Goal: Task Accomplishment & Management: Manage account settings

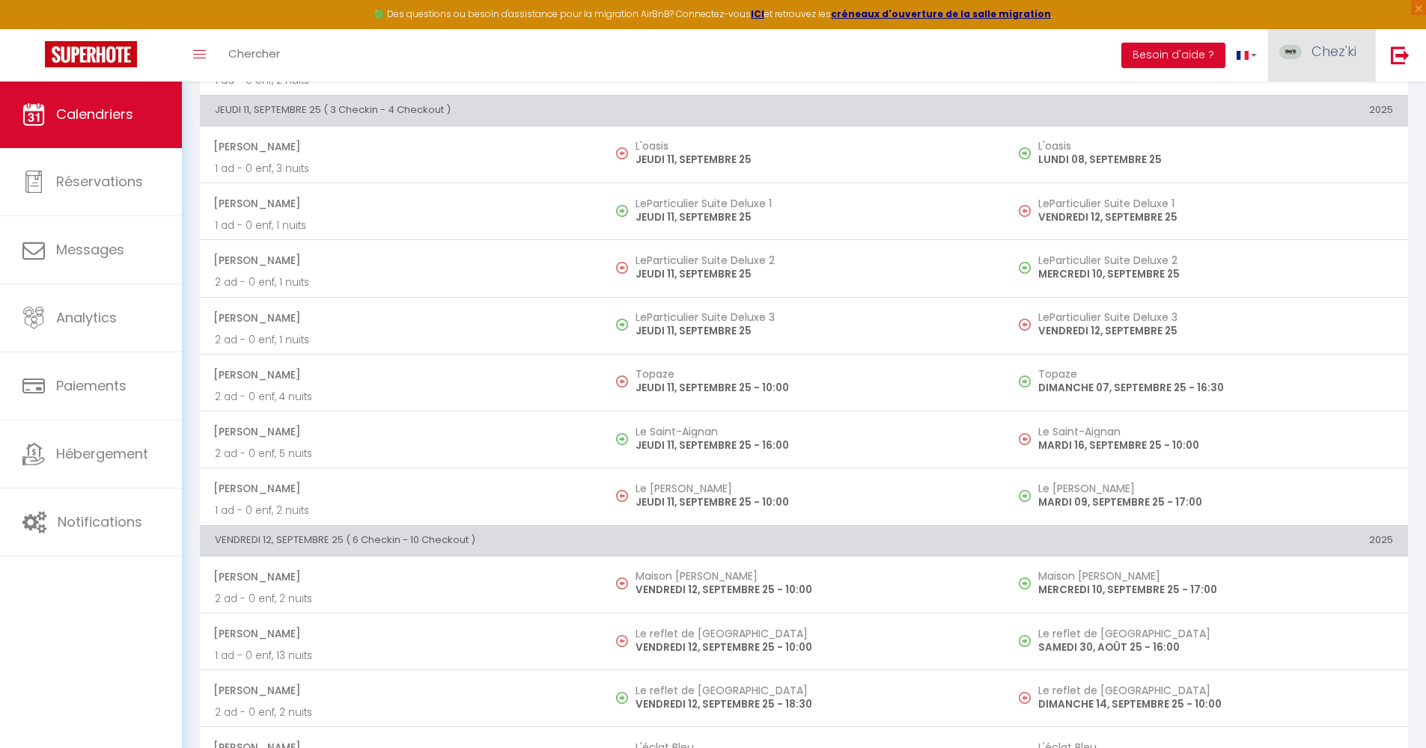
click at [1321, 54] on span "Chez'ki" at bounding box center [1333, 51] width 45 height 19
click at [1315, 137] on link "Équipe" at bounding box center [1314, 130] width 111 height 25
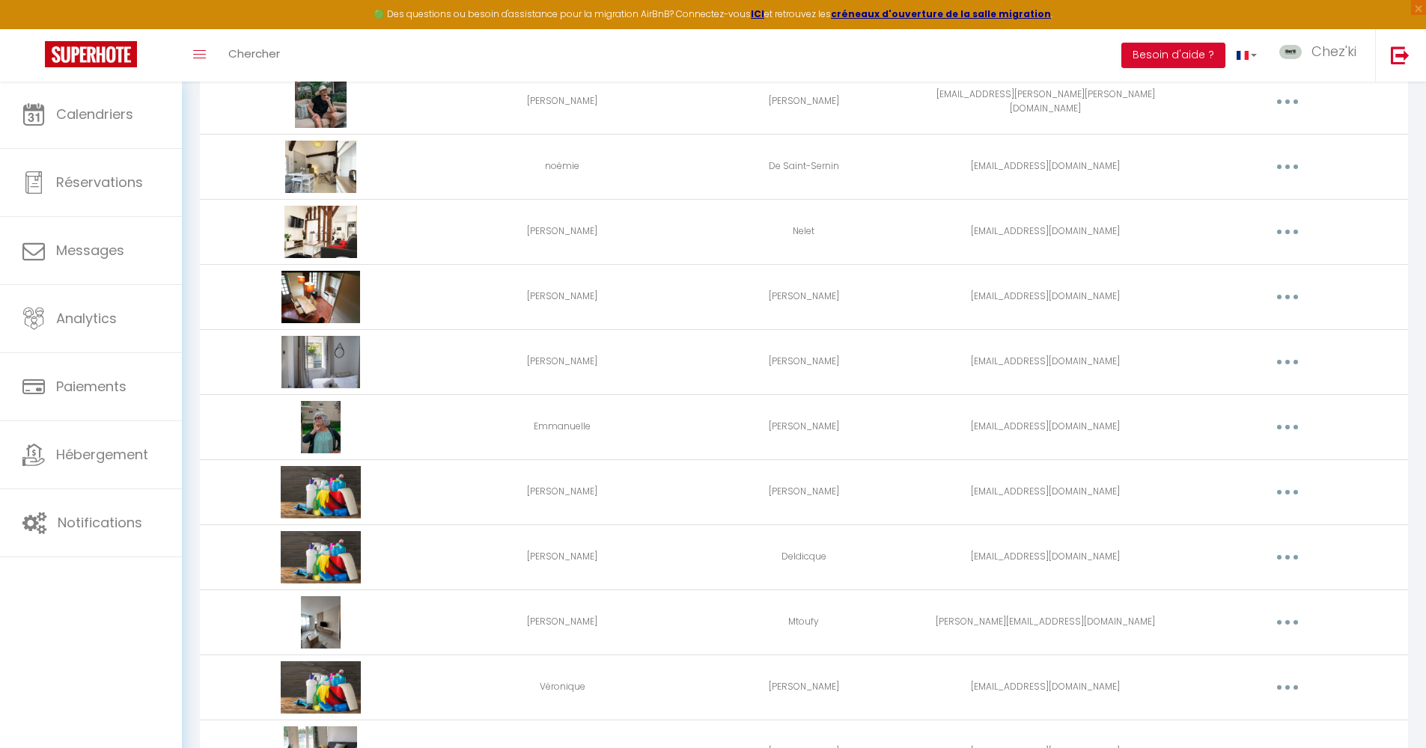
scroll to position [140, 0]
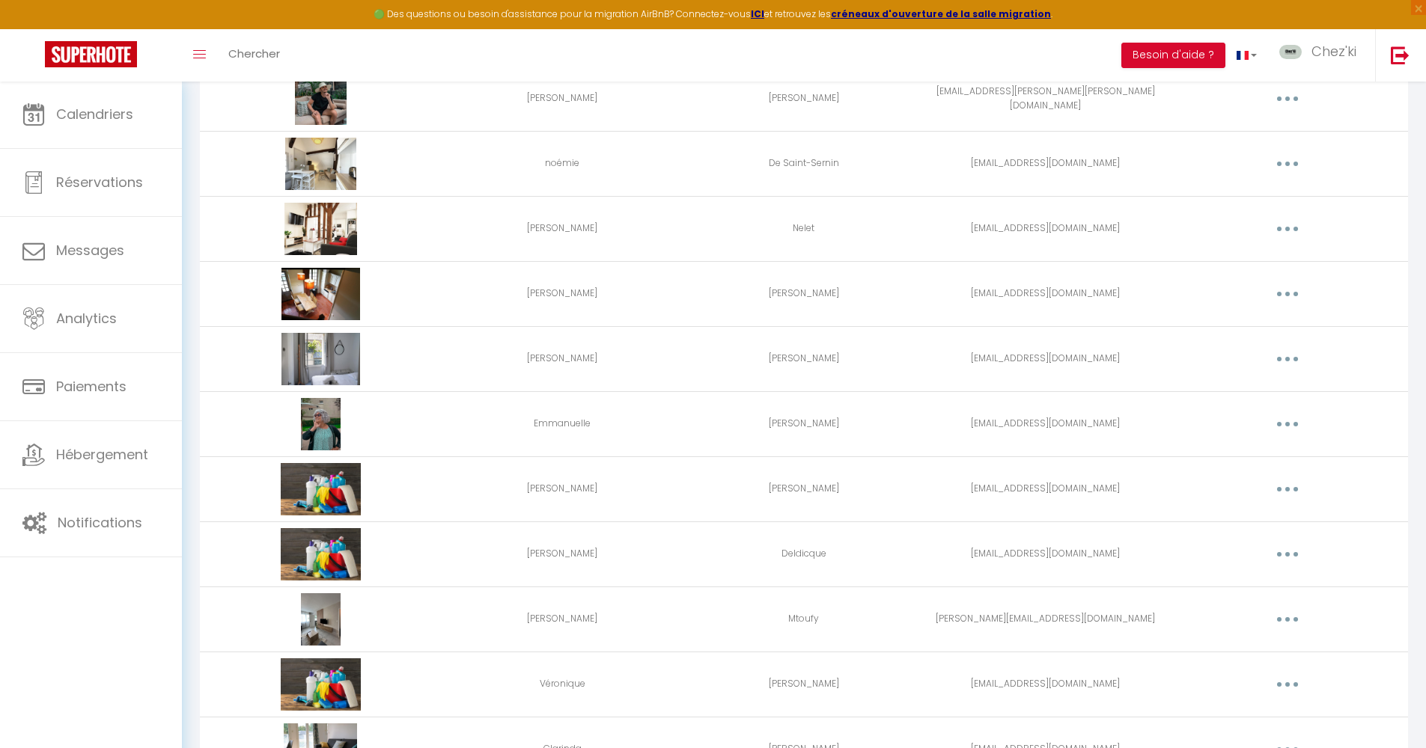
click at [1289, 620] on icon "button" at bounding box center [1287, 619] width 4 height 4
click at [1250, 678] on link "Supprimer" at bounding box center [1248, 680] width 111 height 25
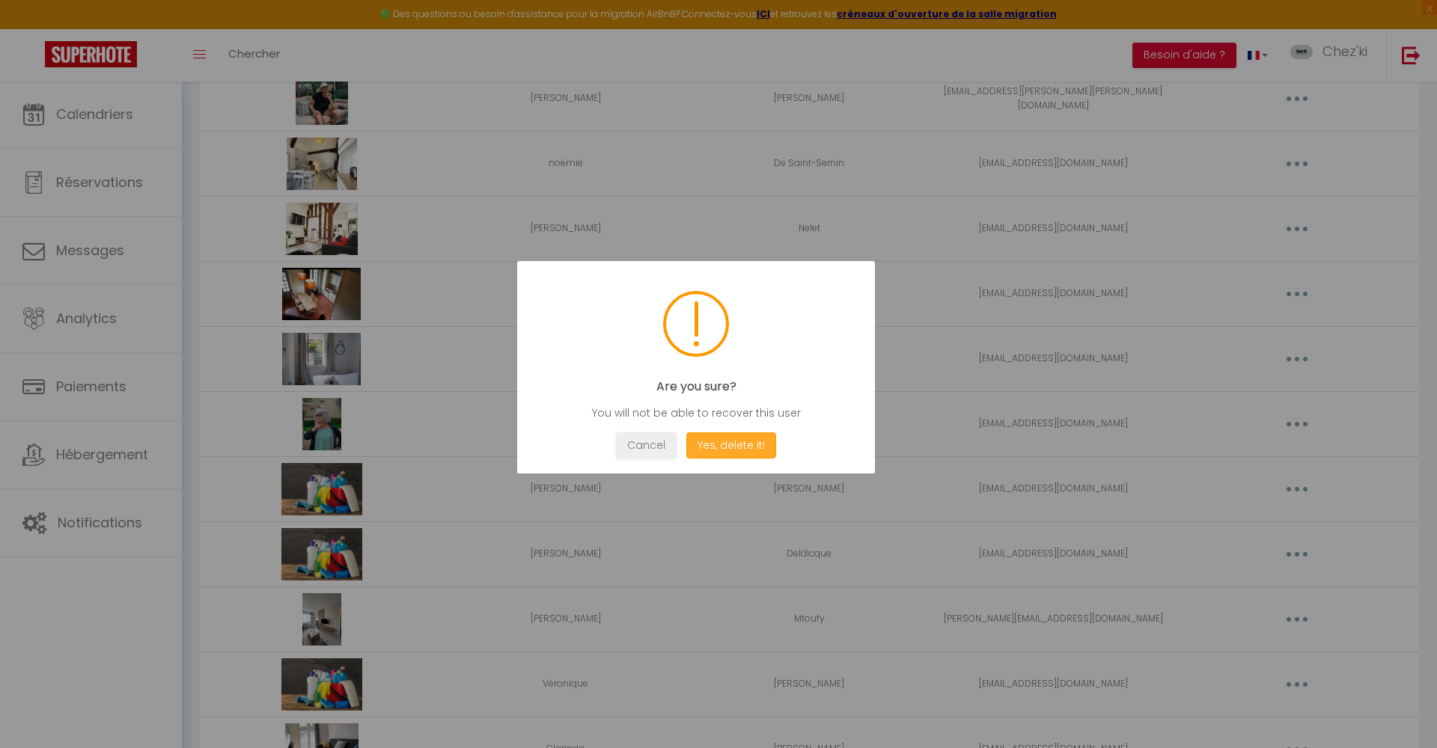
click at [738, 451] on button "Yes, delete it!" at bounding box center [731, 446] width 90 height 26
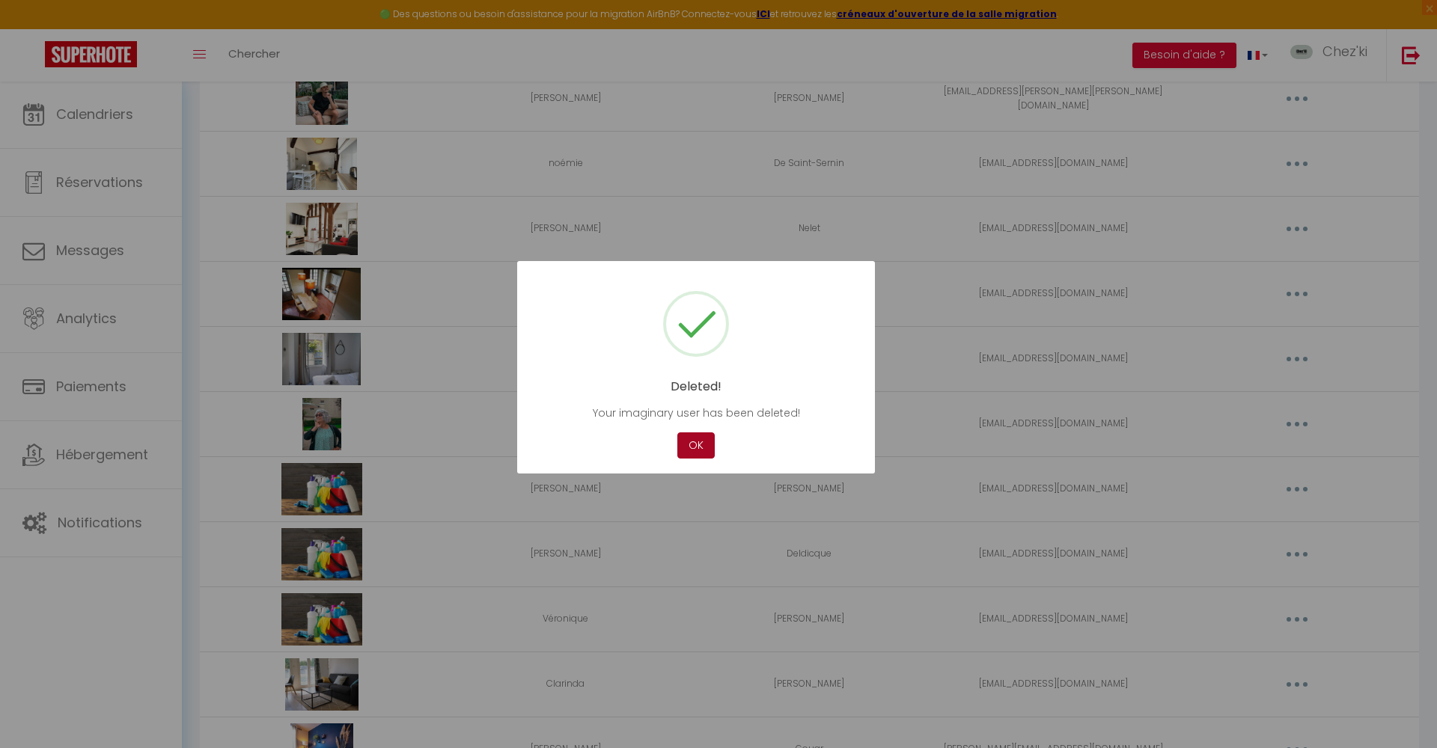
click at [692, 456] on button "OK" at bounding box center [695, 446] width 37 height 26
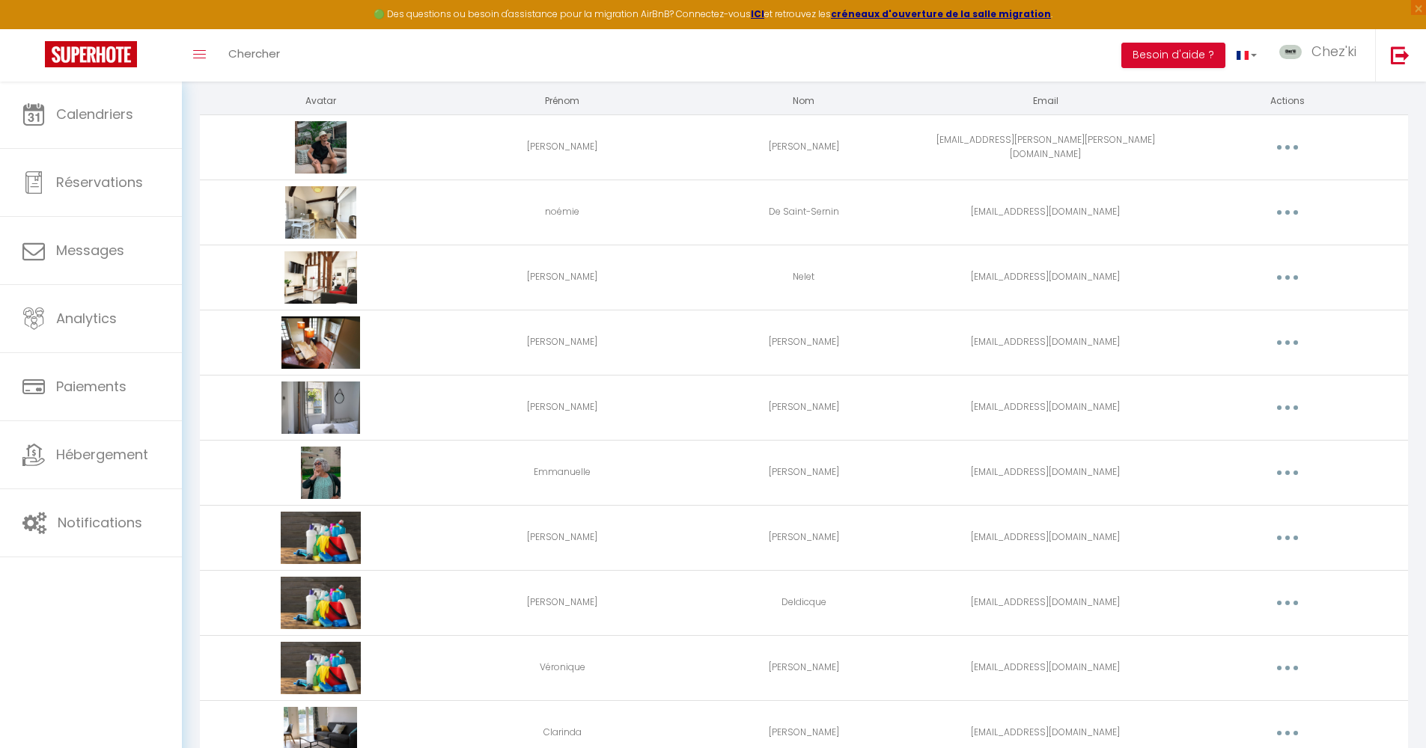
scroll to position [0, 0]
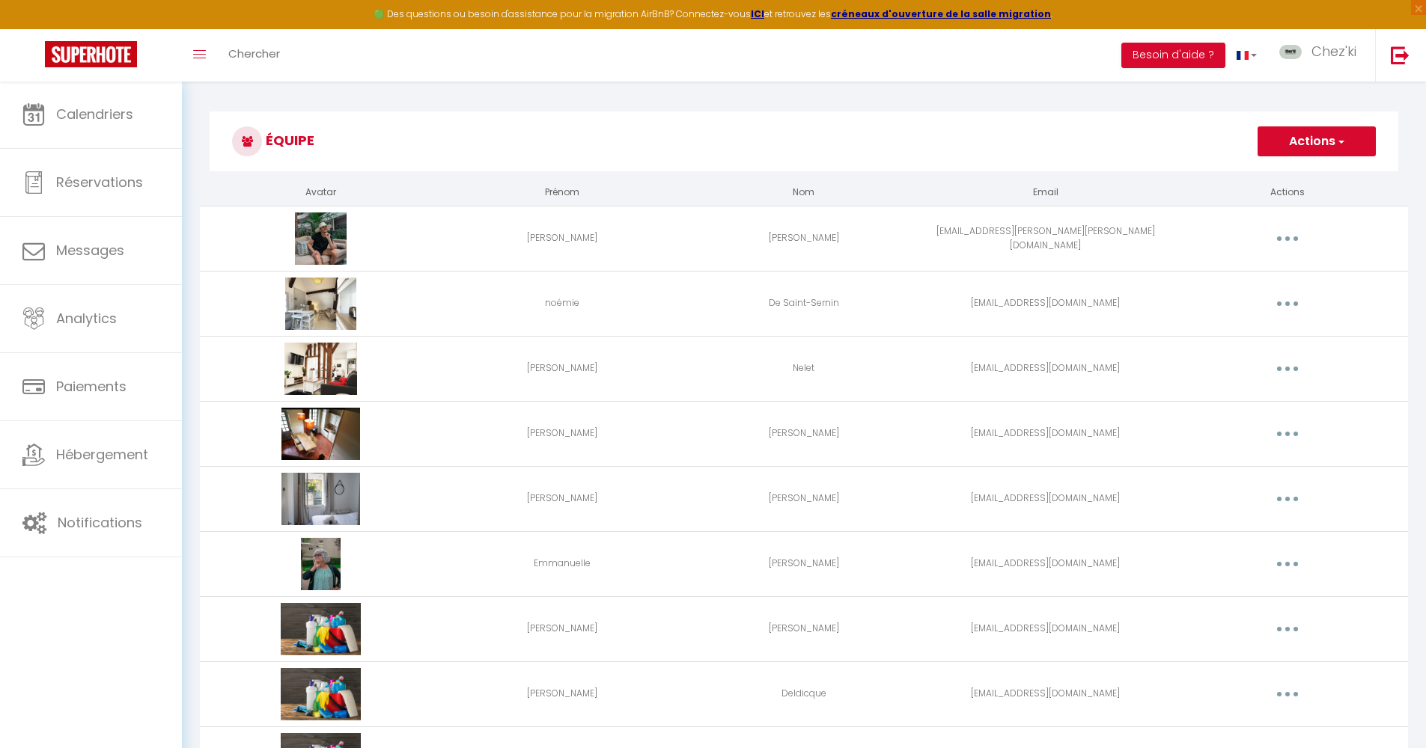
click at [1307, 137] on button "Actions" at bounding box center [1316, 141] width 118 height 30
click at [1268, 180] on link "Ajouter un nouvel utilisateur" at bounding box center [1286, 174] width 177 height 19
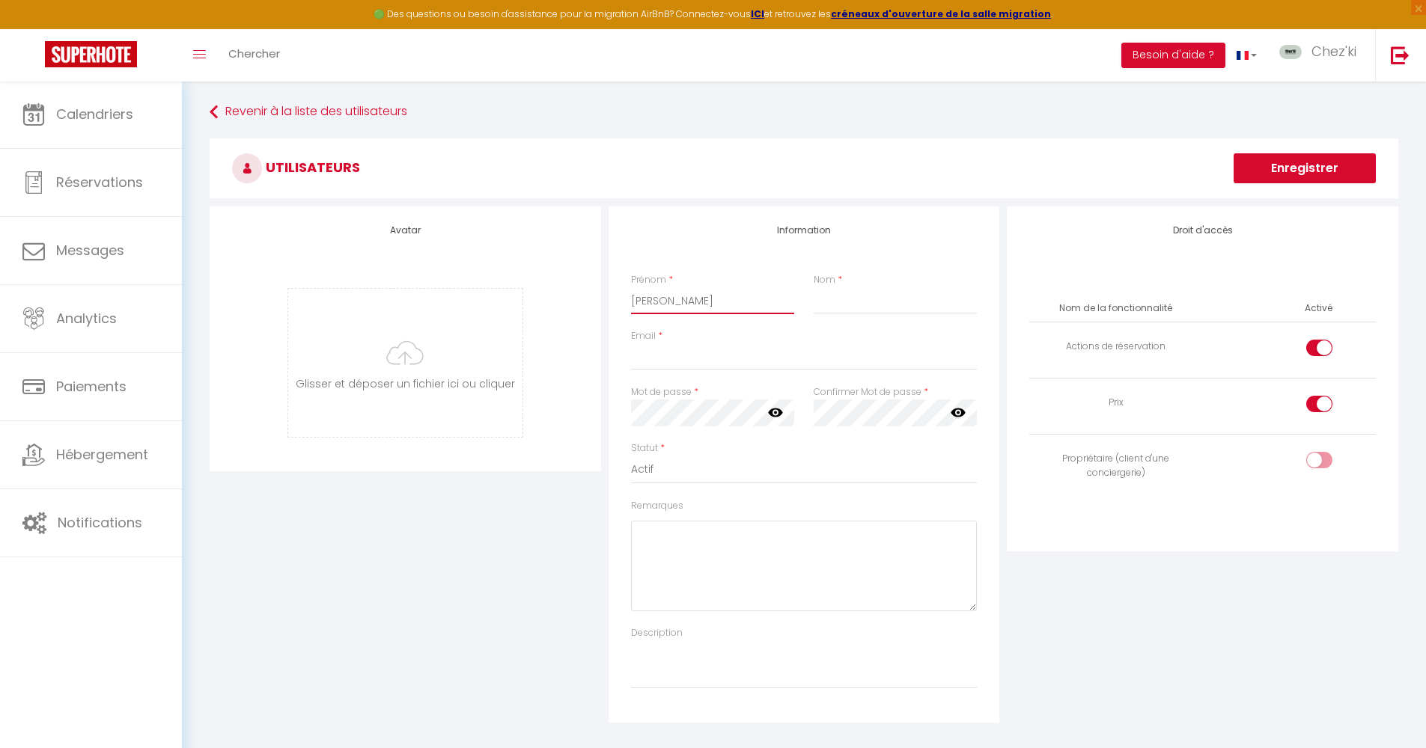
type input "[PERSON_NAME]"
paste input "[PERSON_NAME][EMAIL_ADDRESS][DOMAIN_NAME]"
type input "[PERSON_NAME][EMAIL_ADDRESS][DOMAIN_NAME]"
click at [447, 329] on input "file" at bounding box center [405, 363] width 234 height 148
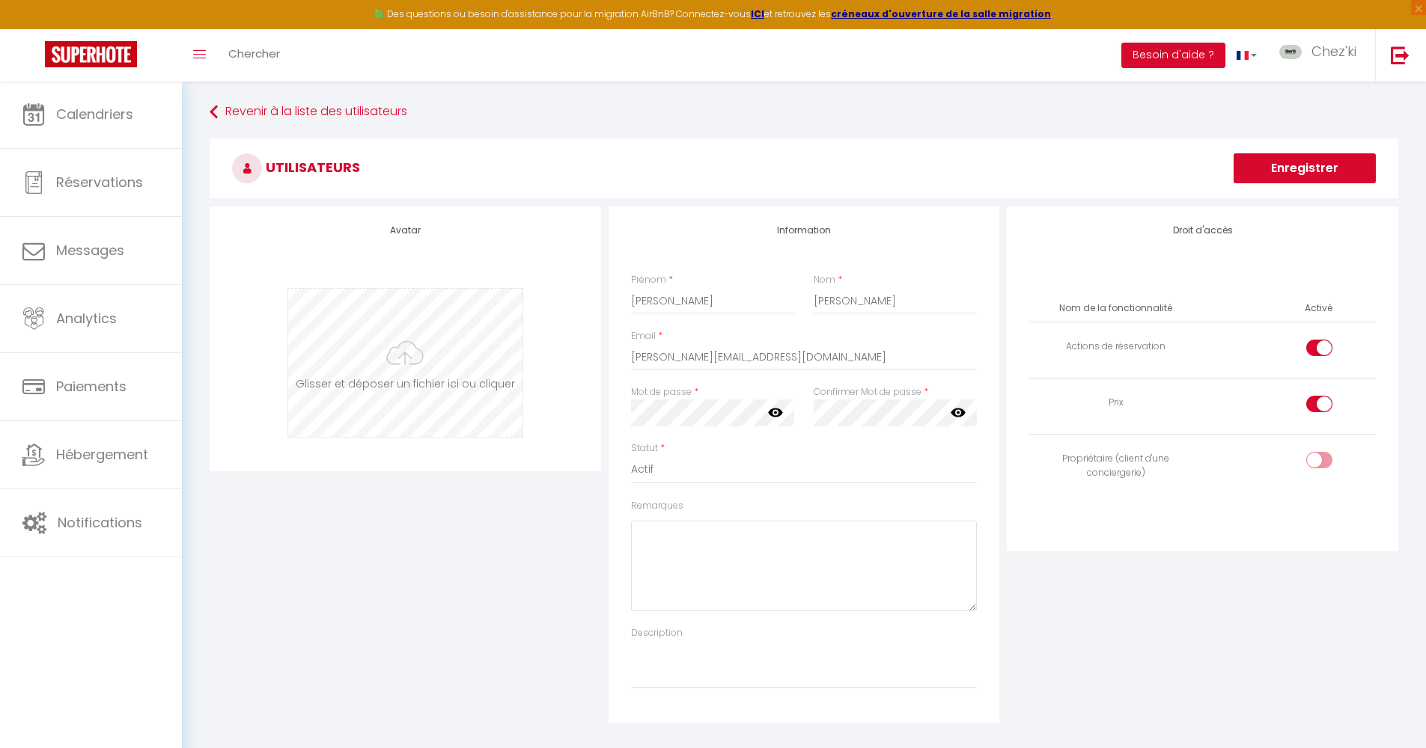
type input "C:\fakepath\salon-DSC04547.jpg"
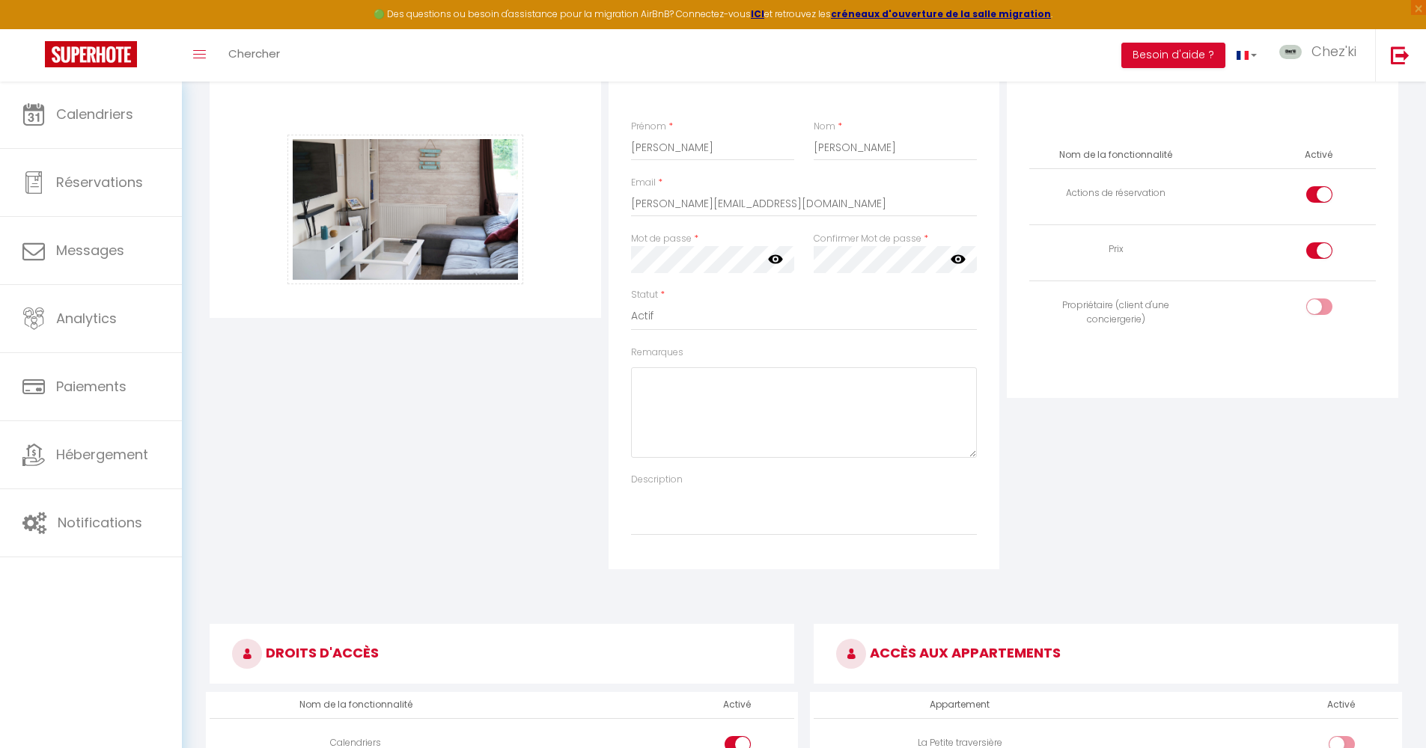
scroll to position [311, 0]
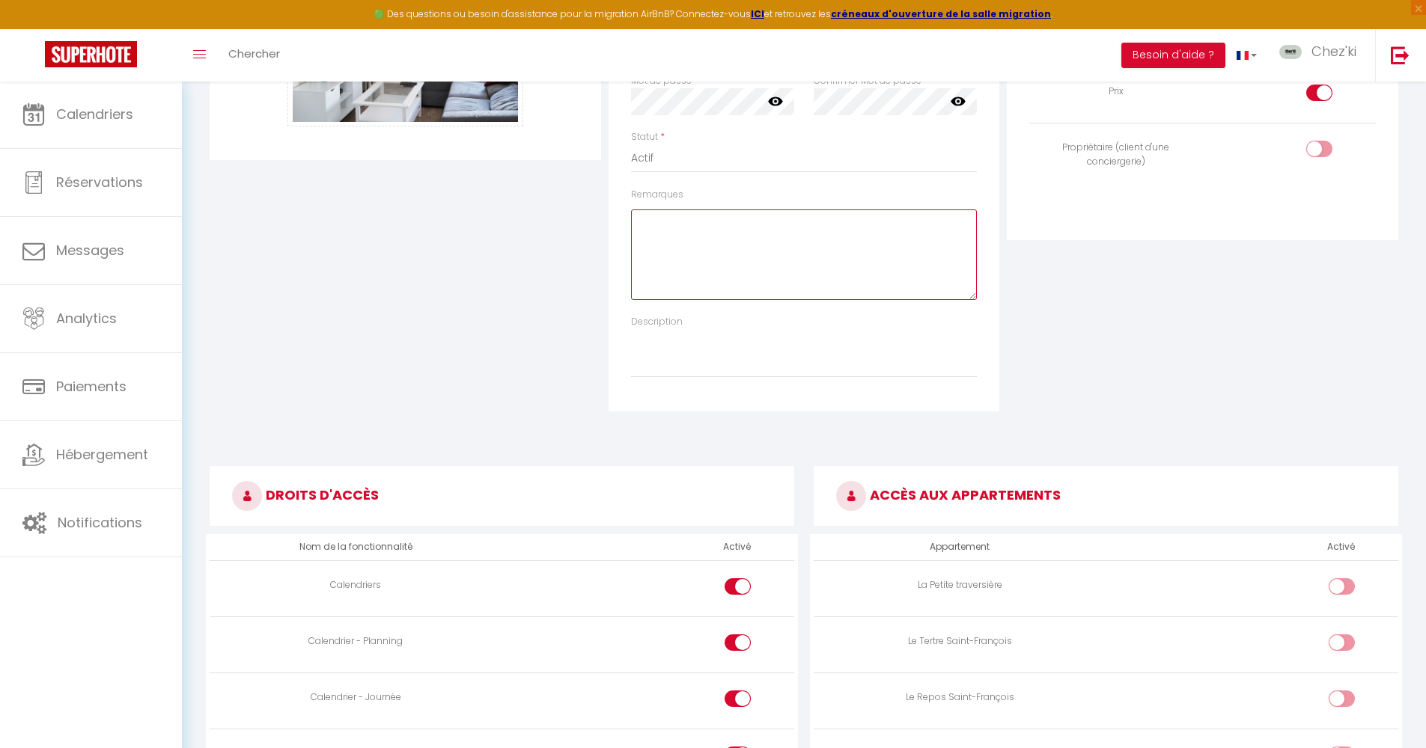
click at [722, 272] on textarea "Remarques" at bounding box center [804, 255] width 346 height 91
click at [751, 222] on textarea "Airbnb9ruedupetitOrme" at bounding box center [804, 255] width 346 height 91
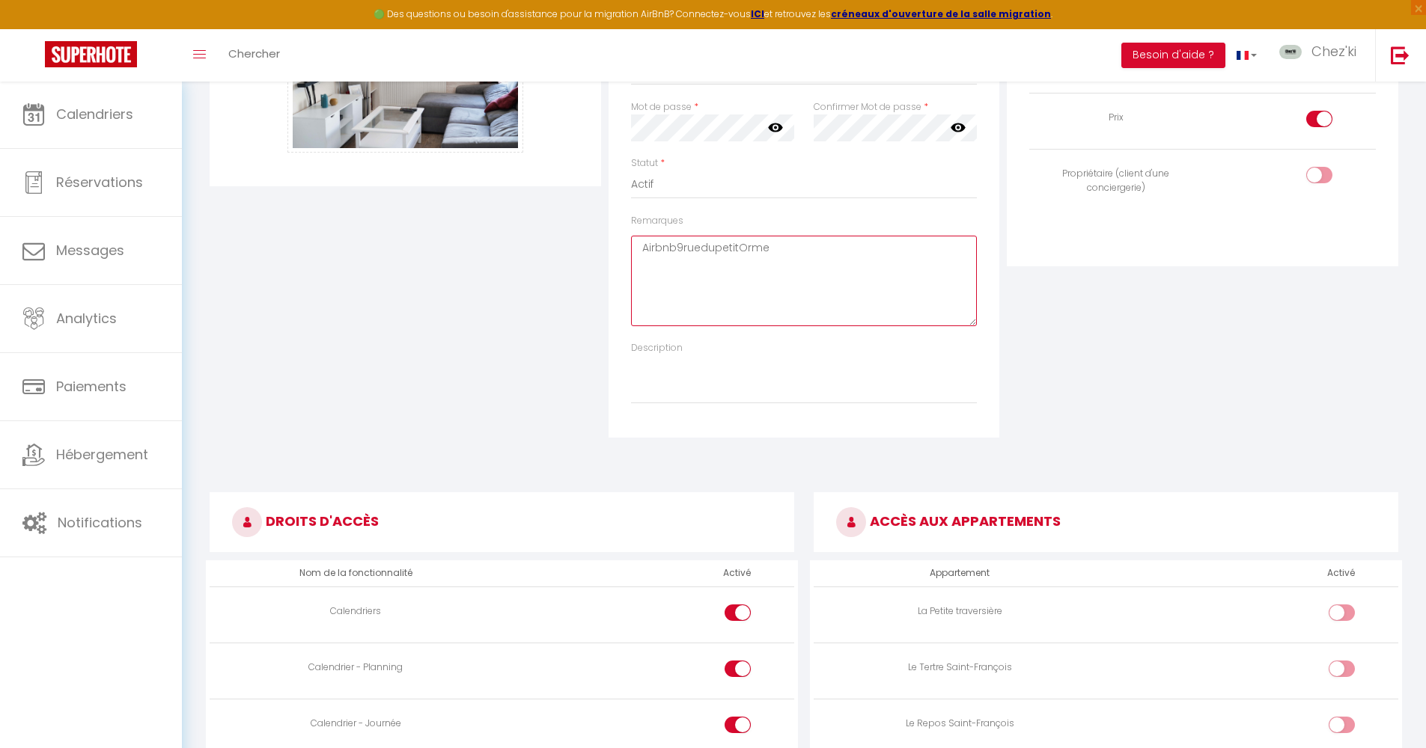
scroll to position [253, 0]
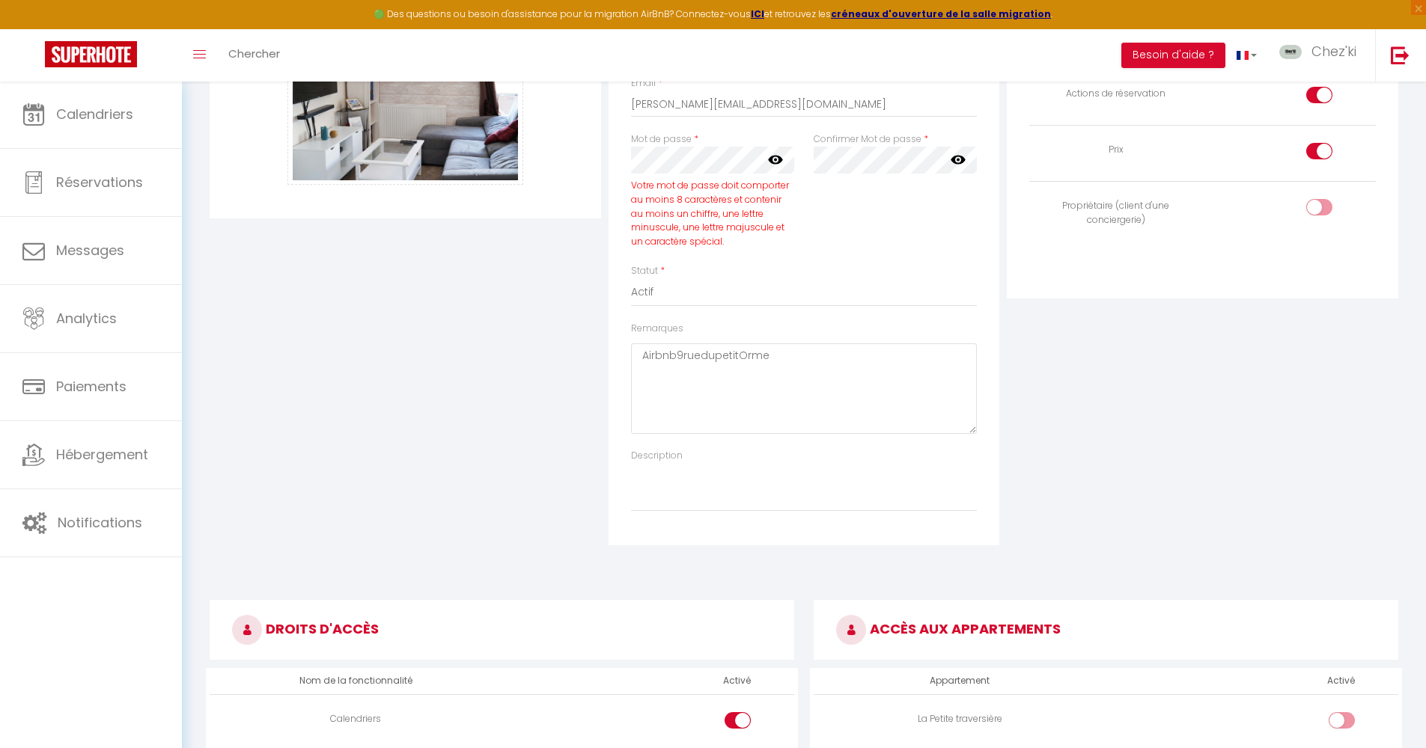
click at [771, 160] on icon at bounding box center [775, 160] width 15 height 9
click at [841, 236] on div "Confirmer Mot de passe * false" at bounding box center [895, 198] width 183 height 132
click at [777, 397] on textarea "Airbnb9ruedupetitOrme" at bounding box center [804, 388] width 346 height 91
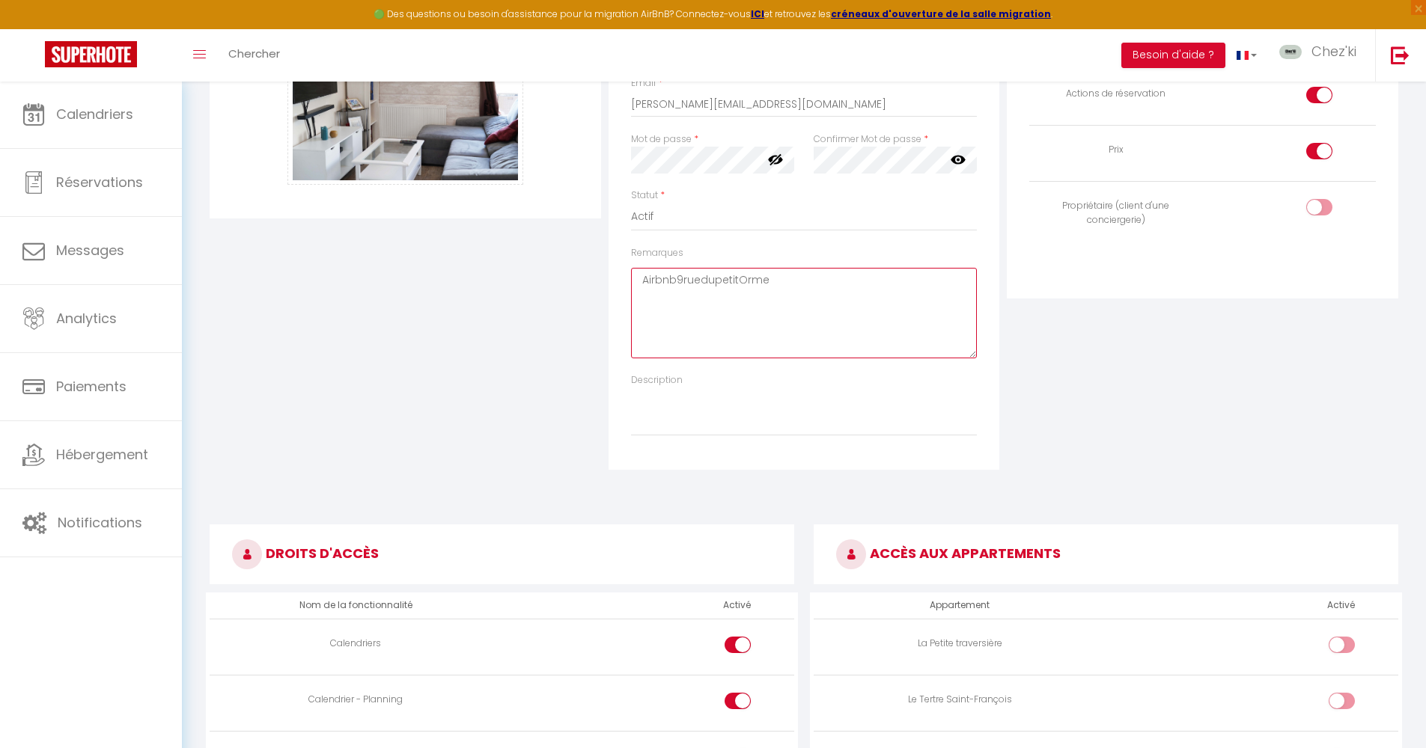
click at [745, 272] on textarea "Airbnb9ruedupetitOrme" at bounding box center [804, 313] width 346 height 91
paste textarea "Victoria261122!"
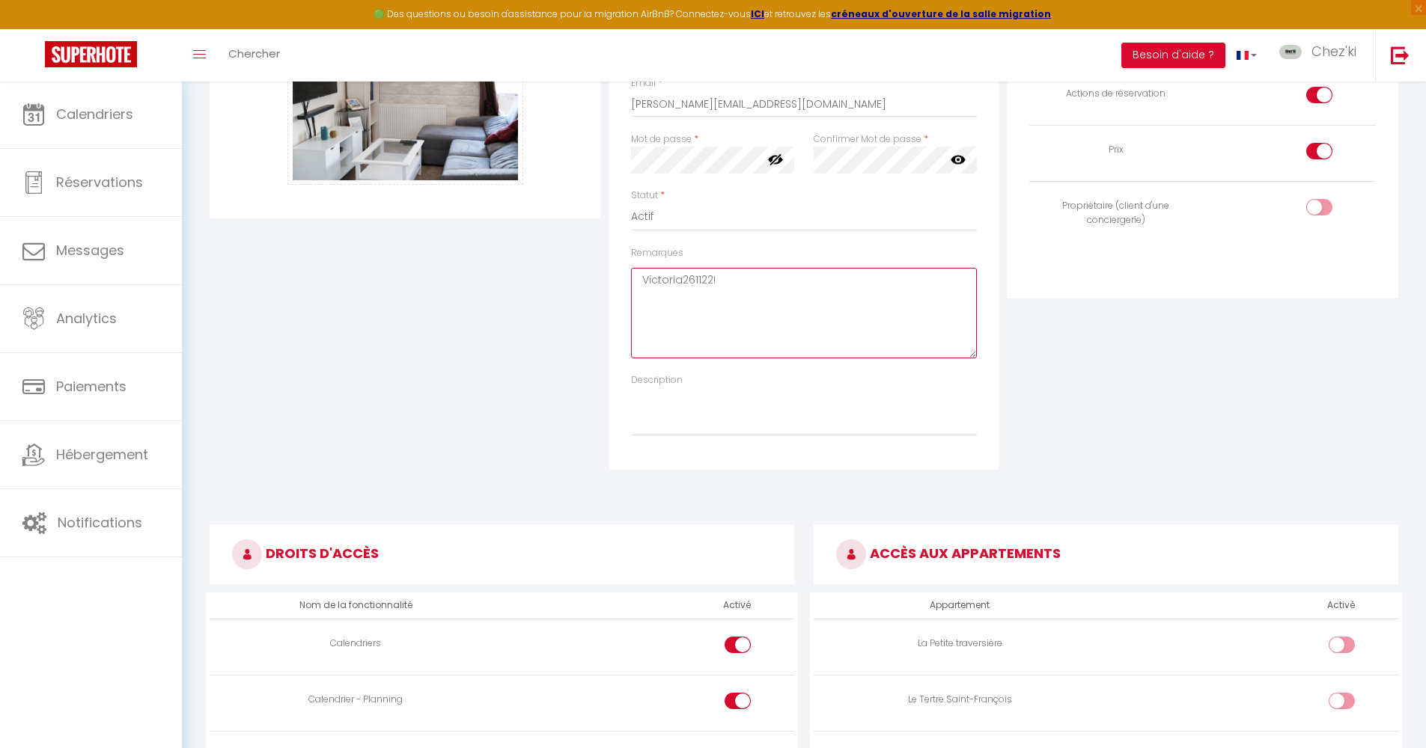
type textarea "Victoria261122!"
click at [1321, 202] on input "checkbox" at bounding box center [1332, 210] width 26 height 22
checkbox input "true"
click at [1324, 98] on input "checkbox" at bounding box center [1332, 98] width 26 height 22
checkbox input "false"
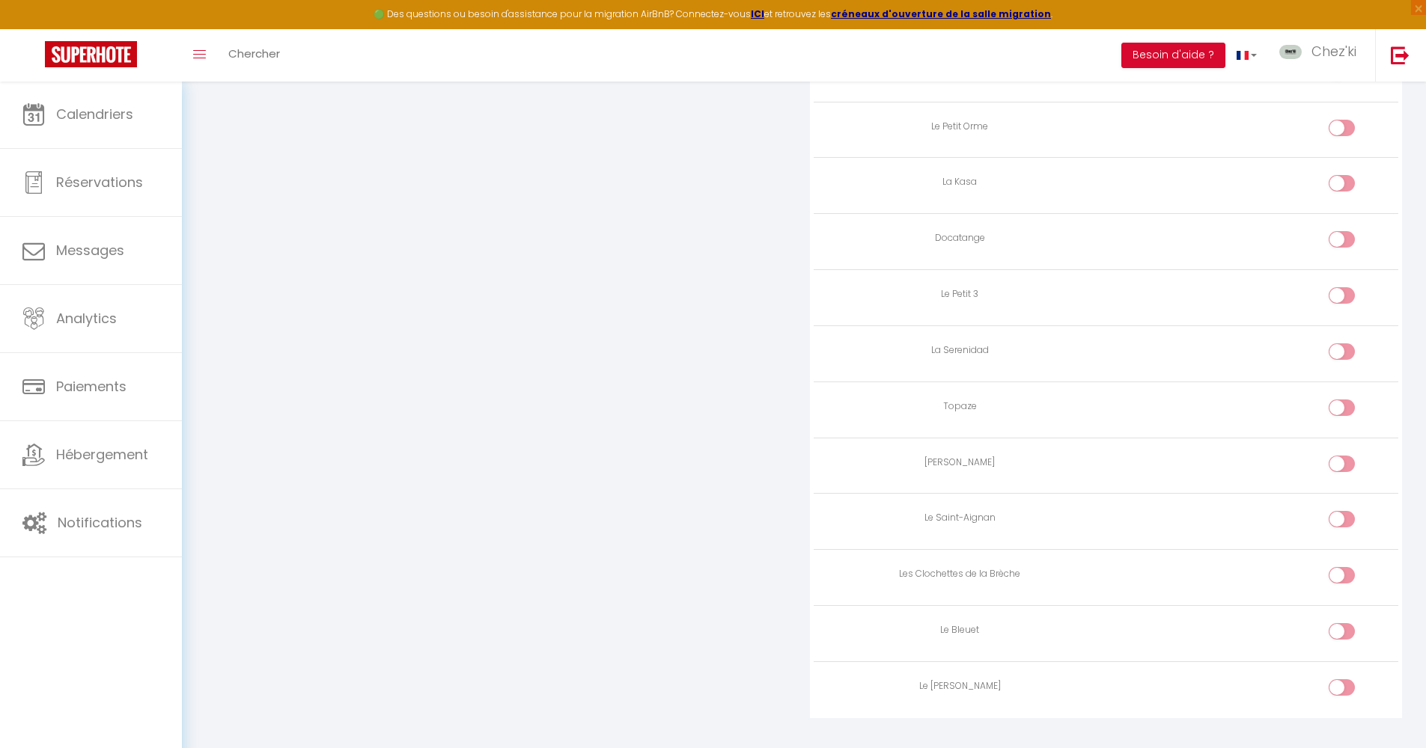
scroll to position [2370, 0]
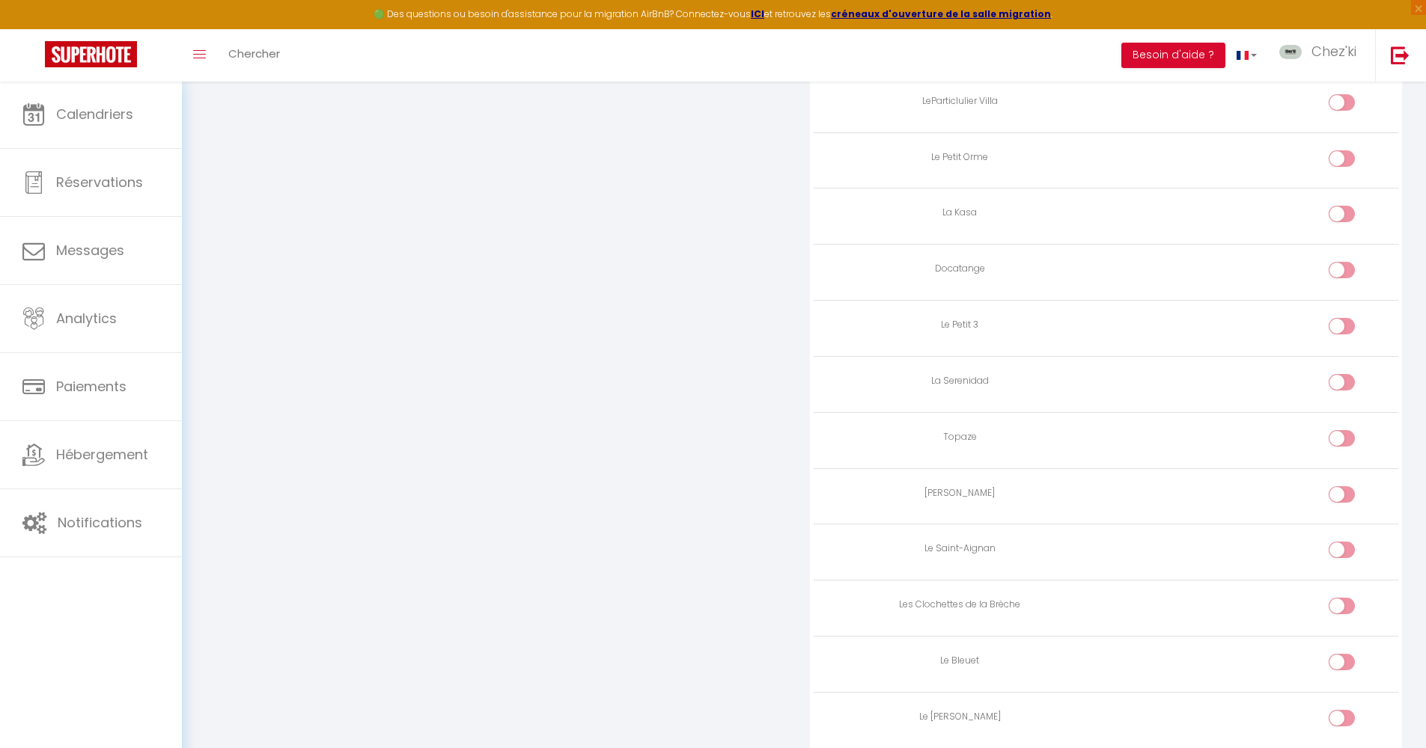
click at [1353, 150] on input "checkbox" at bounding box center [1354, 161] width 26 height 22
checkbox input "true"
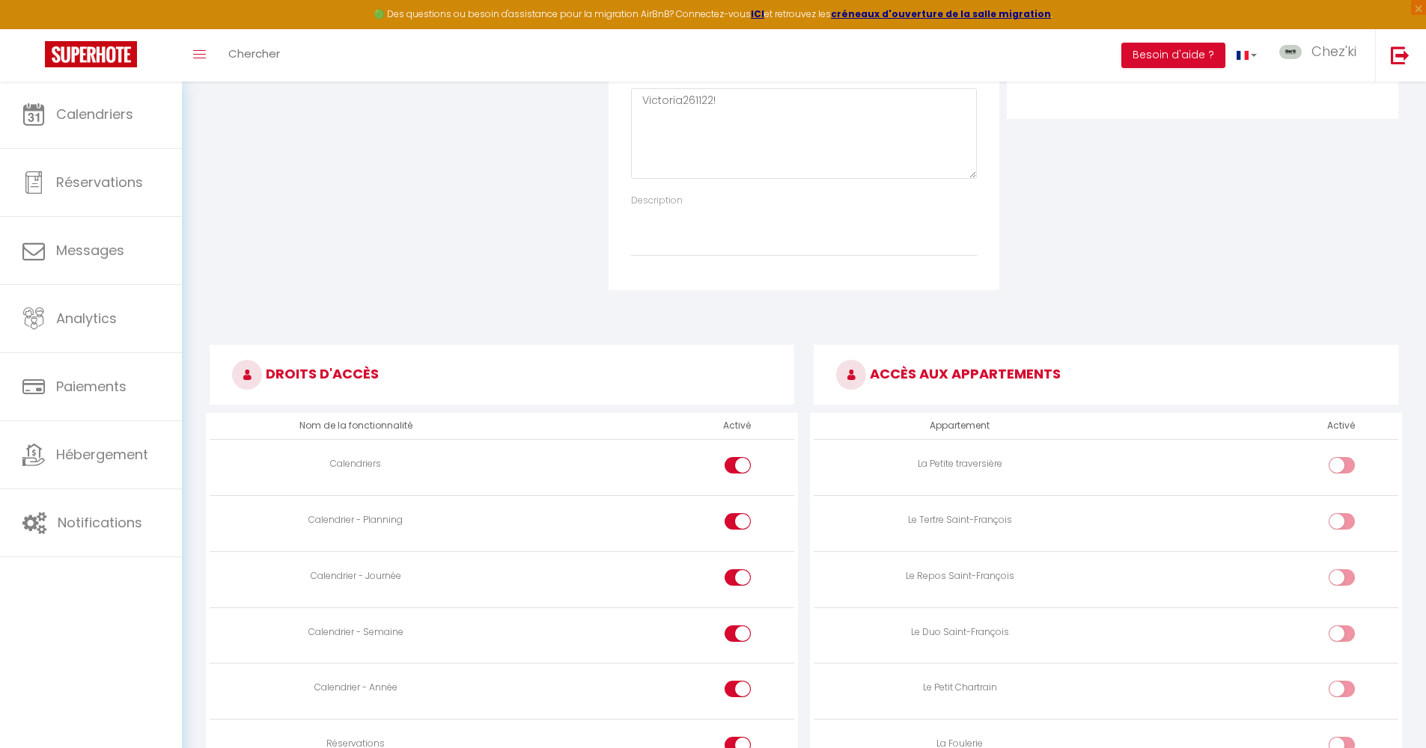
scroll to position [953, 0]
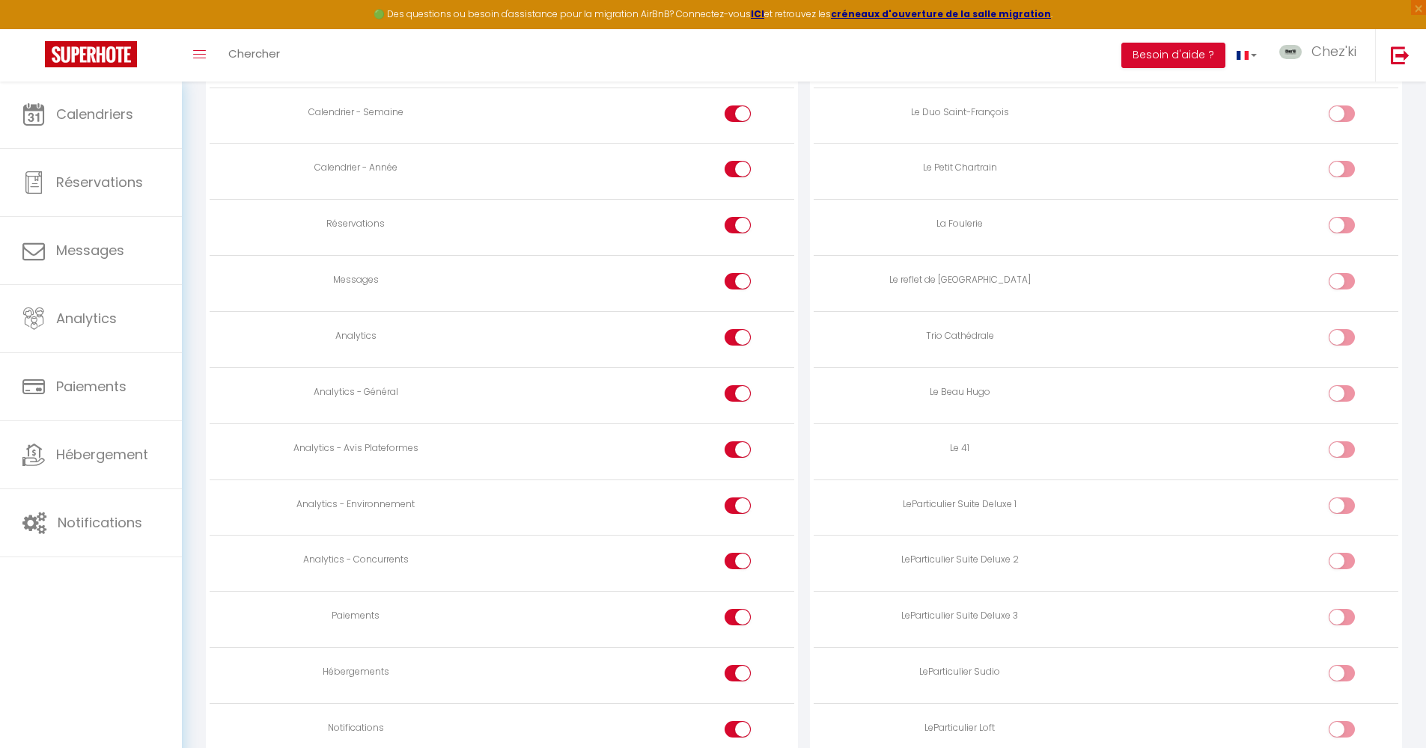
drag, startPoint x: 748, startPoint y: 162, endPoint x: 749, endPoint y: 177, distance: 15.0
click at [748, 162] on input "checkbox" at bounding box center [750, 172] width 26 height 22
checkbox input "false"
click at [741, 219] on input "checkbox" at bounding box center [750, 228] width 26 height 22
checkbox input "false"
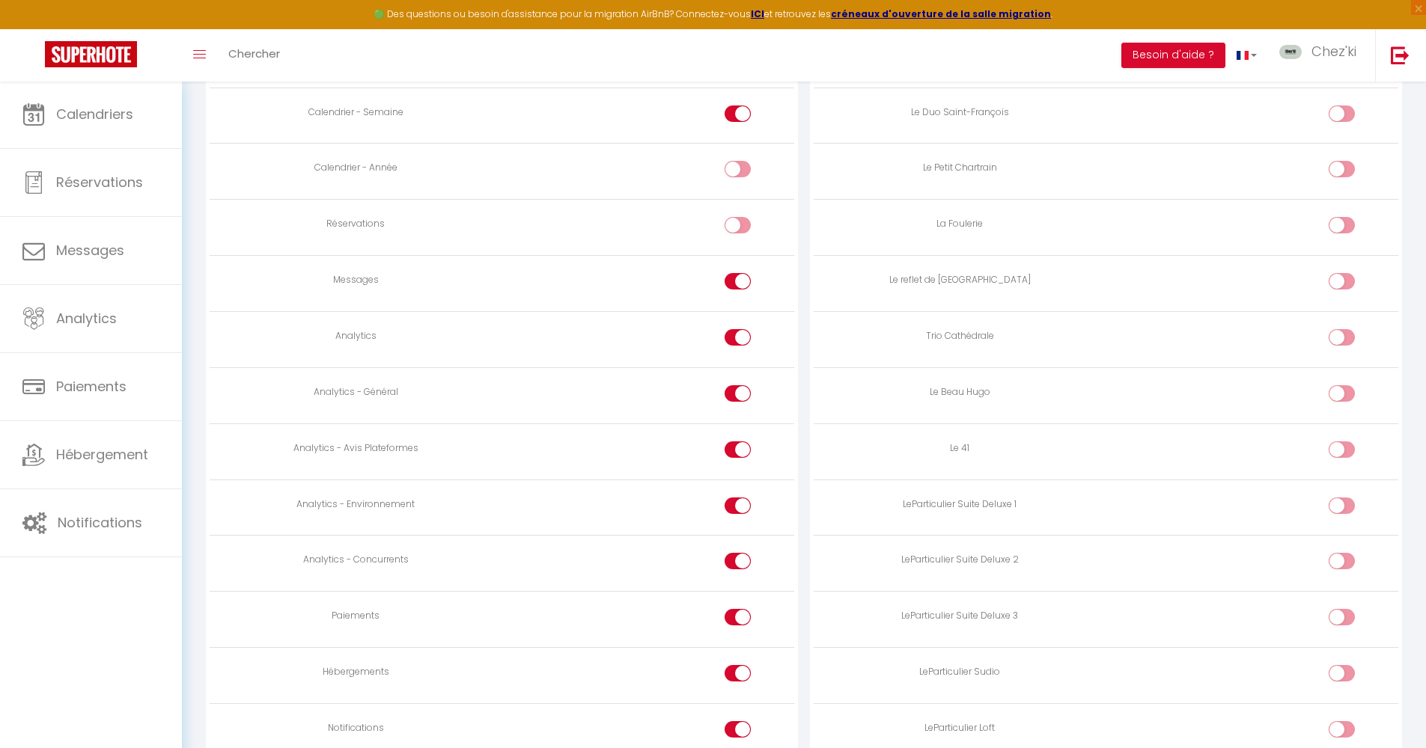
click at [743, 284] on input "checkbox" at bounding box center [750, 284] width 26 height 22
checkbox input "false"
click at [738, 441] on input "checkbox" at bounding box center [750, 452] width 26 height 22
checkbox input "false"
click at [735, 668] on div at bounding box center [737, 673] width 26 height 16
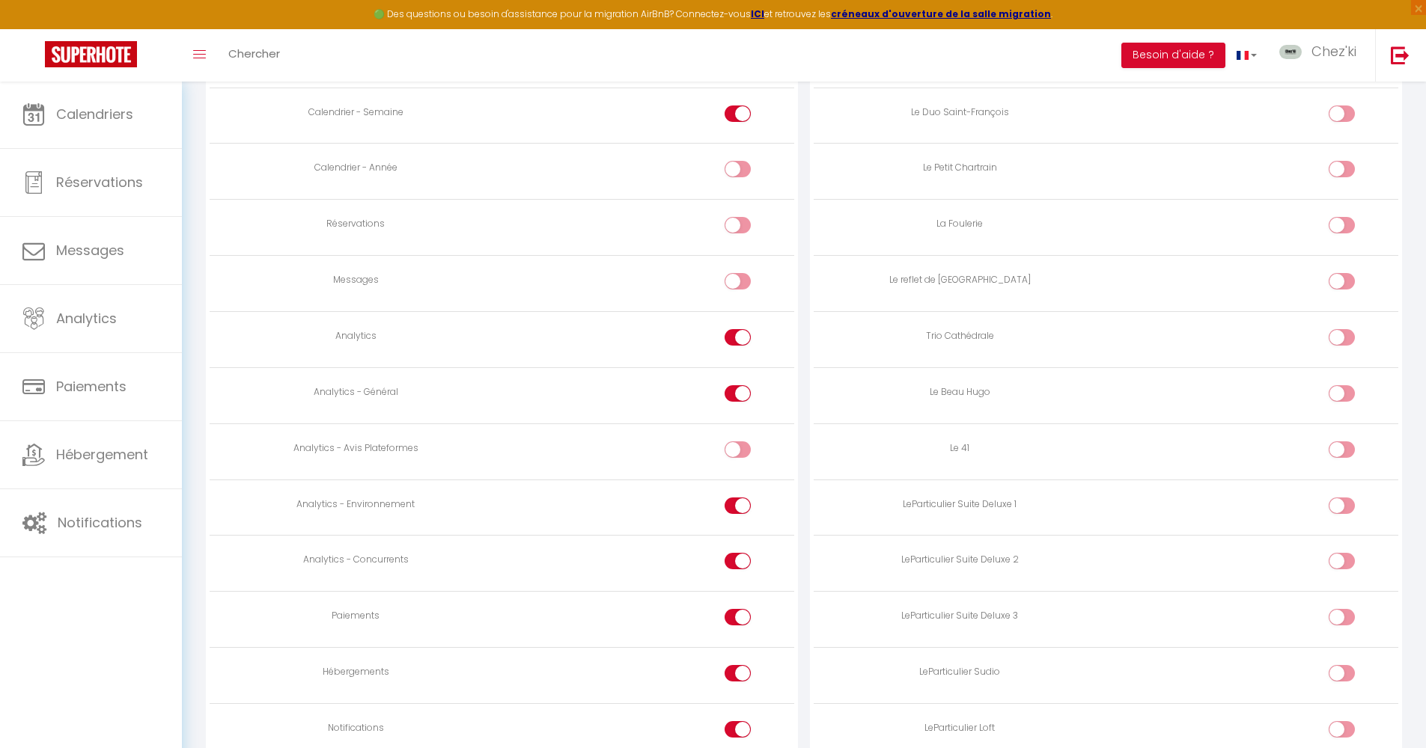
click at [737, 668] on input "checkbox" at bounding box center [750, 676] width 26 height 22
checkbox input "false"
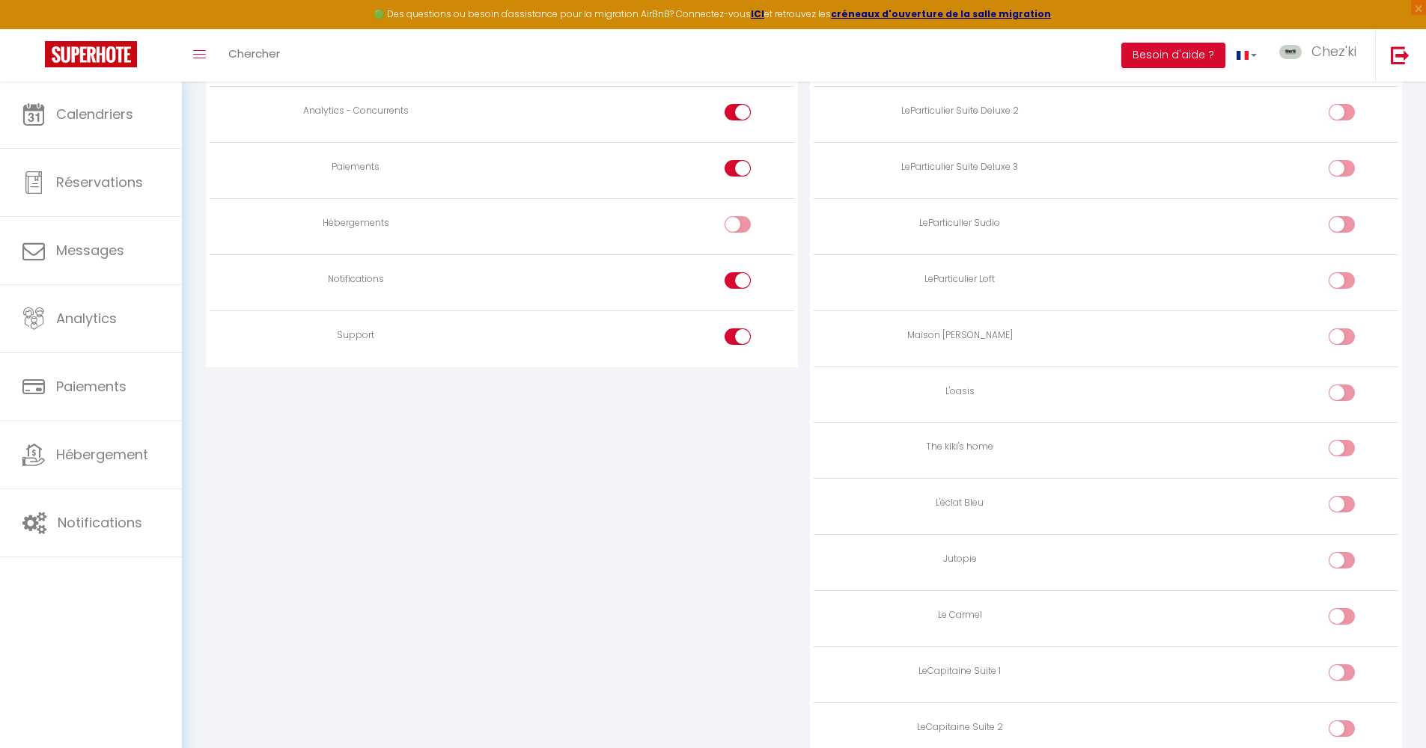
click at [738, 329] on input "checkbox" at bounding box center [750, 340] width 26 height 22
checkbox input "false"
click at [743, 274] on input "checkbox" at bounding box center [750, 283] width 26 height 22
checkbox input "false"
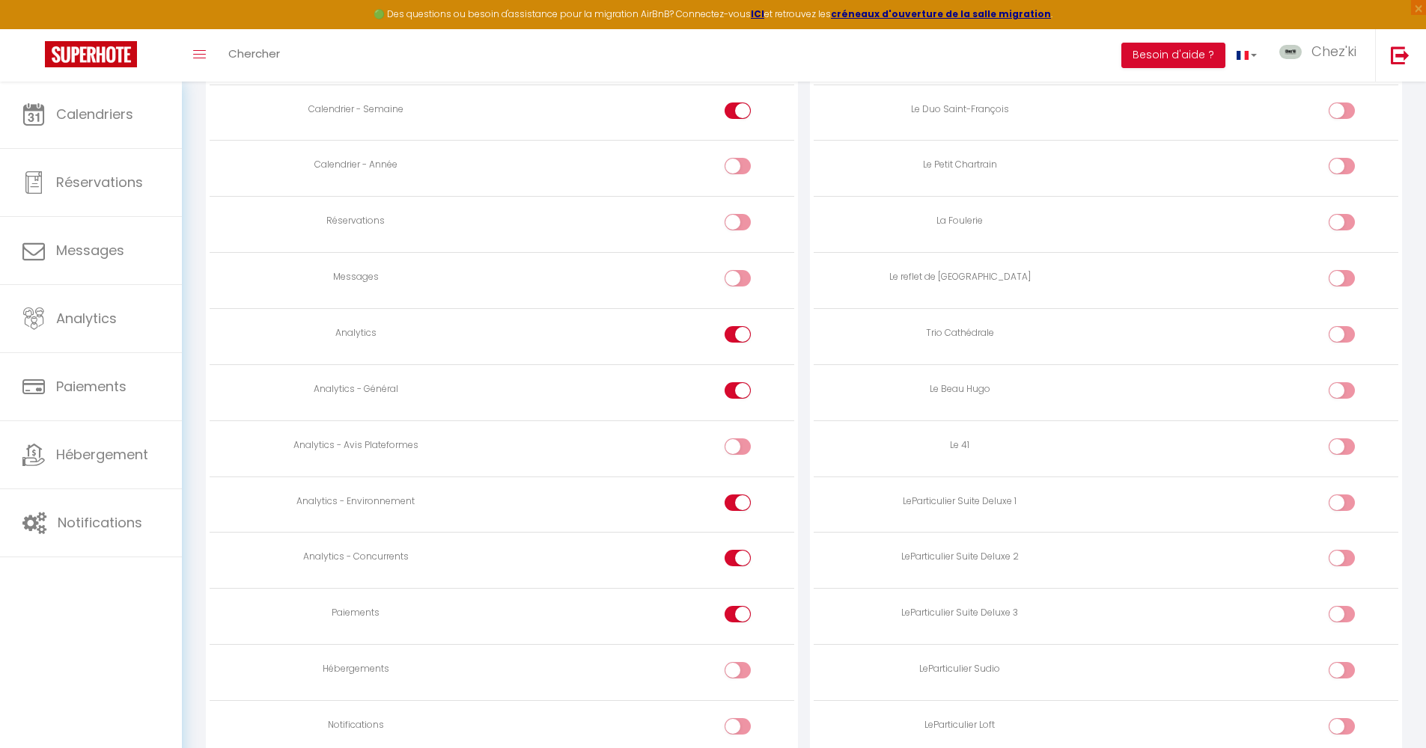
scroll to position [959, 0]
click at [734, 606] on div at bounding box center [737, 611] width 26 height 16
click at [737, 606] on input "checkbox" at bounding box center [750, 614] width 26 height 22
checkbox input "false"
click at [740, 547] on input "checkbox" at bounding box center [750, 558] width 26 height 22
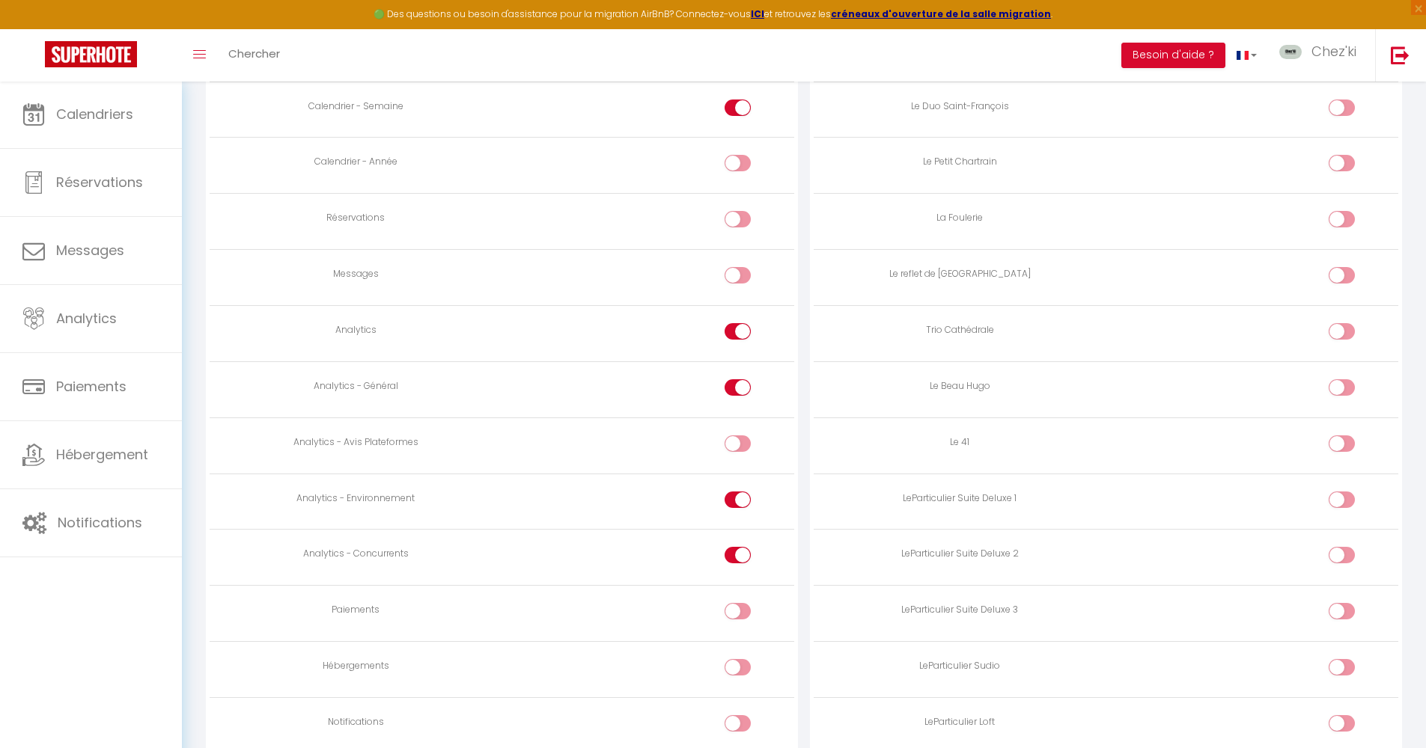
checkbox input "false"
click at [731, 436] on div at bounding box center [737, 444] width 26 height 16
click at [737, 436] on input "checkbox" at bounding box center [750, 447] width 26 height 22
checkbox input "true"
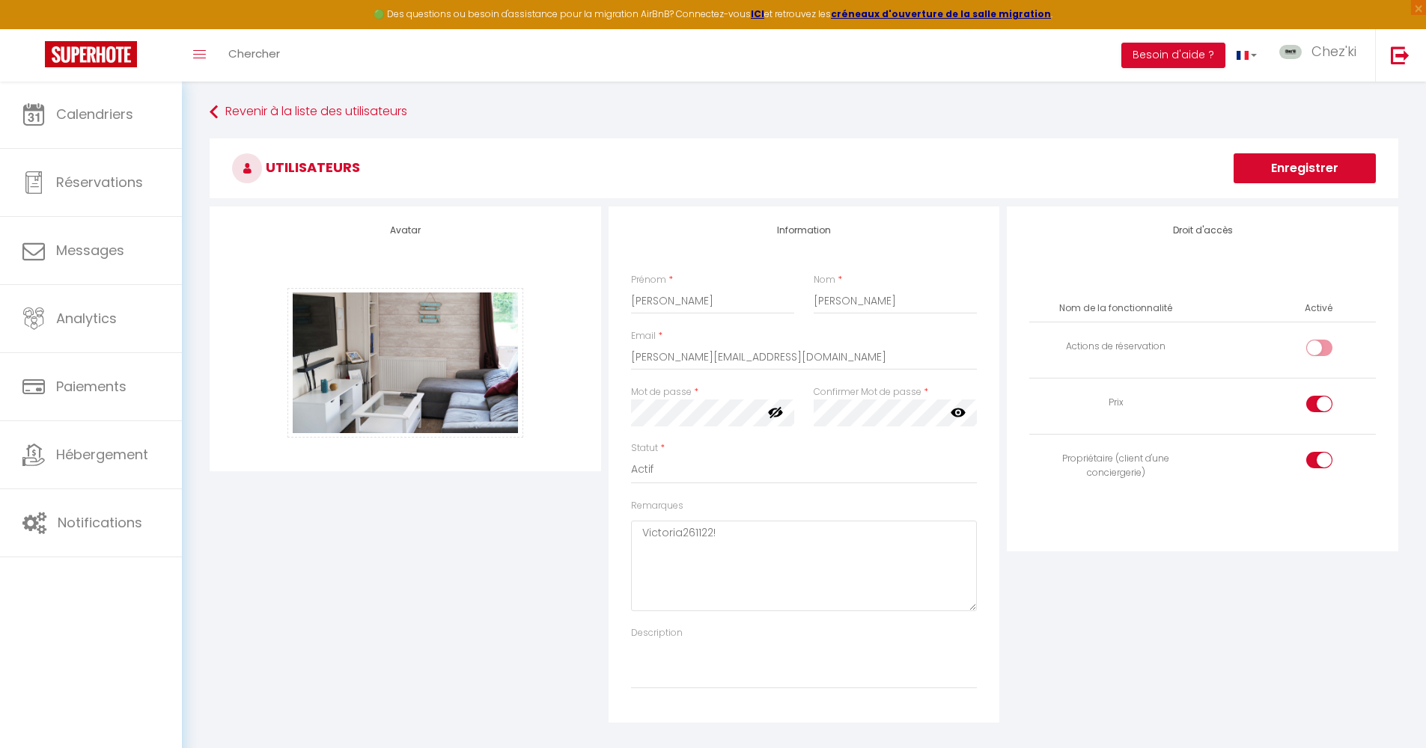
click at [1329, 168] on button "Enregistrer" at bounding box center [1304, 168] width 142 height 30
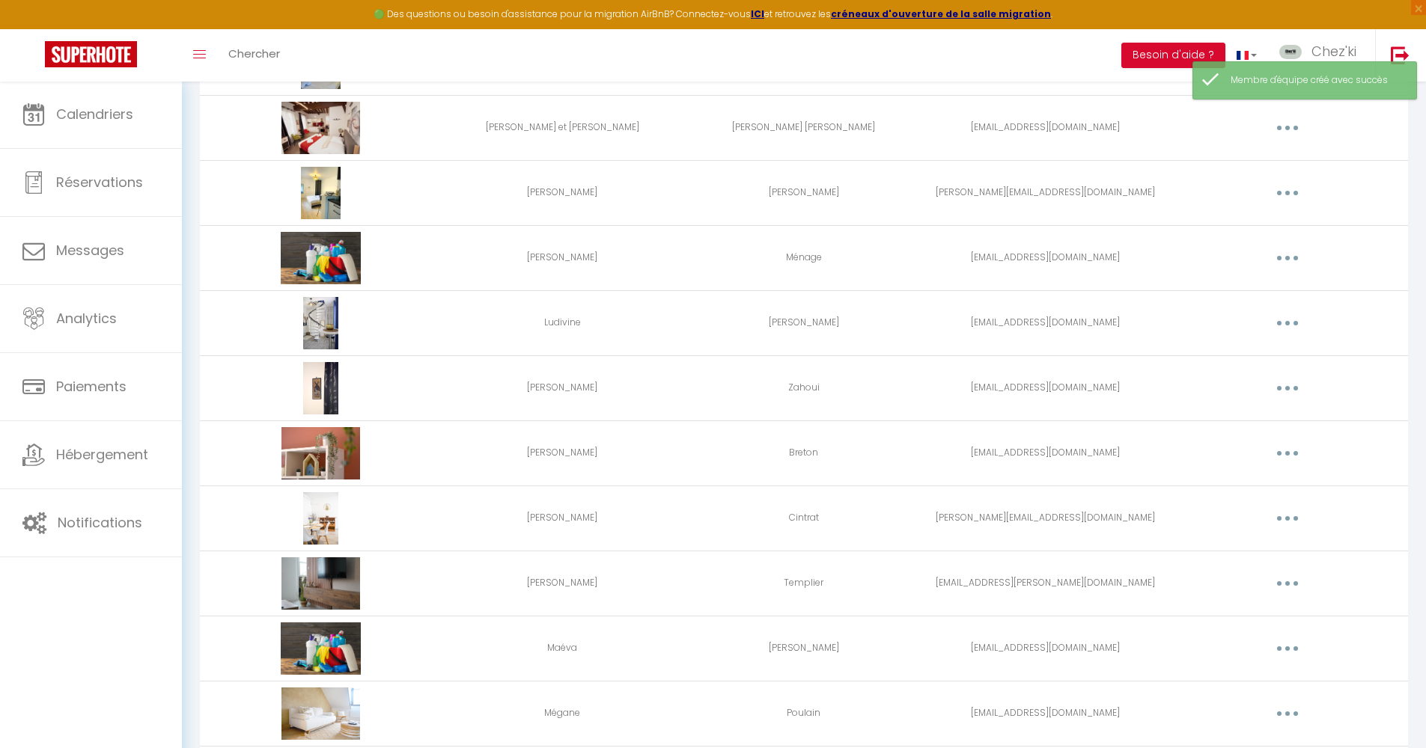
scroll to position [1458, 0]
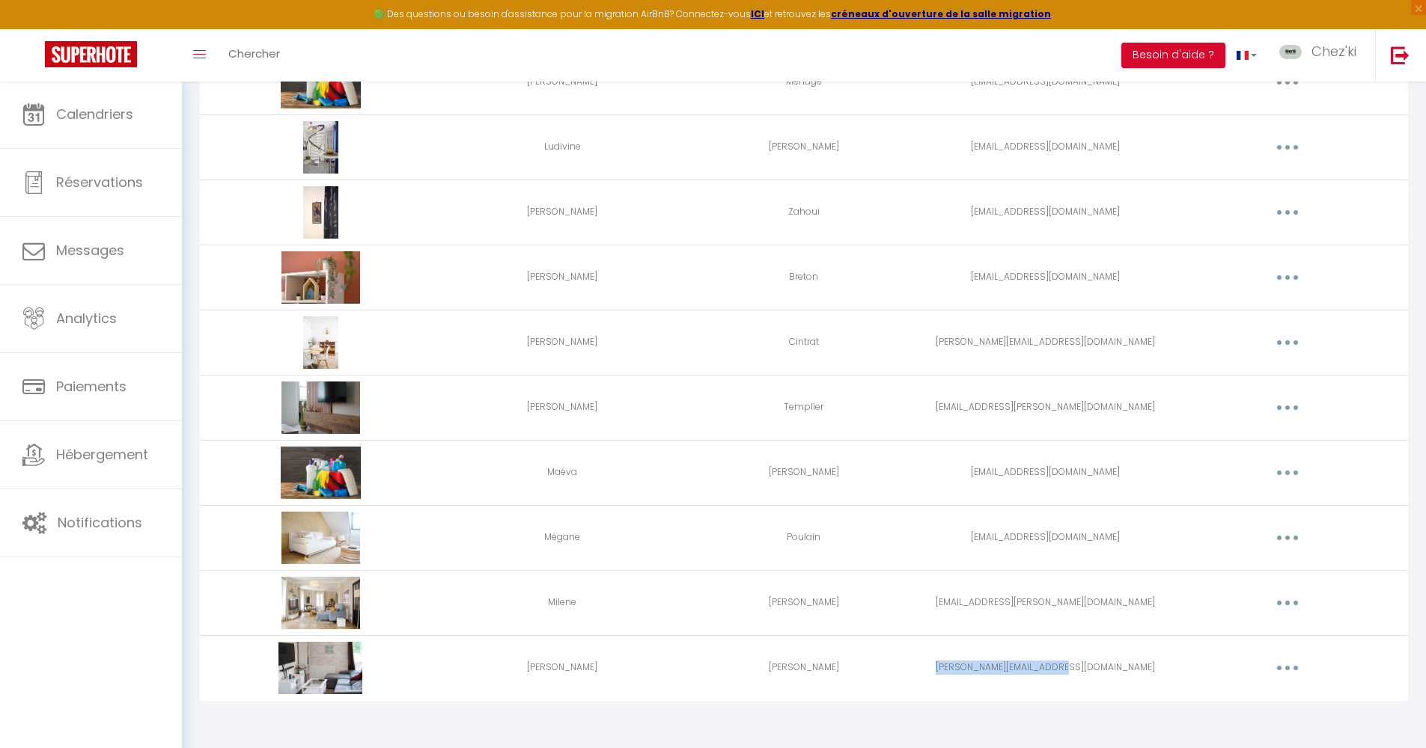
drag, startPoint x: 979, startPoint y: 670, endPoint x: 1133, endPoint y: 676, distance: 154.3
click at [1133, 676] on td "[PERSON_NAME][EMAIL_ADDRESS][DOMAIN_NAME]" at bounding box center [1045, 667] width 242 height 65
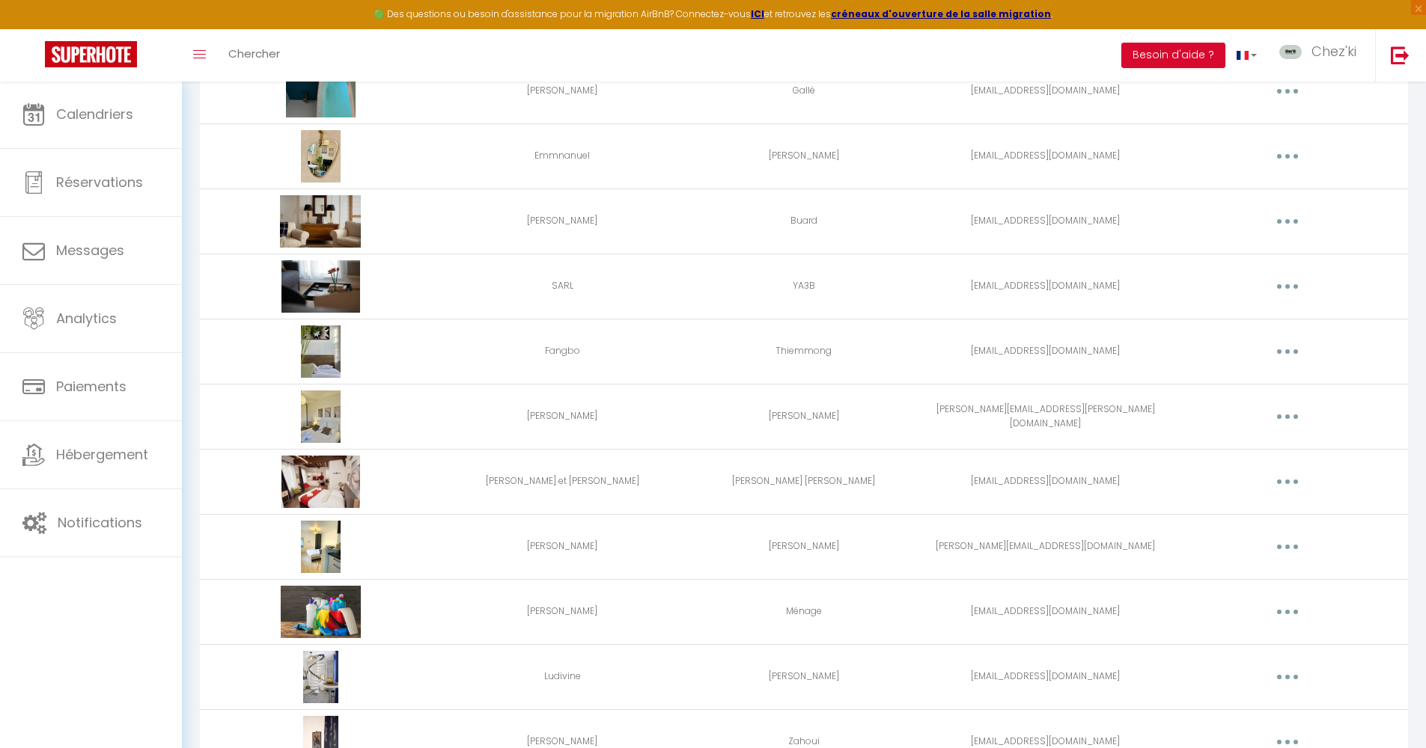
scroll to position [707, 0]
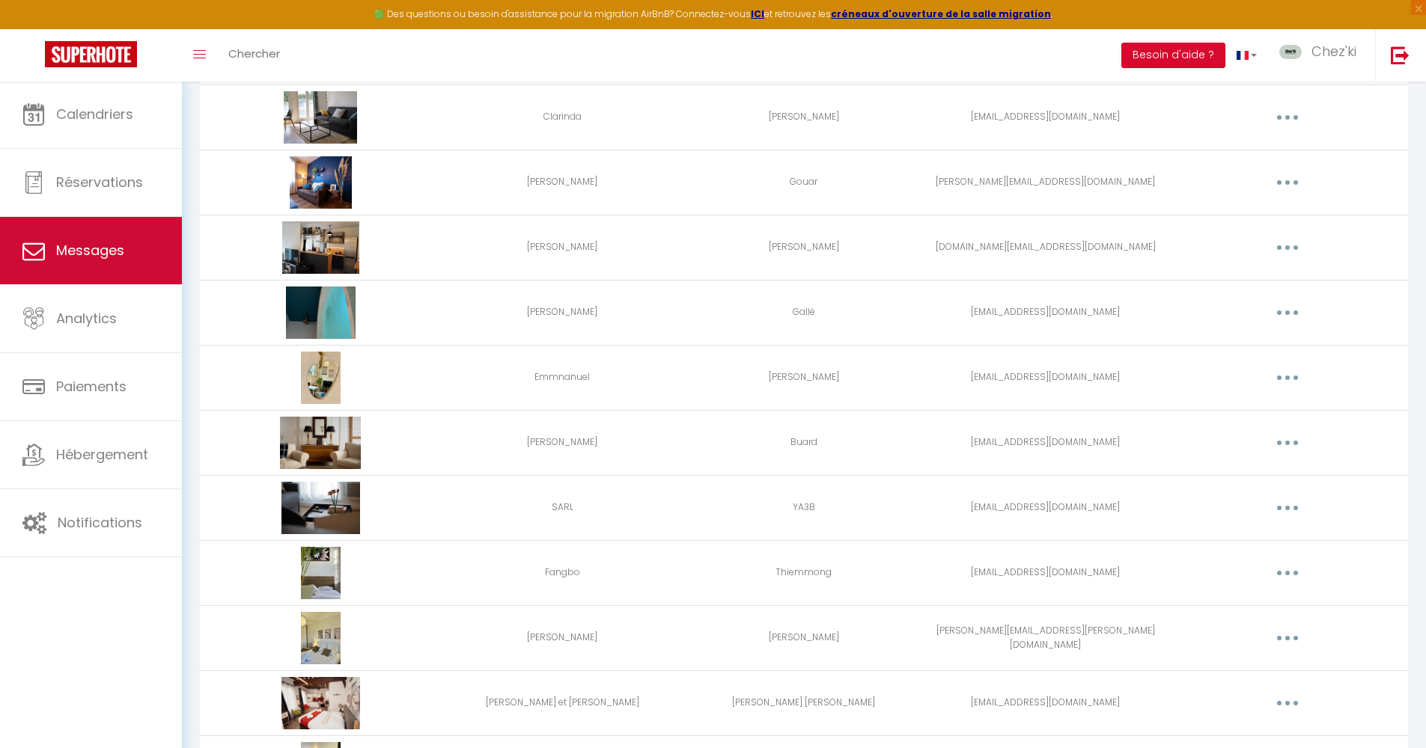
click at [127, 255] on link "Messages" at bounding box center [91, 250] width 182 height 67
select select "message"
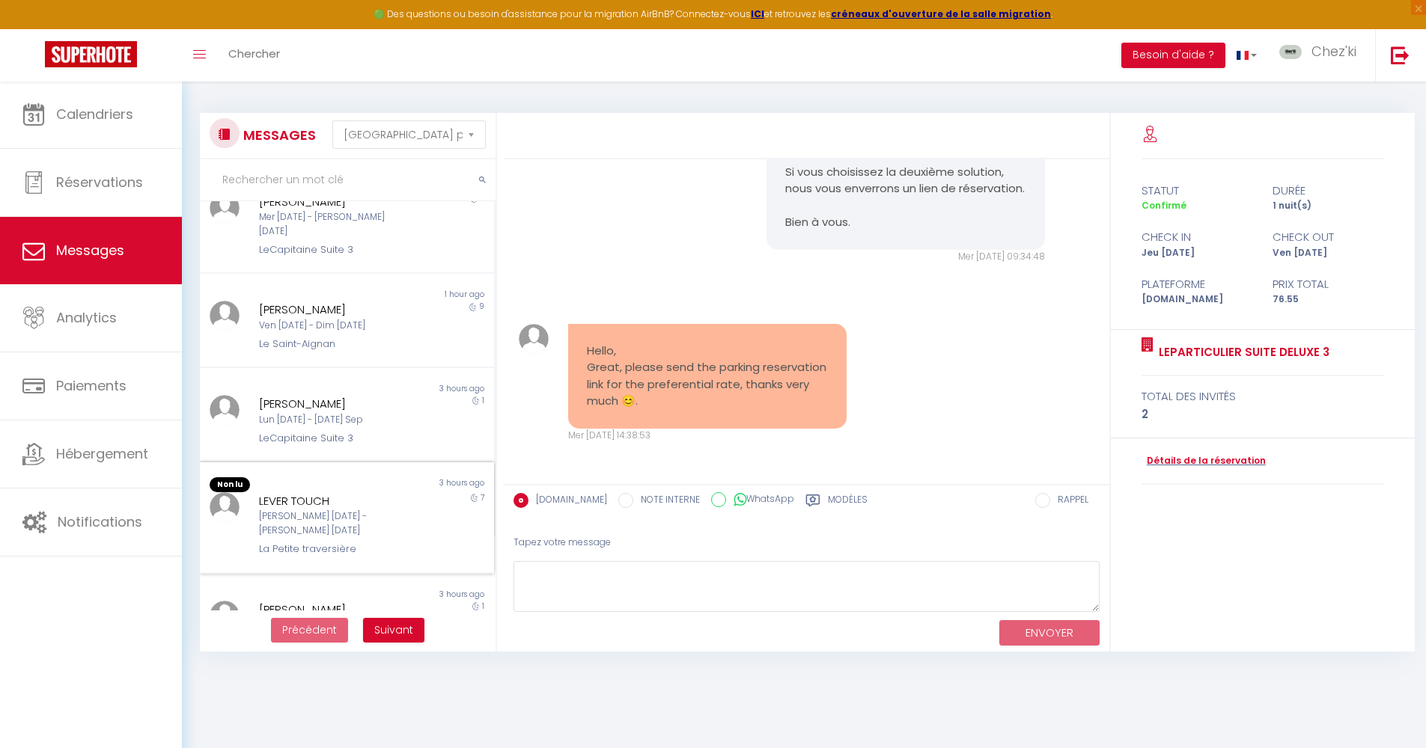
scroll to position [255, 0]
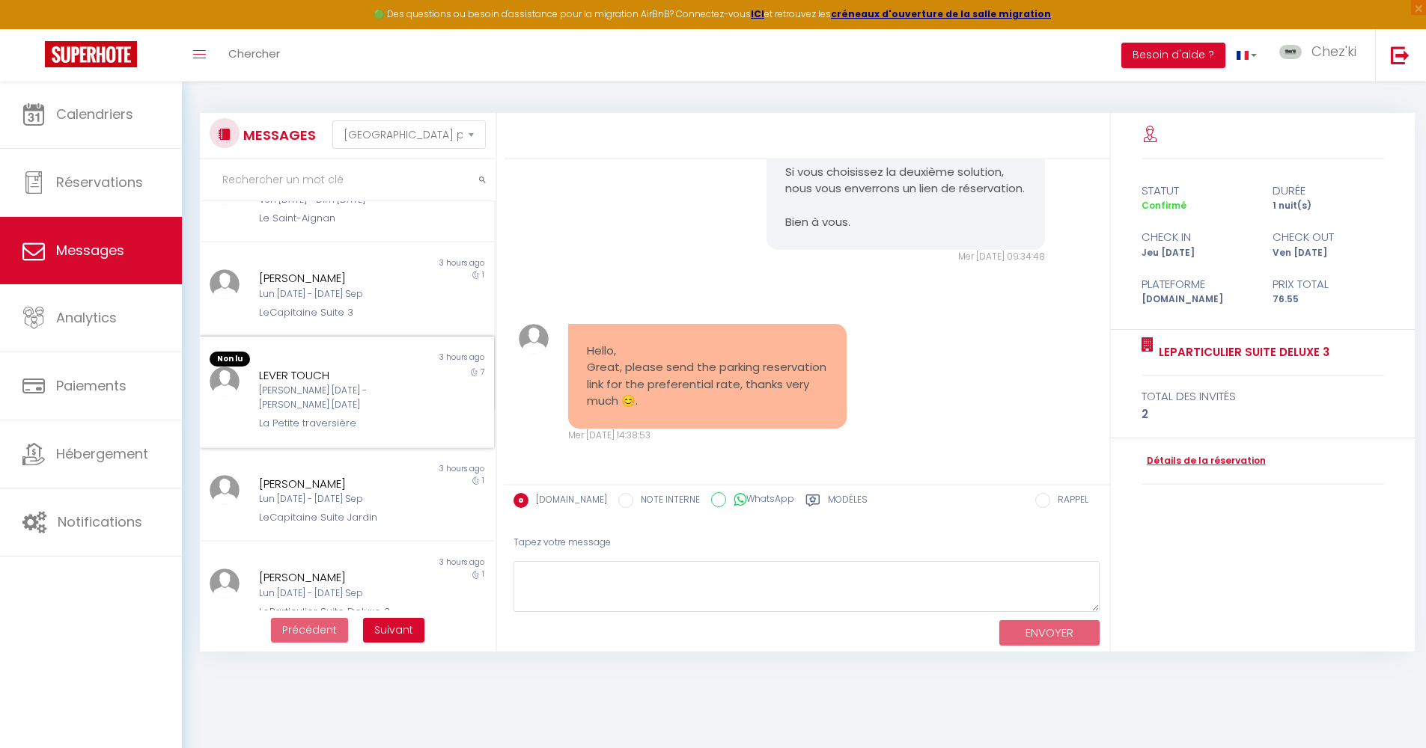
click at [364, 384] on div "[PERSON_NAME] [DATE] - [PERSON_NAME] [DATE]" at bounding box center [335, 398] width 152 height 28
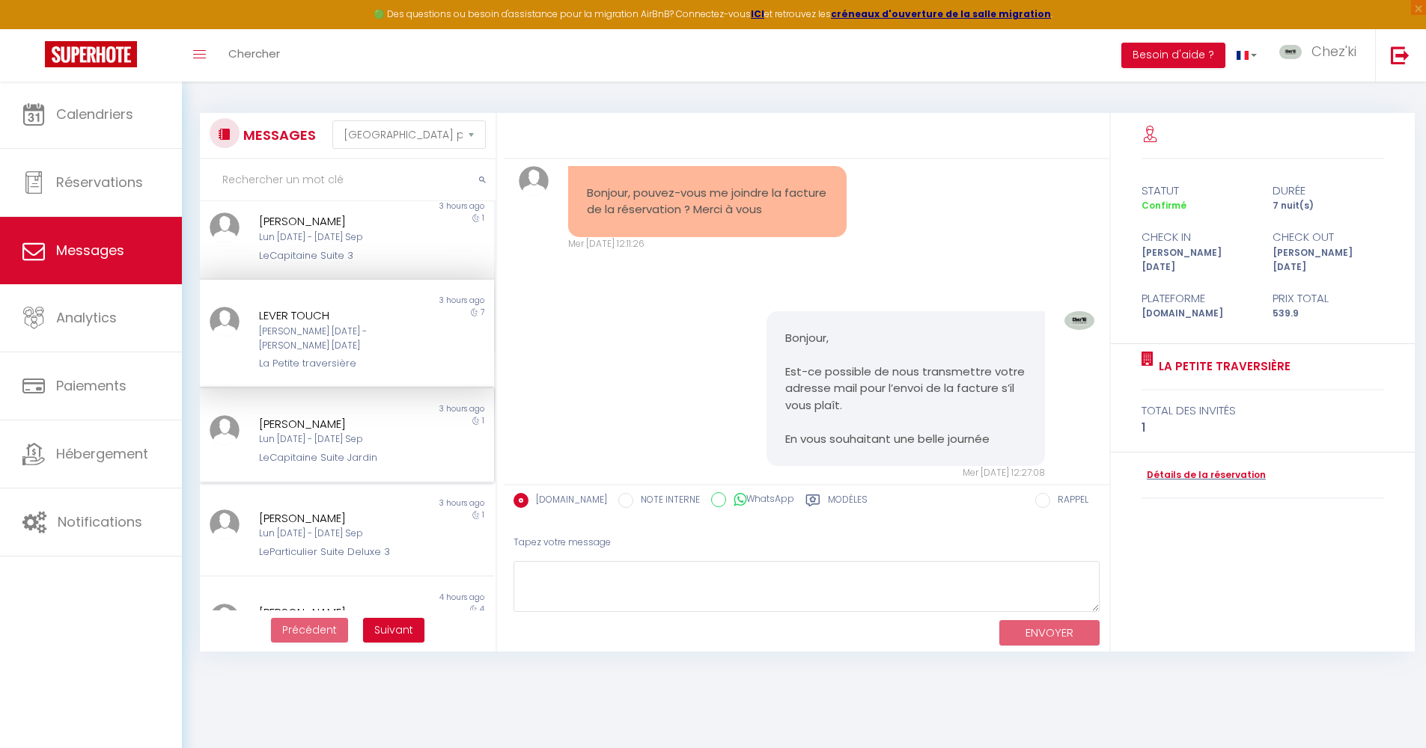
scroll to position [480, 0]
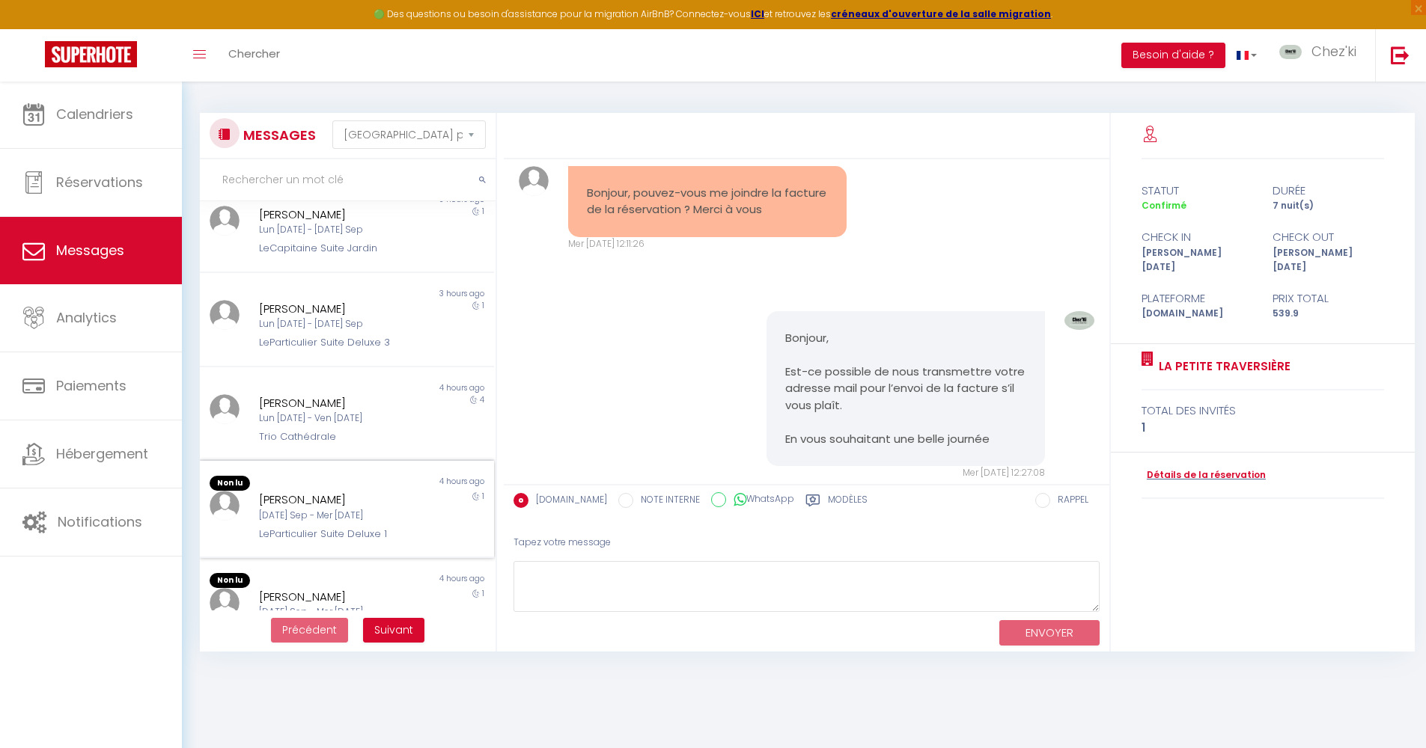
click at [344, 491] on div "[PERSON_NAME] [DATE] Sep - Mer [DATE] LeParticulier Suite Deluxe 1" at bounding box center [333, 516] width 171 height 51
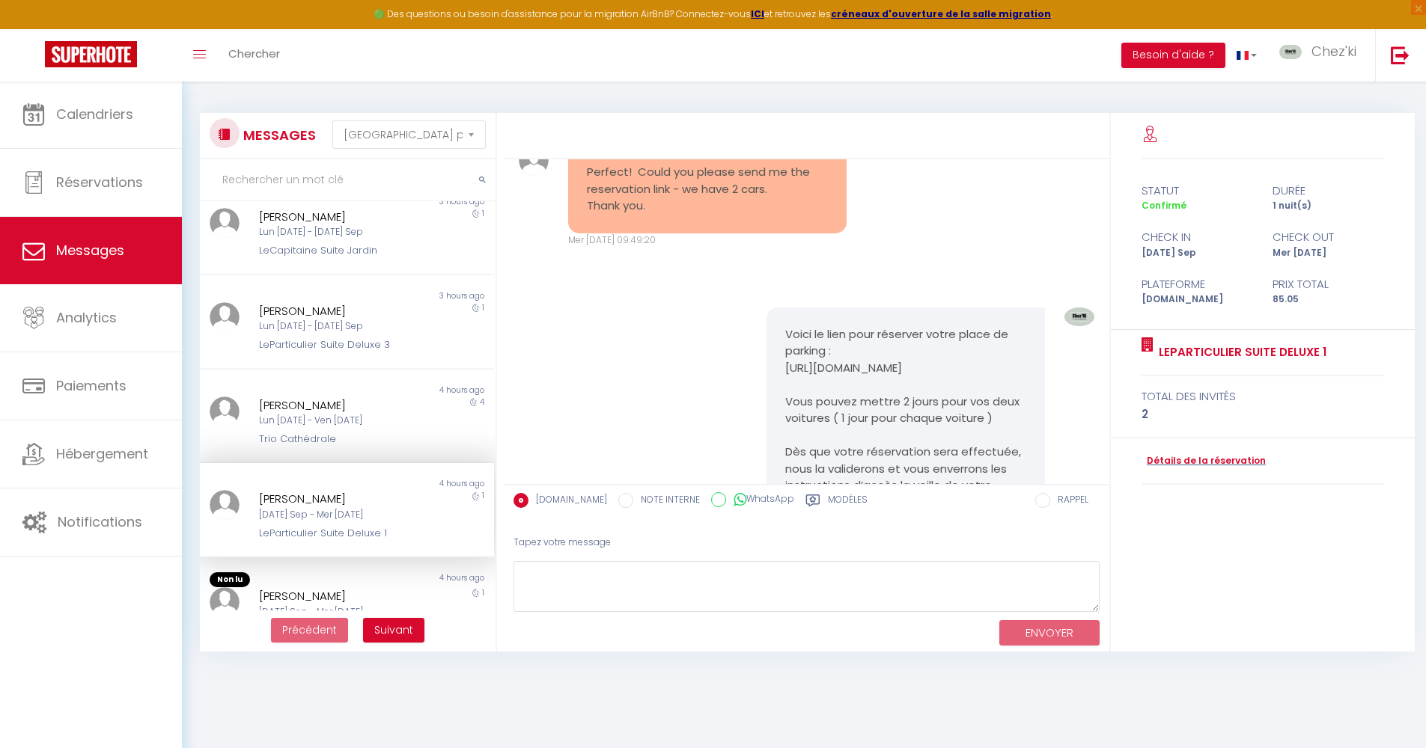
scroll to position [3645, 0]
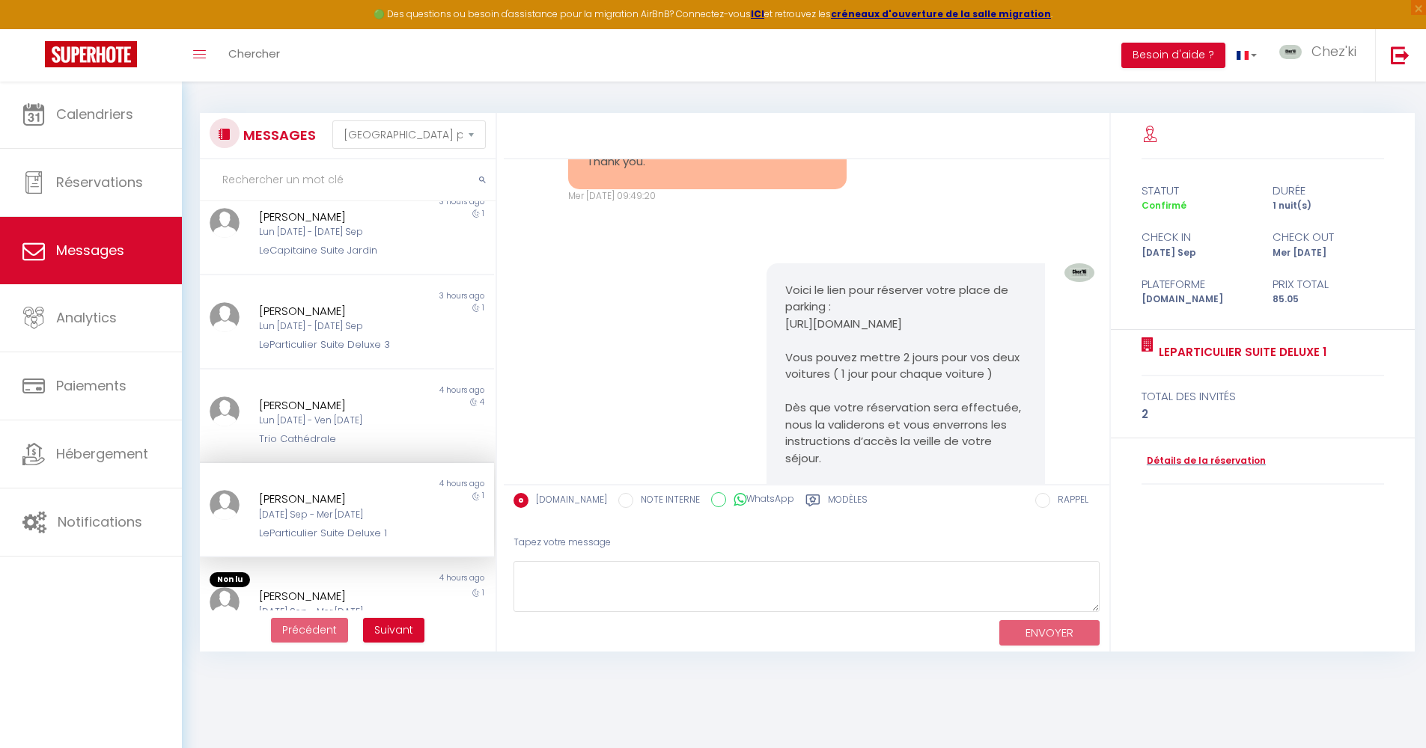
drag, startPoint x: 776, startPoint y: 326, endPoint x: 942, endPoint y: 441, distance: 202.6
click at [942, 441] on div "Voici le lien pour réserver votre place de parking : [URL][DOMAIN_NAME] Vous po…" at bounding box center [905, 391] width 278 height 257
copy pre "Voici le lien pour réserver votre place de parking : [URL][DOMAIN_NAME] Vous po…"
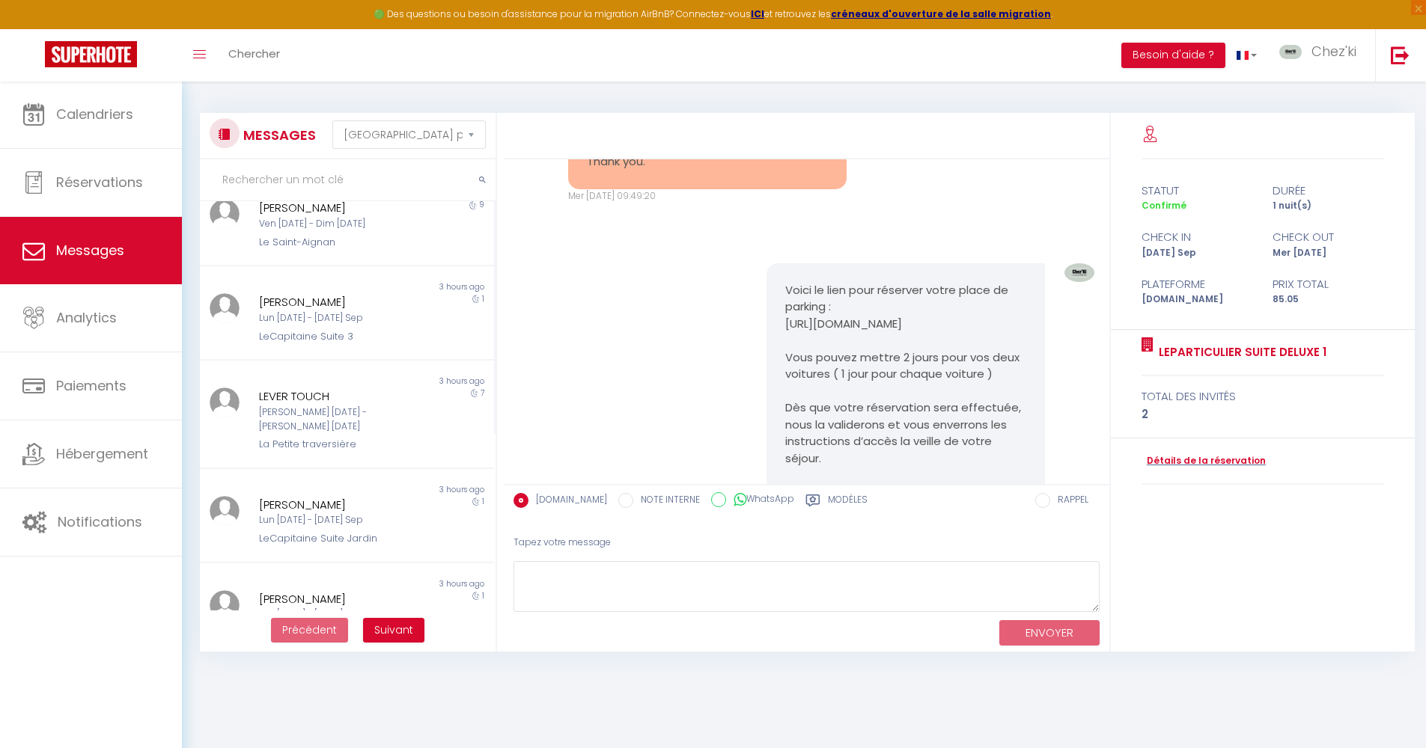
scroll to position [0, 0]
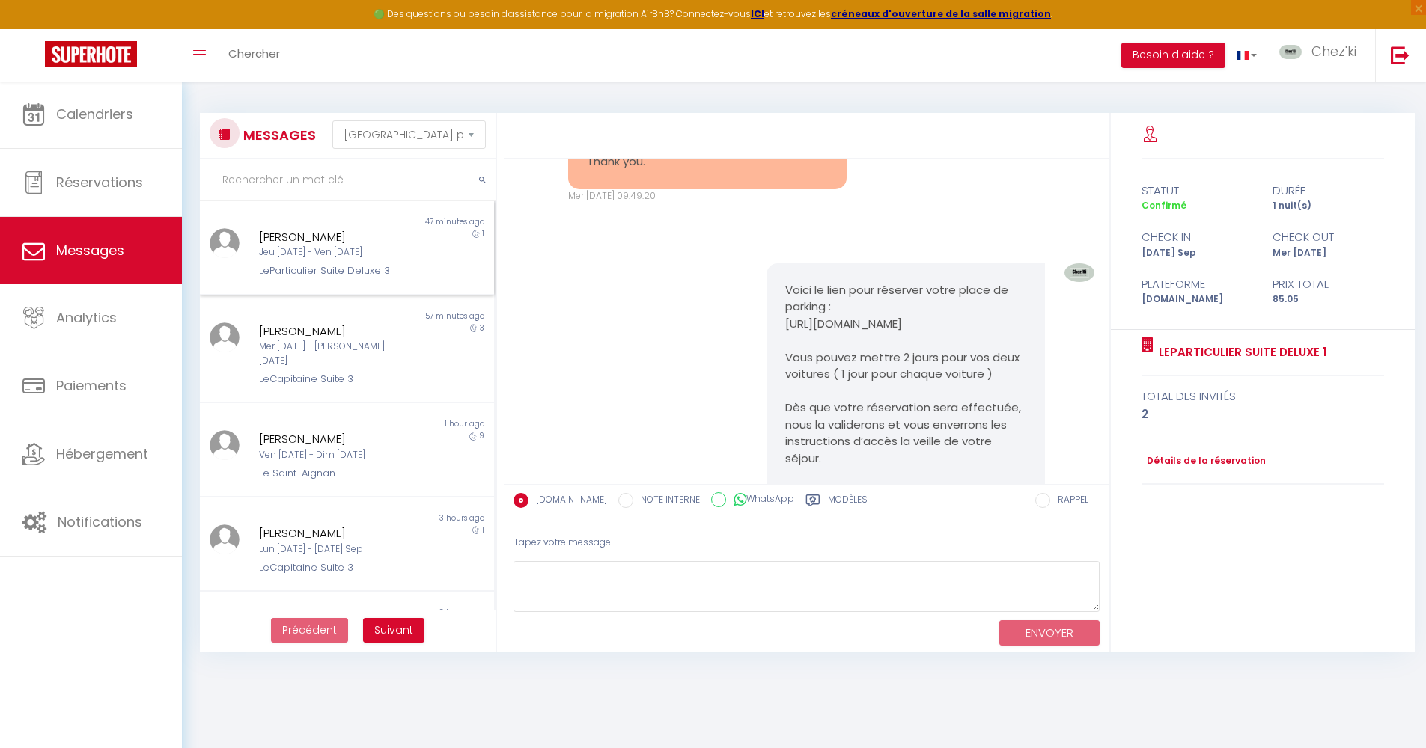
click at [339, 248] on div "Jeu [DATE] - Ven [DATE]" at bounding box center [335, 252] width 152 height 14
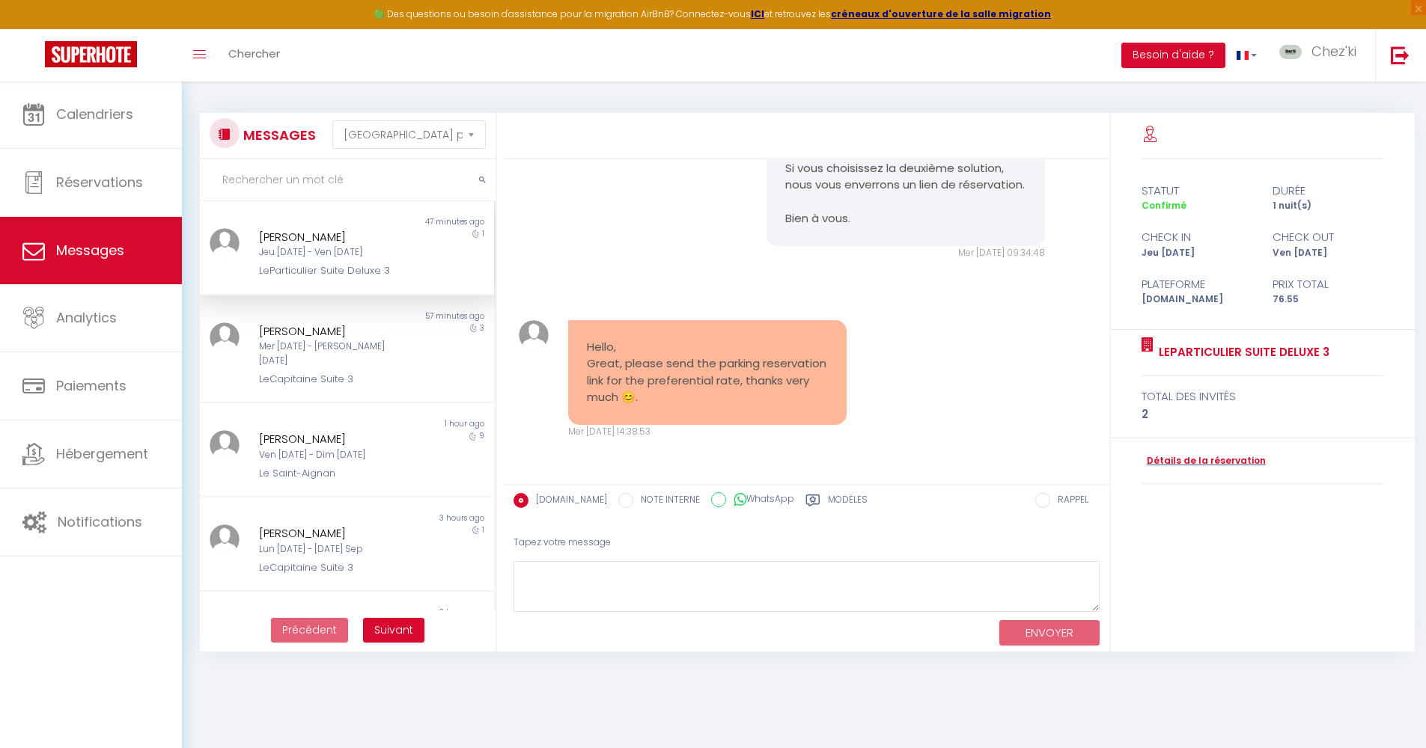
scroll to position [1016, 0]
click at [694, 576] on textarea at bounding box center [806, 587] width 586 height 52
paste textarea "Voici le lien pour réserver votre place de parking : [URL][DOMAIN_NAME] Vous po…"
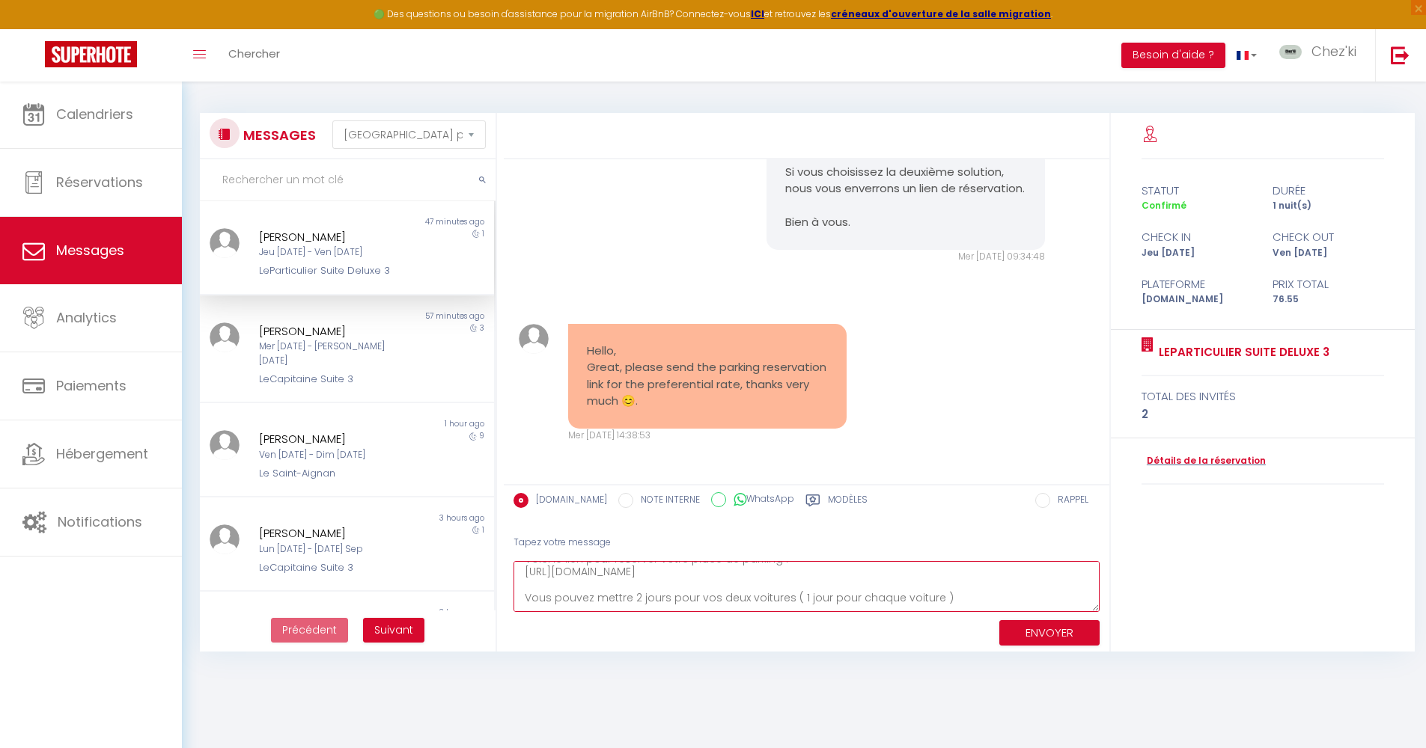
scroll to position [17, 0]
click at [667, 590] on textarea "Voici le lien pour réserver votre place de parking : [URL][DOMAIN_NAME] Vous po…" at bounding box center [806, 587] width 586 height 52
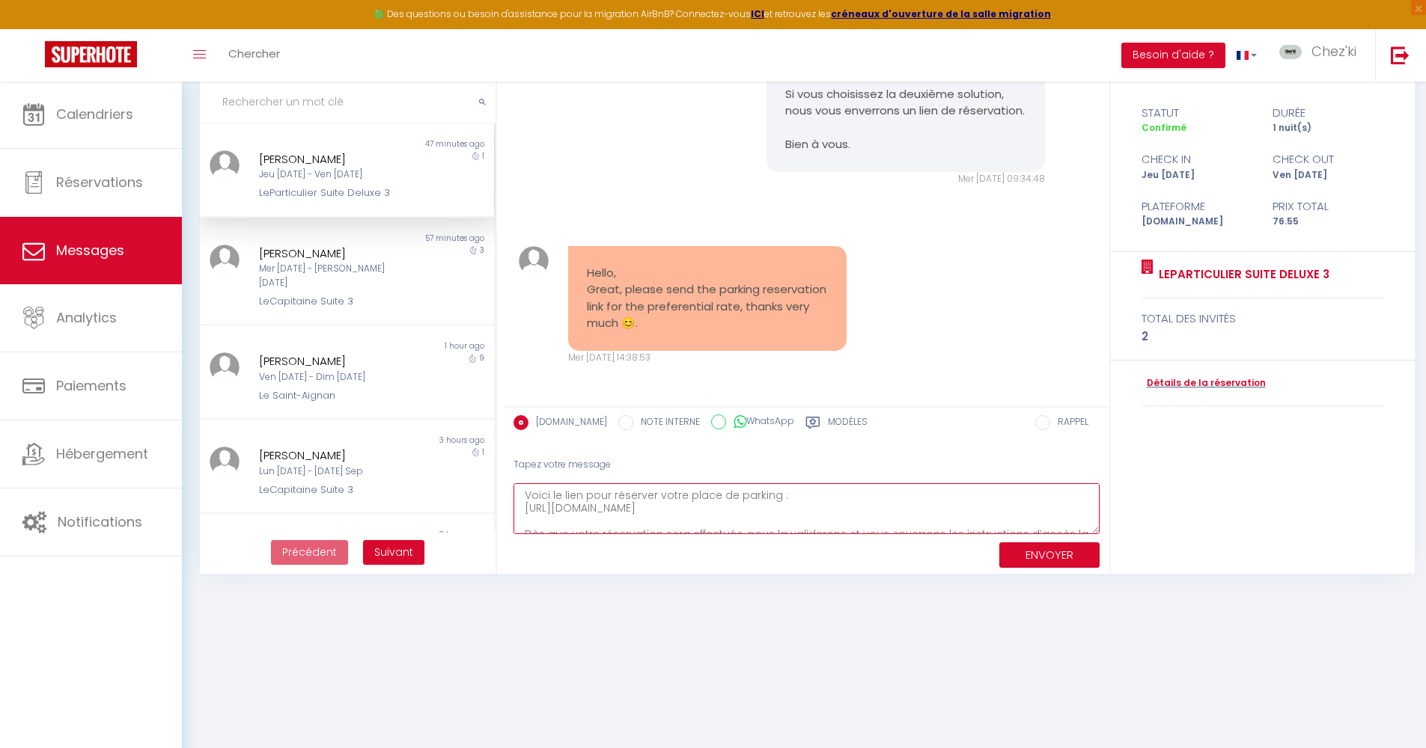
scroll to position [0, 0]
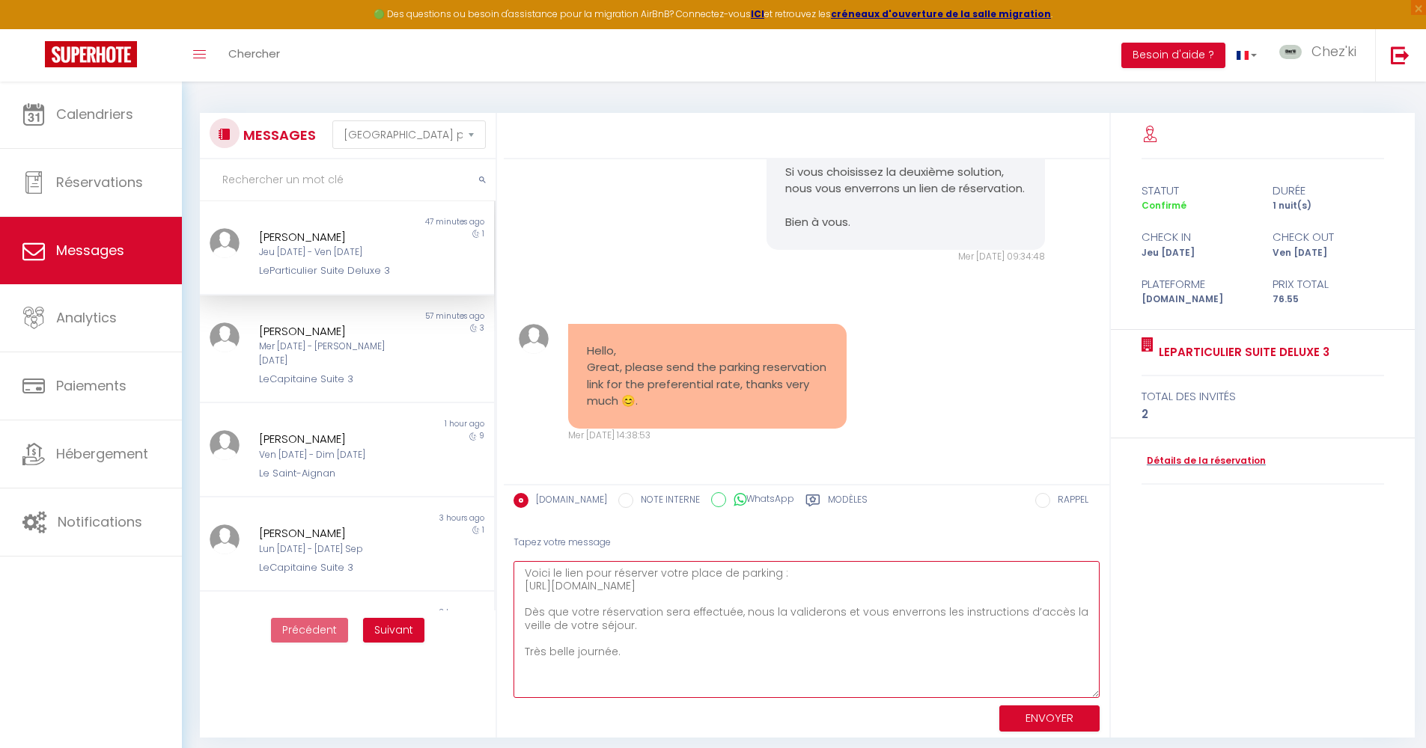
click at [1125, 694] on div "Hello, we will need a parking space during the stay please, thank you 😊 [PERSON…" at bounding box center [964, 425] width 920 height 625
type textarea "Voici le lien pour réserver votre place de parking : [URL][DOMAIN_NAME] Dès que…"
click at [1052, 725] on button "ENVOYER" at bounding box center [1049, 722] width 100 height 26
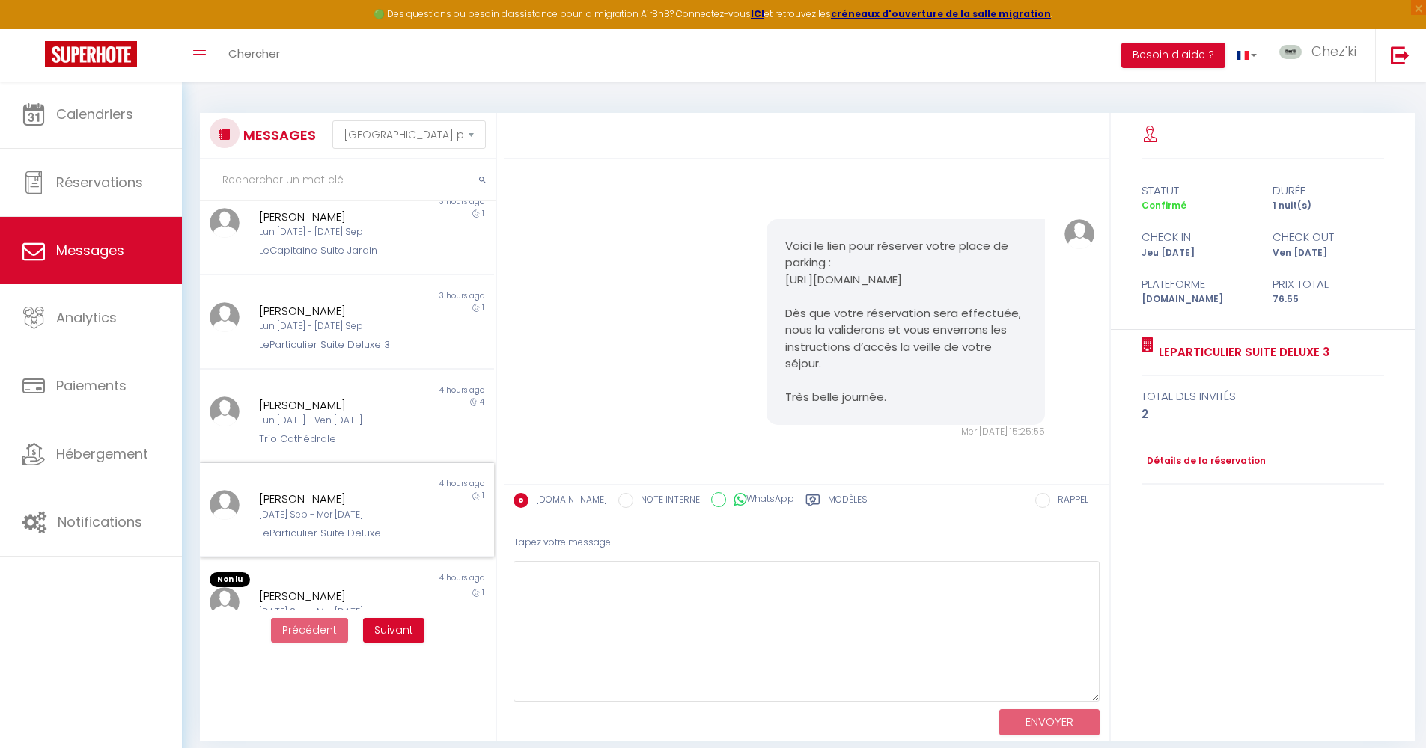
scroll to position [81, 0]
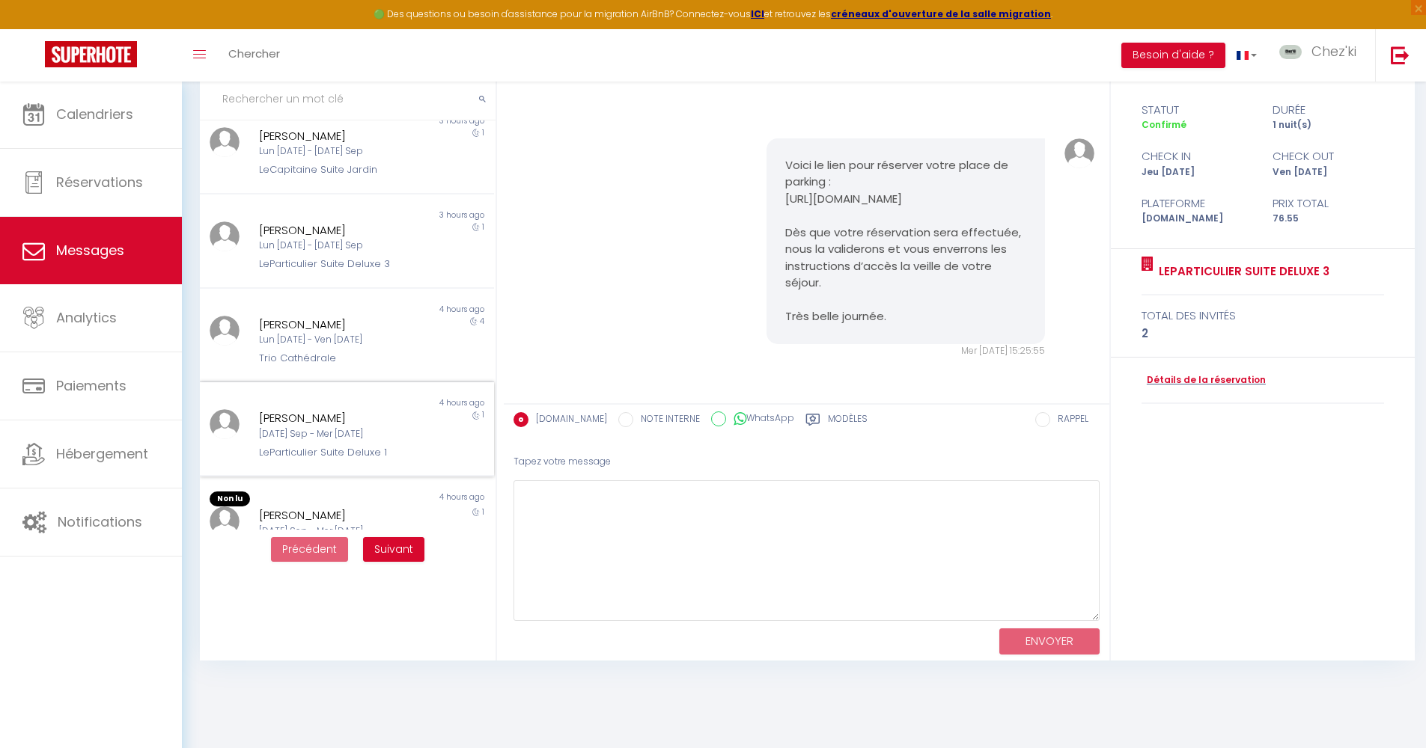
click at [364, 409] on div "[PERSON_NAME] [DATE] Sep - Mer [DATE] LeParticulier Suite Deluxe 1" at bounding box center [333, 434] width 171 height 51
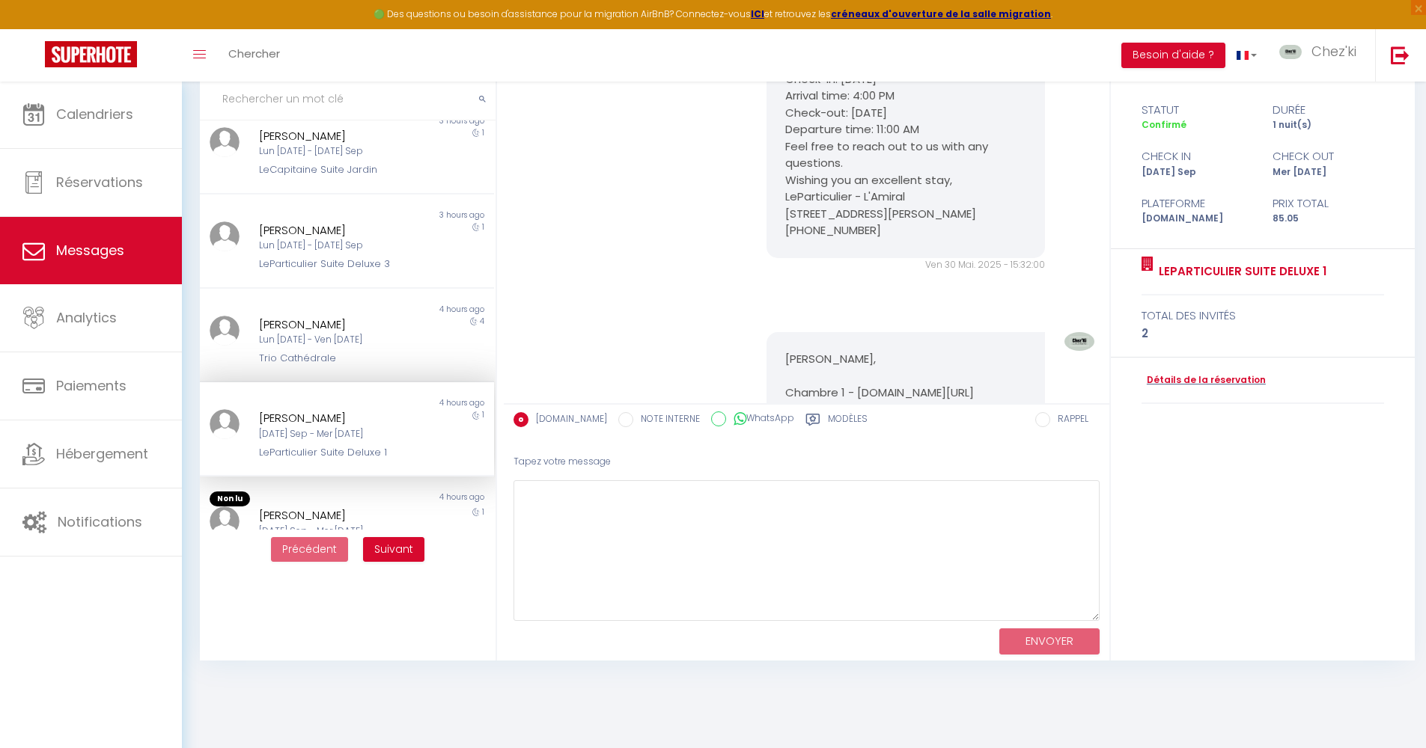
scroll to position [4029, 0]
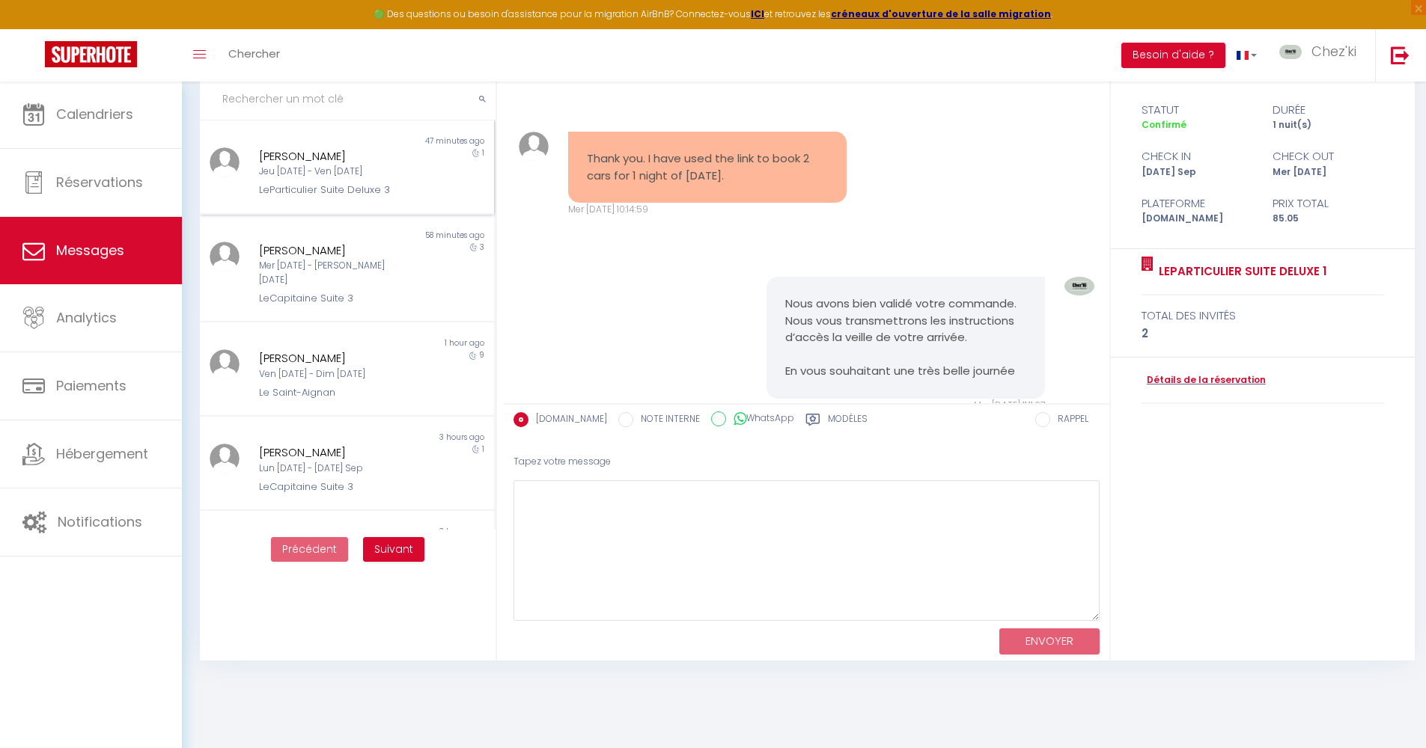
click at [382, 167] on div "Jeu [DATE] - Ven [DATE]" at bounding box center [335, 172] width 152 height 14
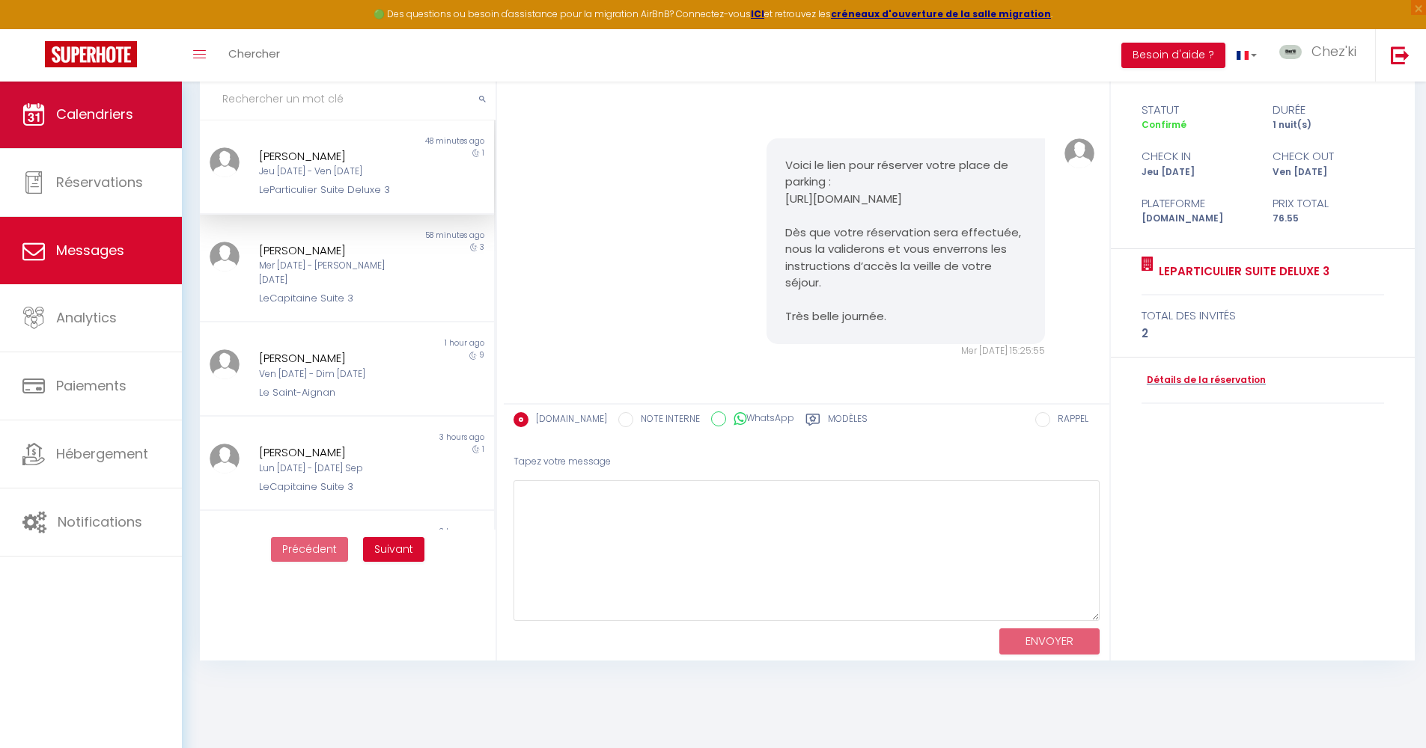
click at [133, 102] on link "Calendriers" at bounding box center [91, 114] width 182 height 67
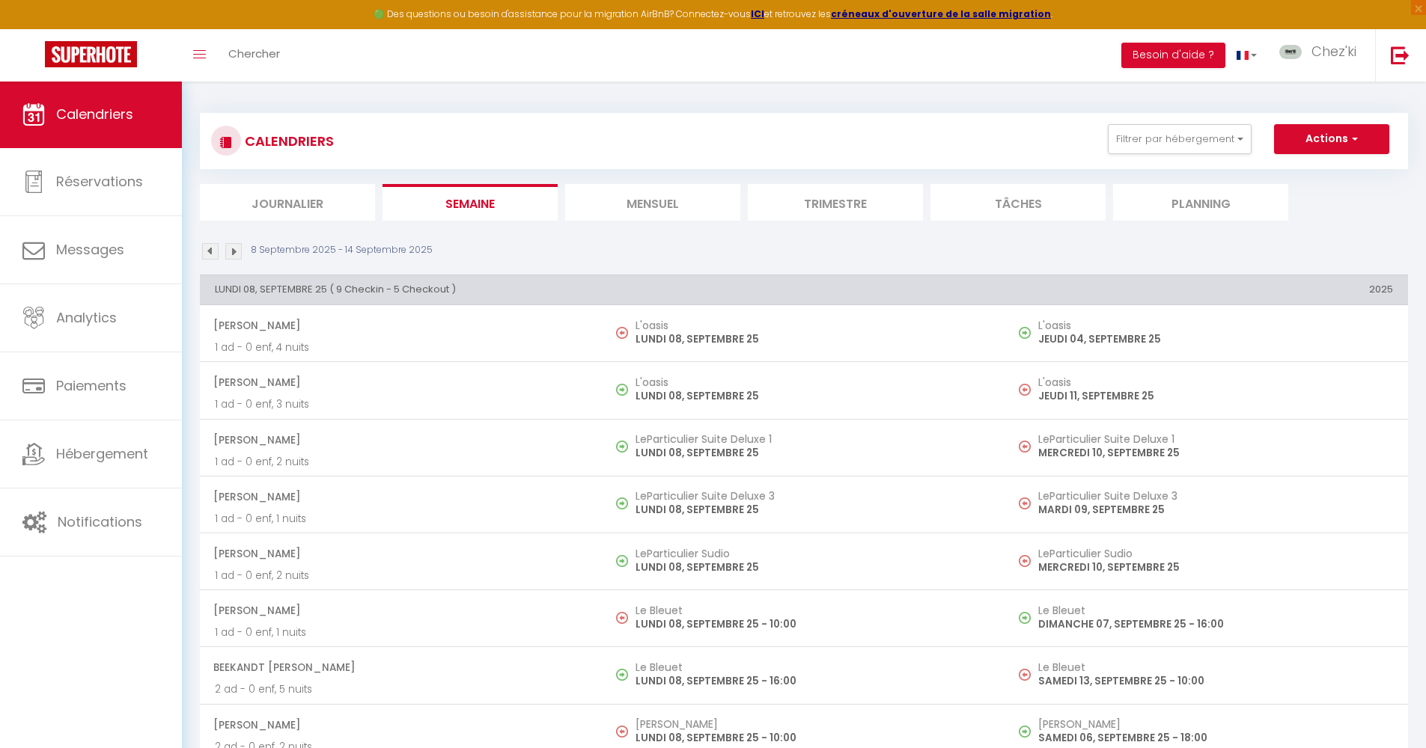
click at [881, 207] on li "Trimestre" at bounding box center [835, 202] width 175 height 37
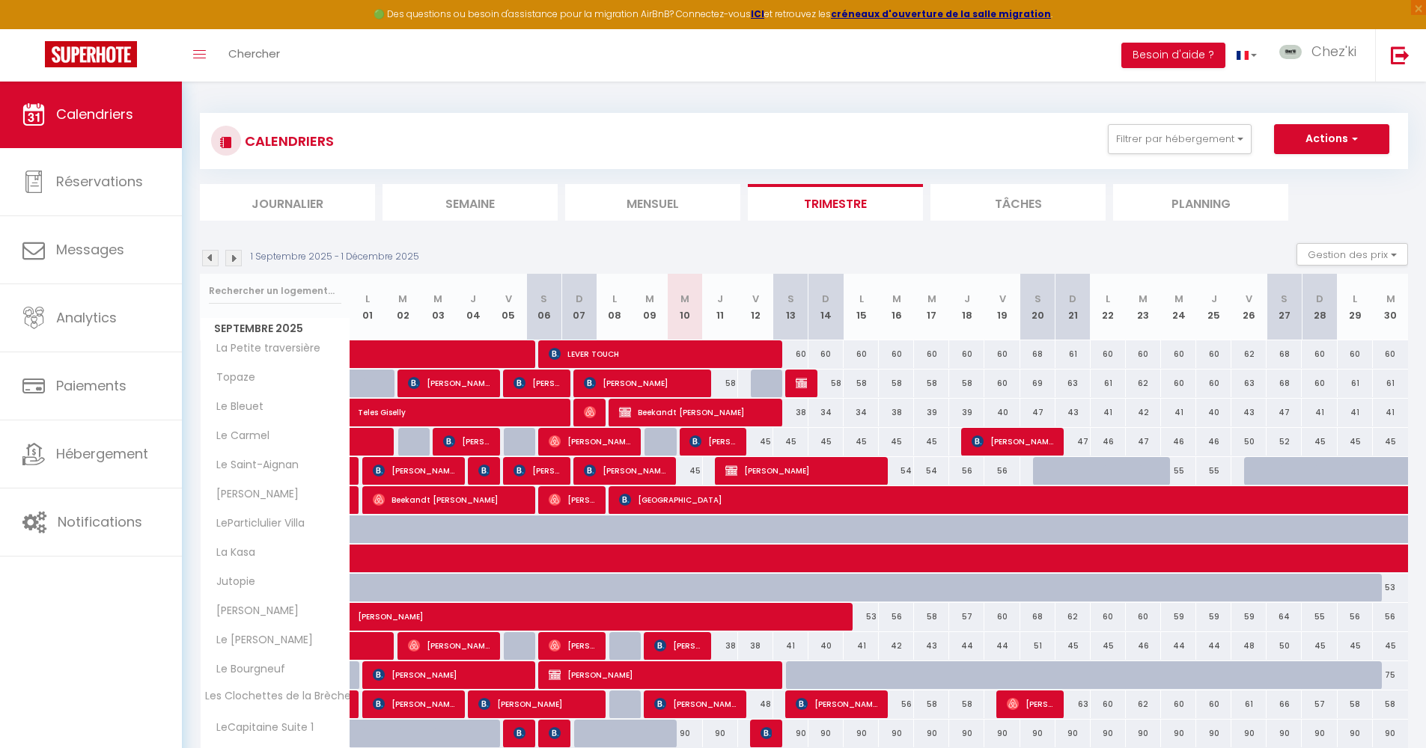
click at [641, 213] on li "Mensuel" at bounding box center [652, 202] width 175 height 37
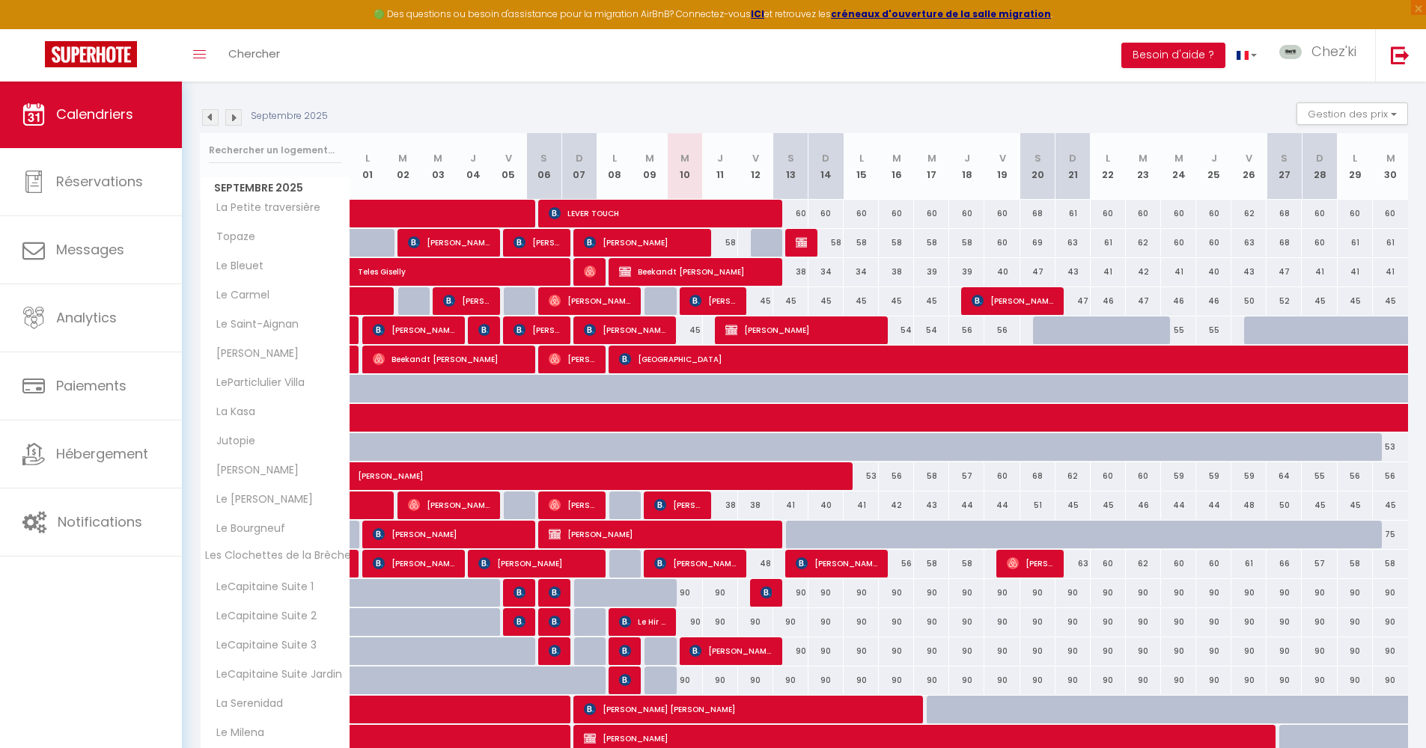
scroll to position [273, 0]
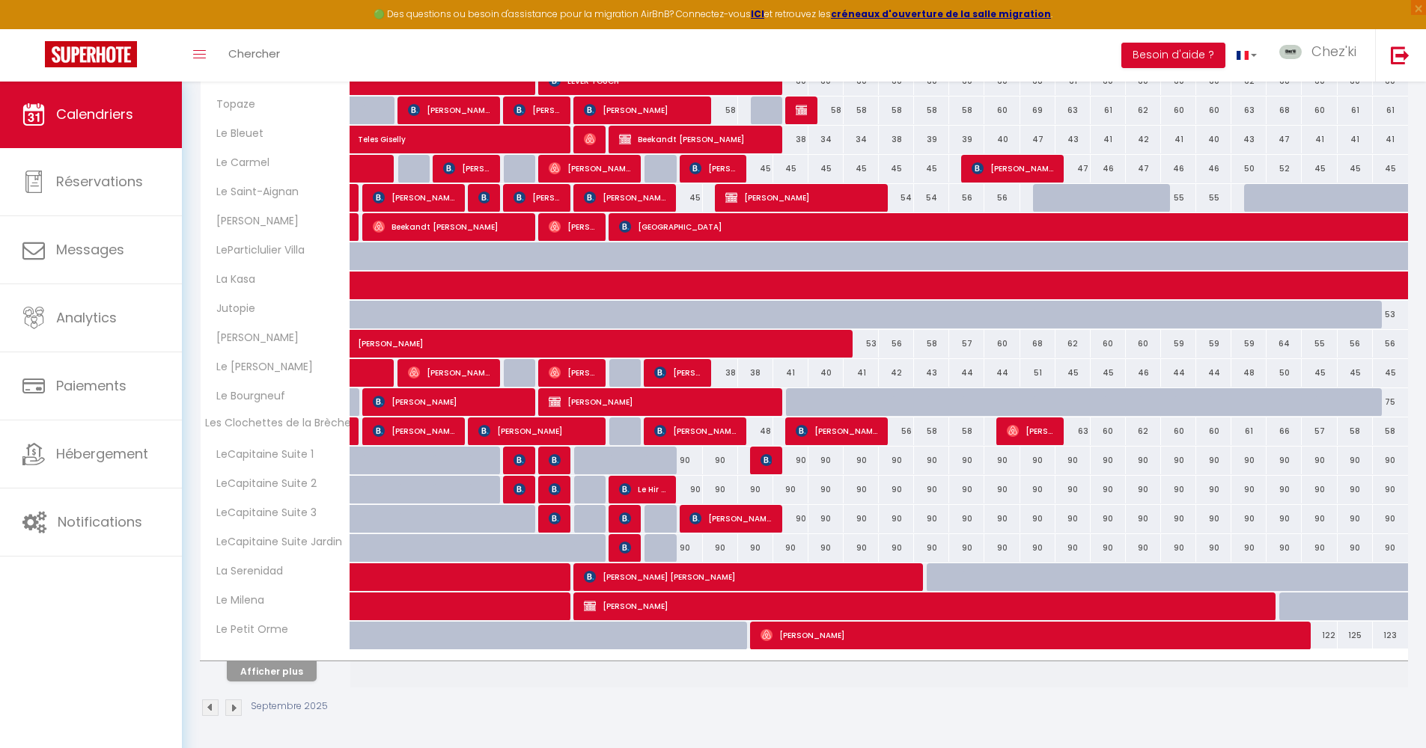
click at [299, 669] on button "Afficher plus" at bounding box center [272, 671] width 90 height 20
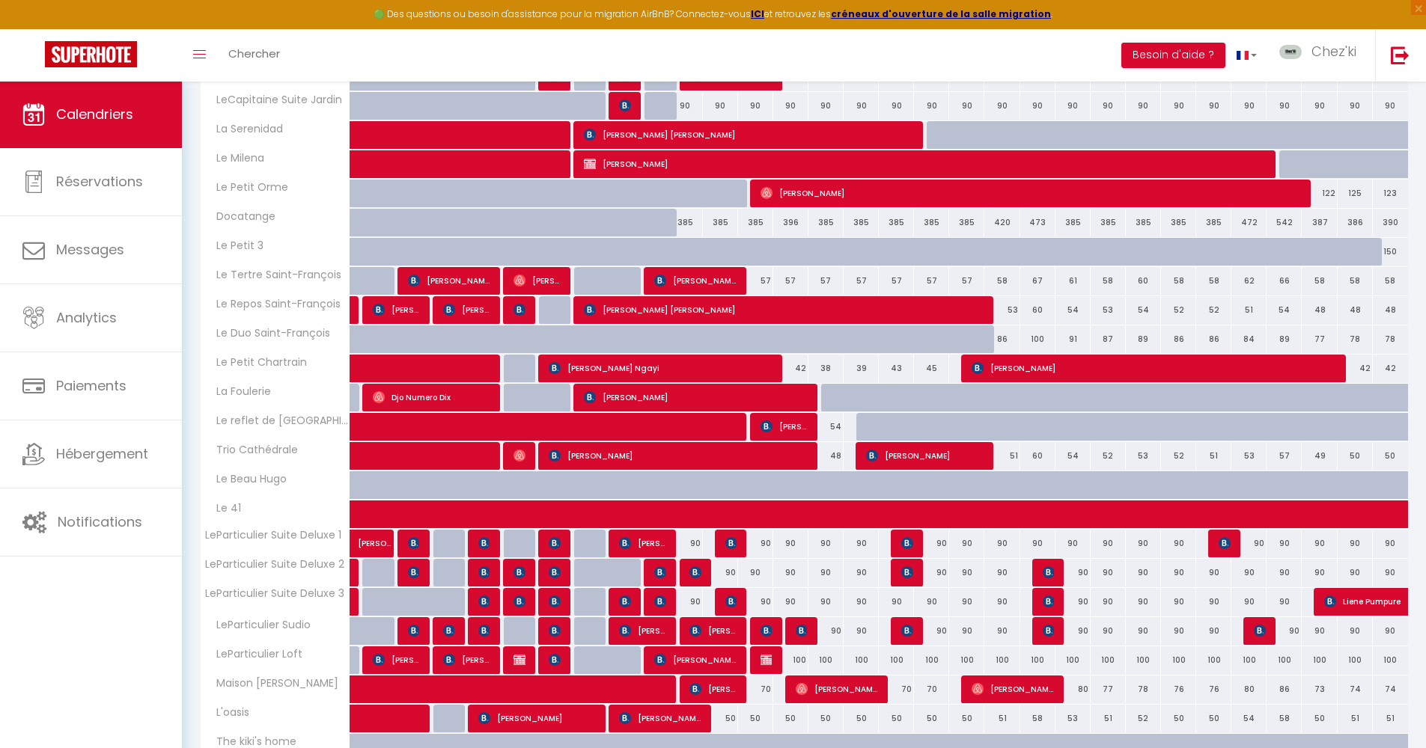
scroll to position [820, 0]
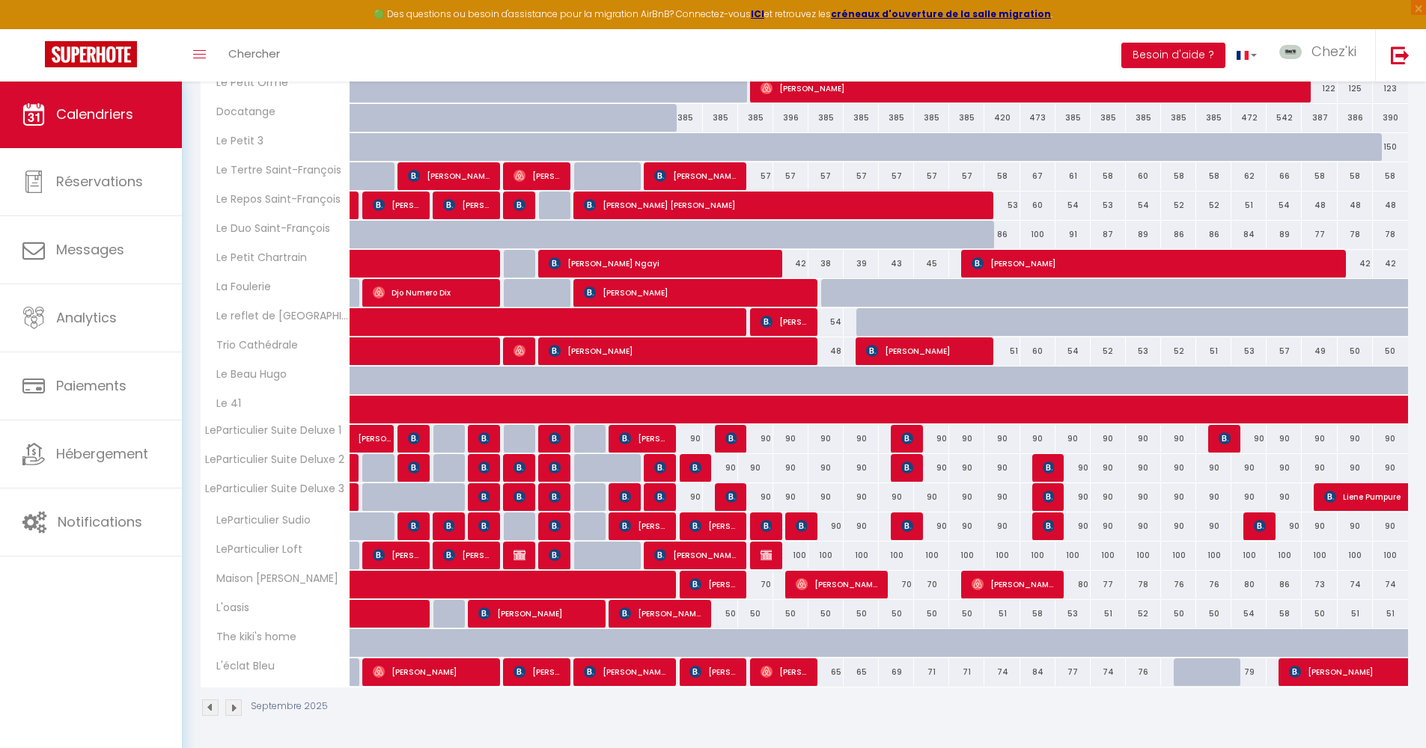
click at [676, 614] on span "[PERSON_NAME]" at bounding box center [660, 613] width 82 height 28
select select "OK"
select select "KO"
select select "0"
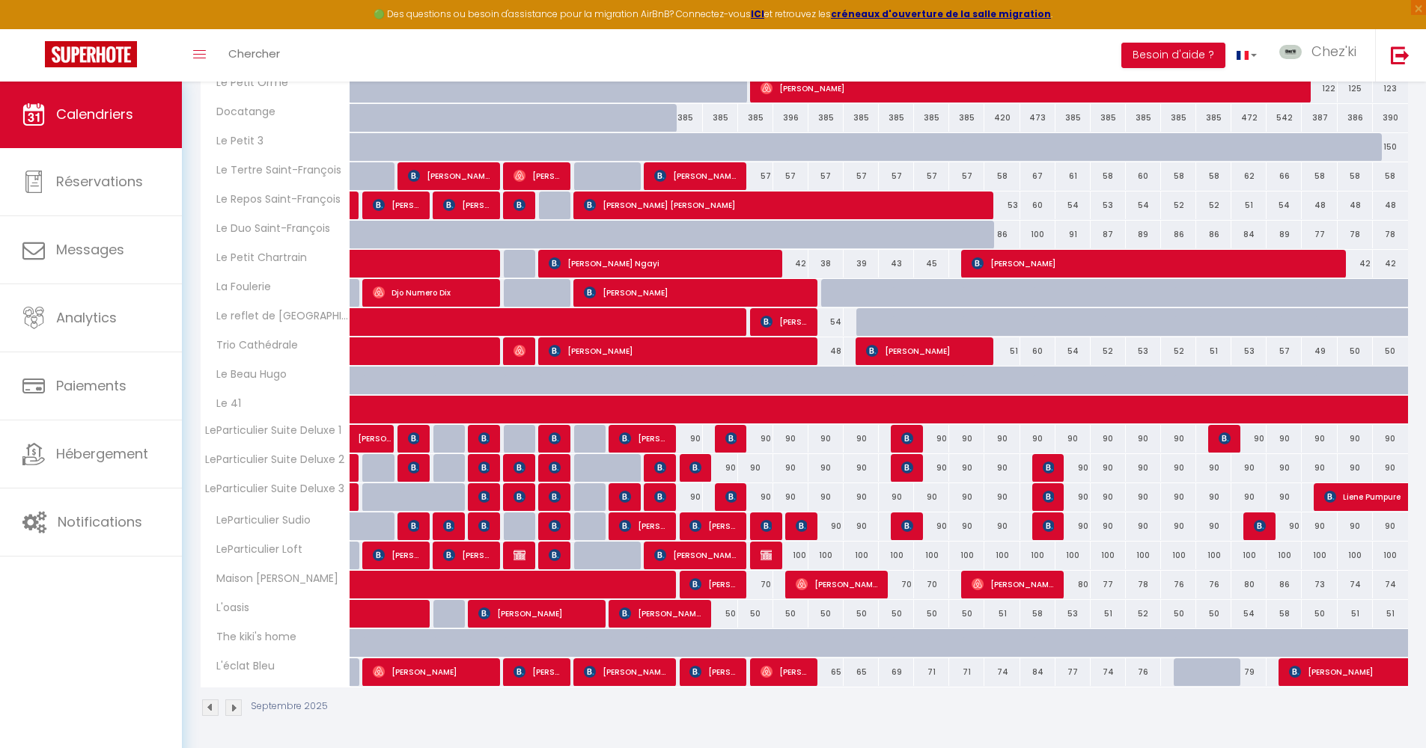
select select "1"
select select
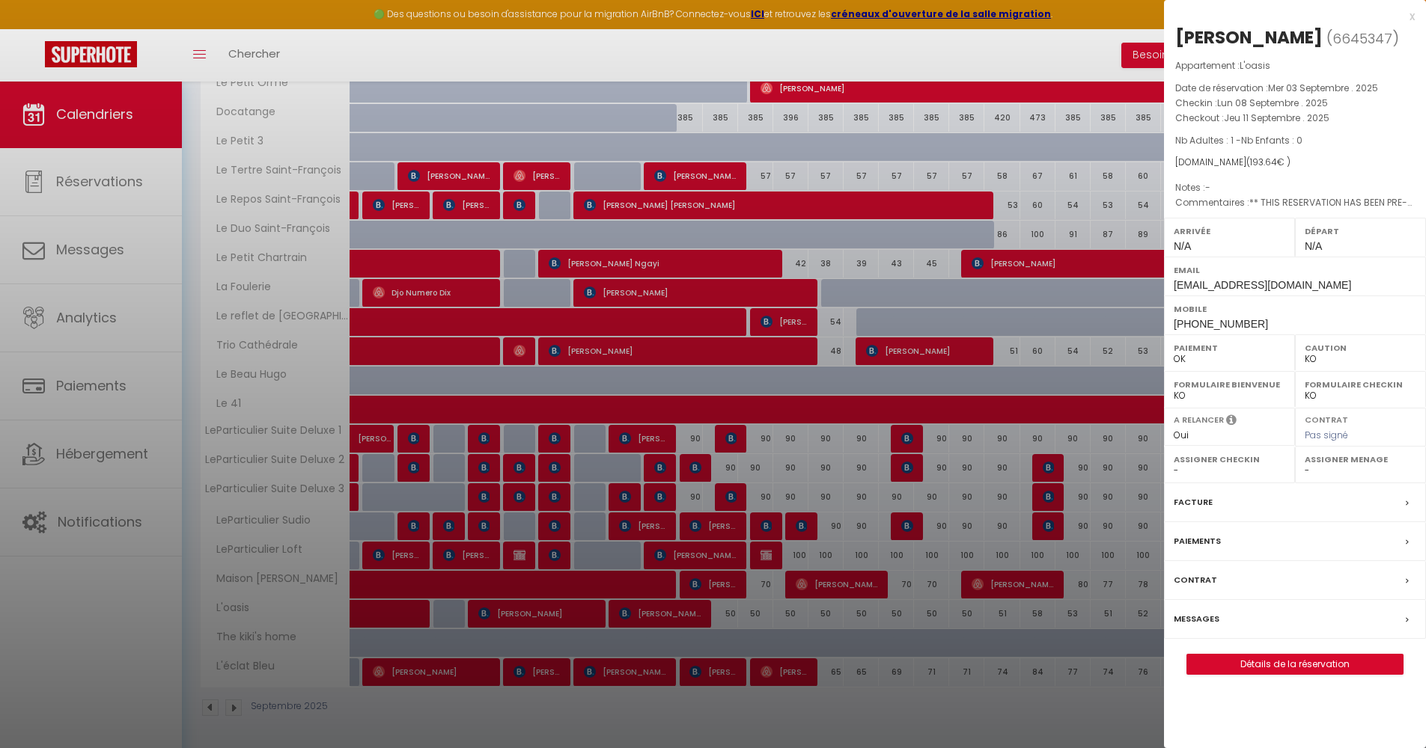
select select "22044"
select select "28831"
click at [682, 611] on div at bounding box center [713, 374] width 1426 height 748
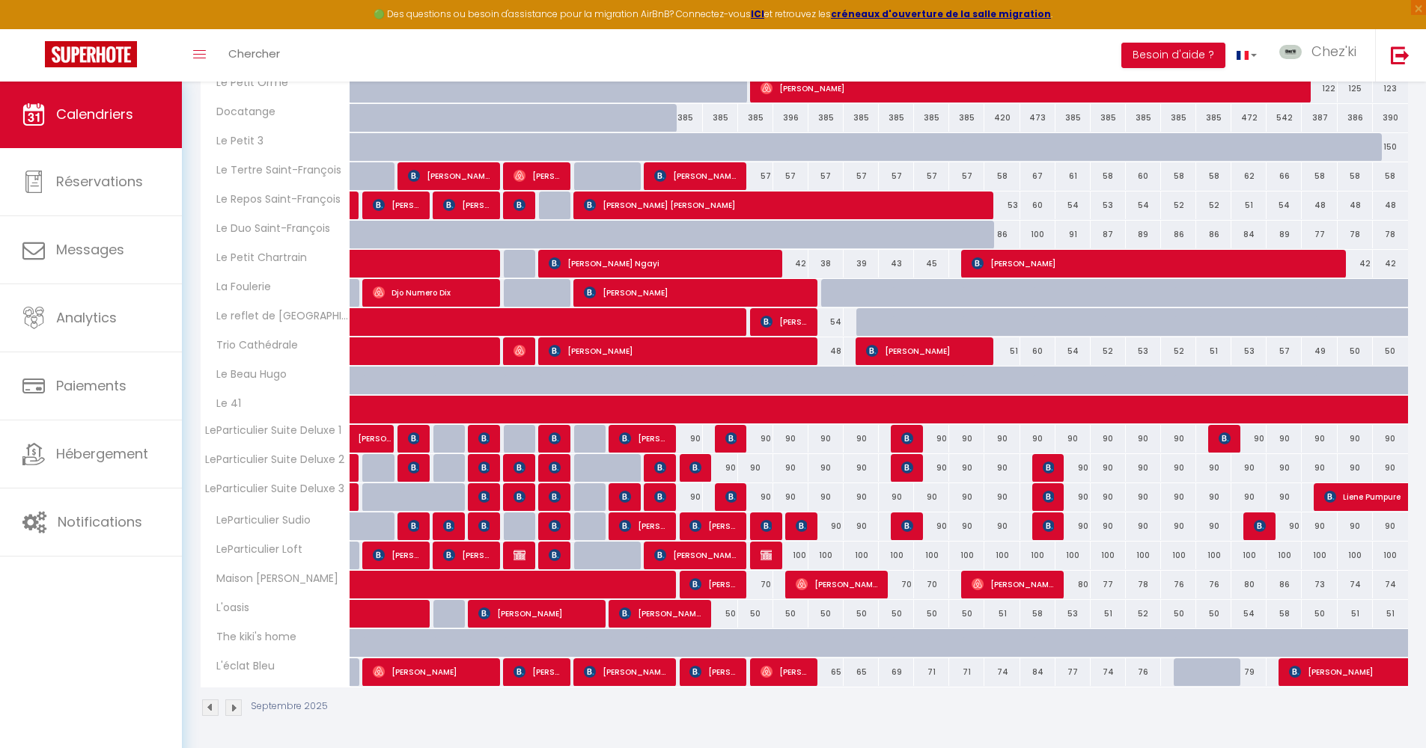
click at [726, 616] on div "50" at bounding box center [720, 614] width 35 height 28
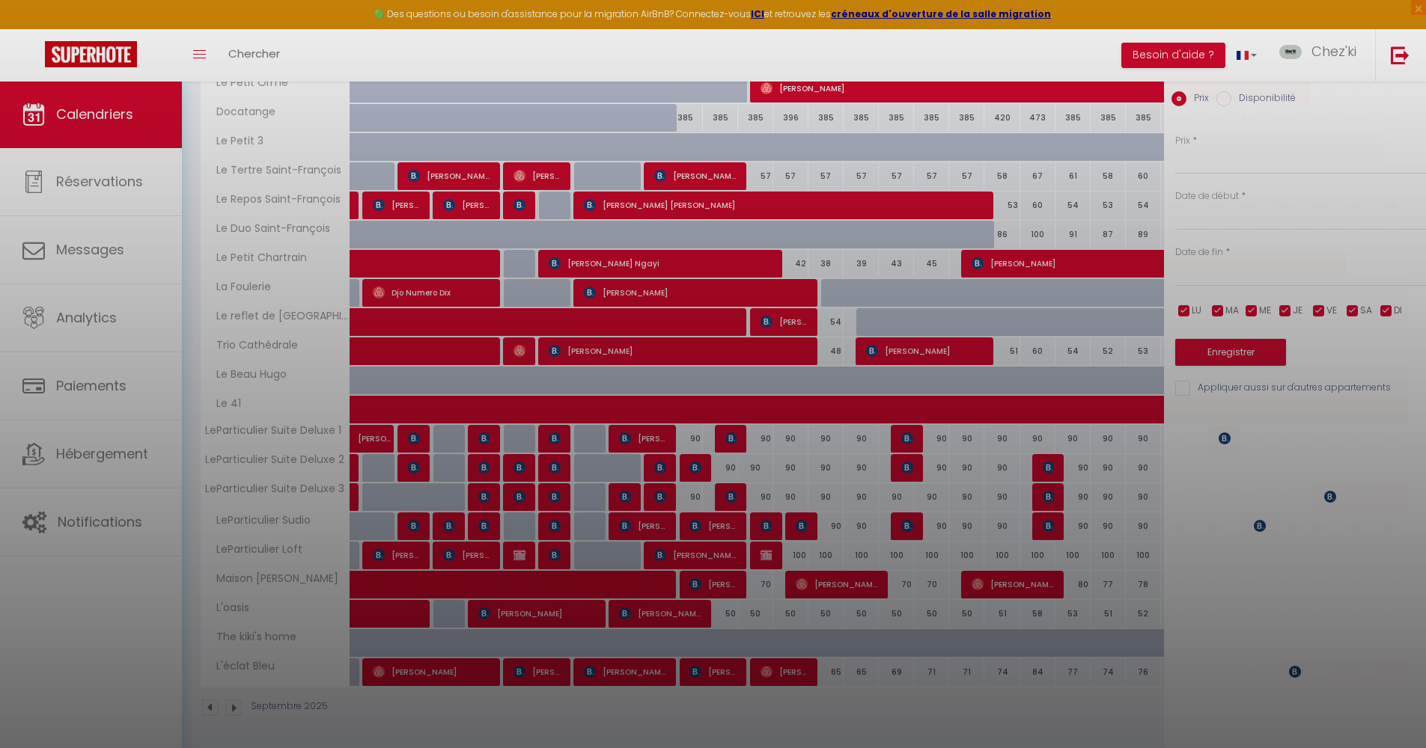
type input "50"
select select "1"
type input "Jeu 11 Septembre 2025"
type input "Ven 12 Septembre 2025"
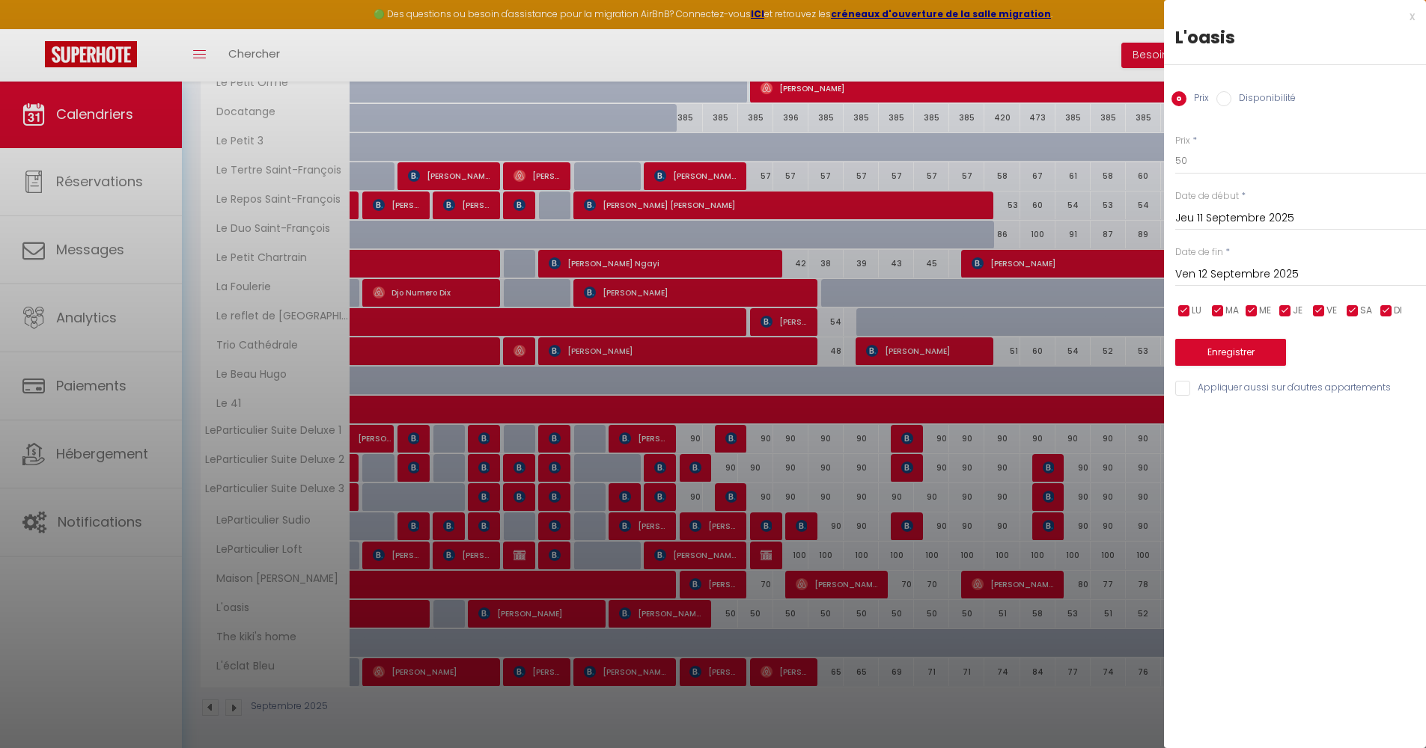
click at [1260, 100] on label "Disponibilité" at bounding box center [1263, 99] width 64 height 16
click at [1231, 100] on input "Disponibilité" at bounding box center [1223, 98] width 15 height 15
radio input "true"
radio input "false"
select select "0"
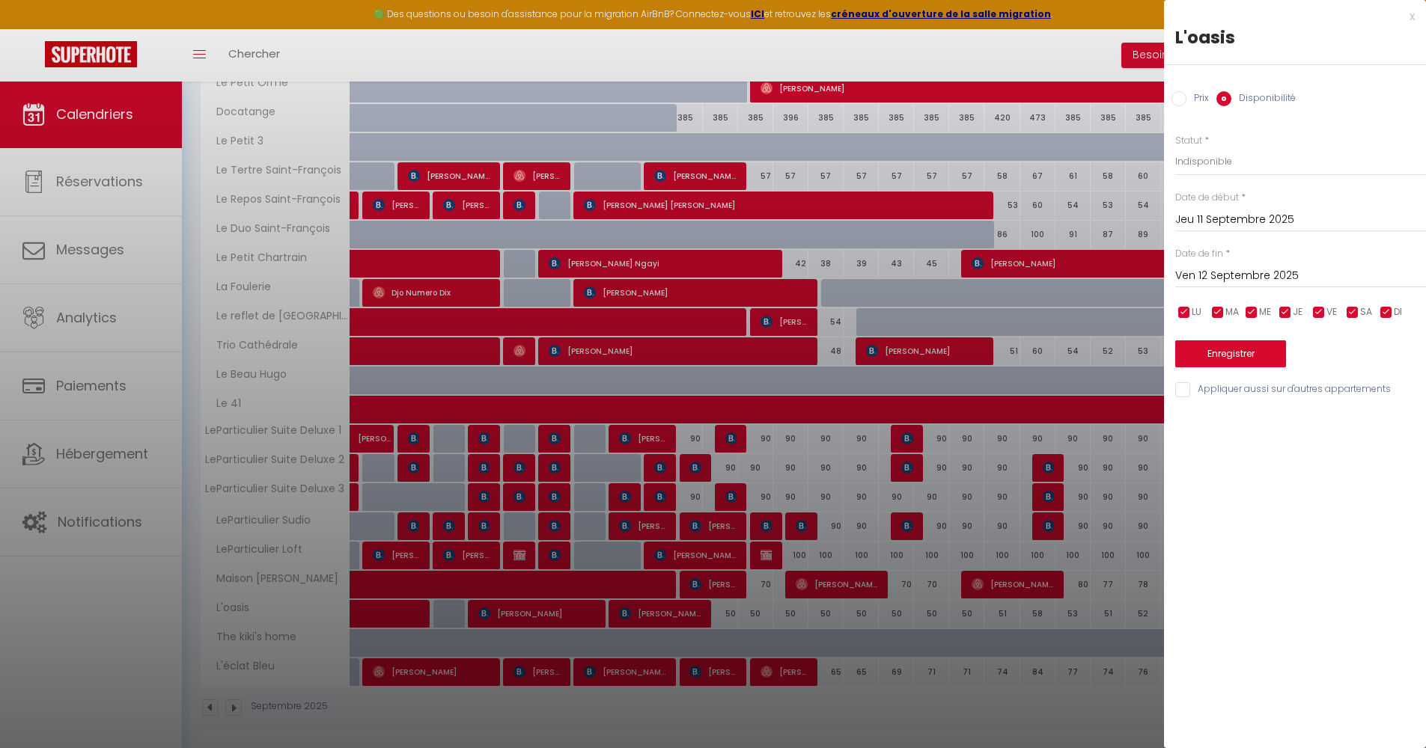
click at [1232, 270] on input "Ven 12 Septembre 2025" at bounding box center [1300, 275] width 251 height 19
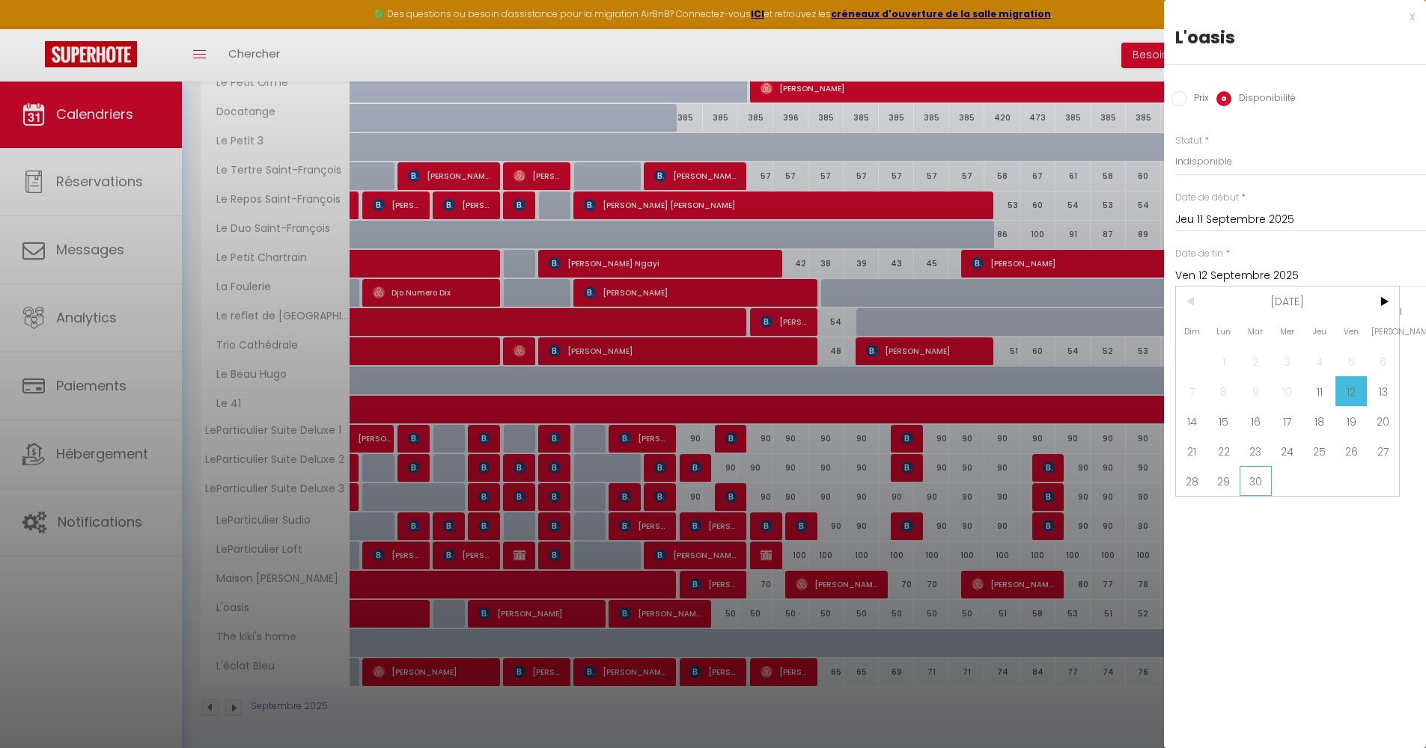
click at [1262, 489] on span "30" at bounding box center [1255, 481] width 32 height 30
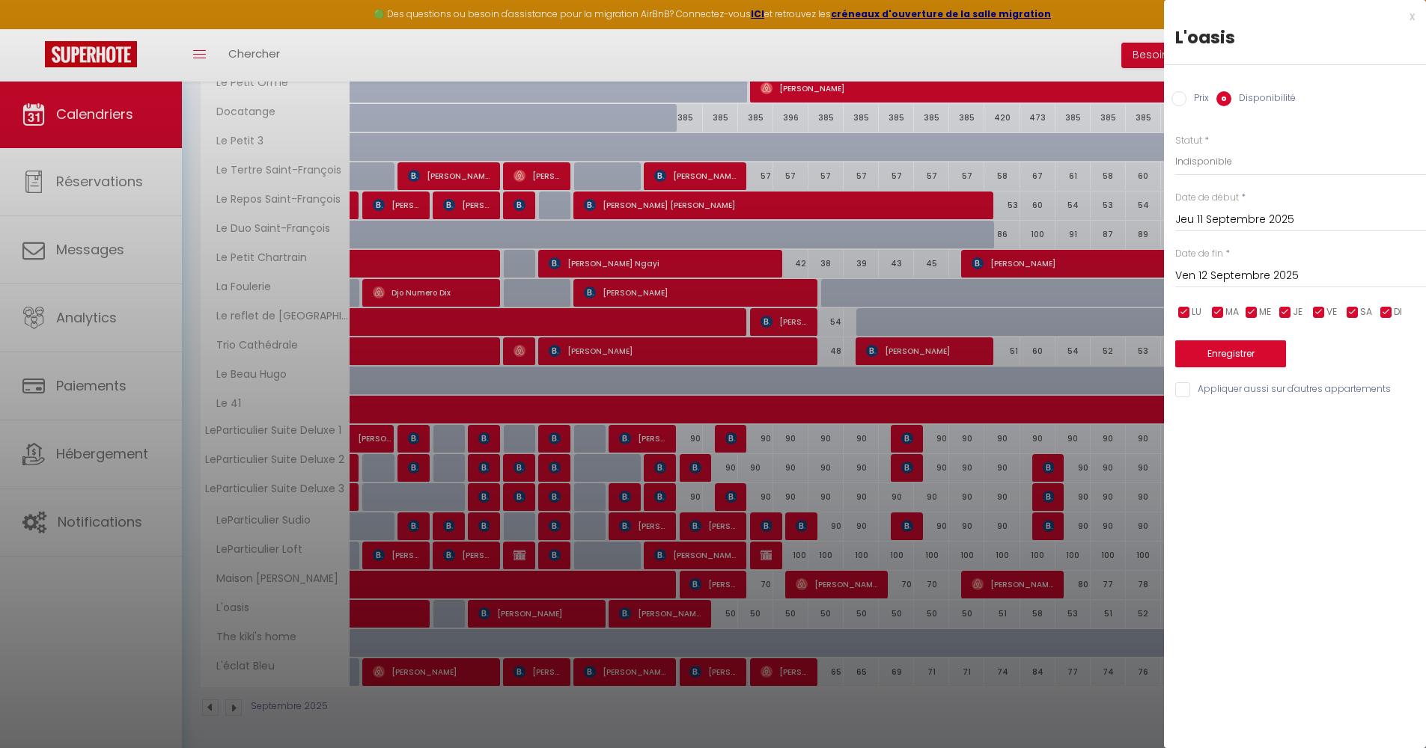
type input "[DATE] Septembre 2025"
click at [1236, 346] on button "Enregistrer" at bounding box center [1230, 353] width 111 height 27
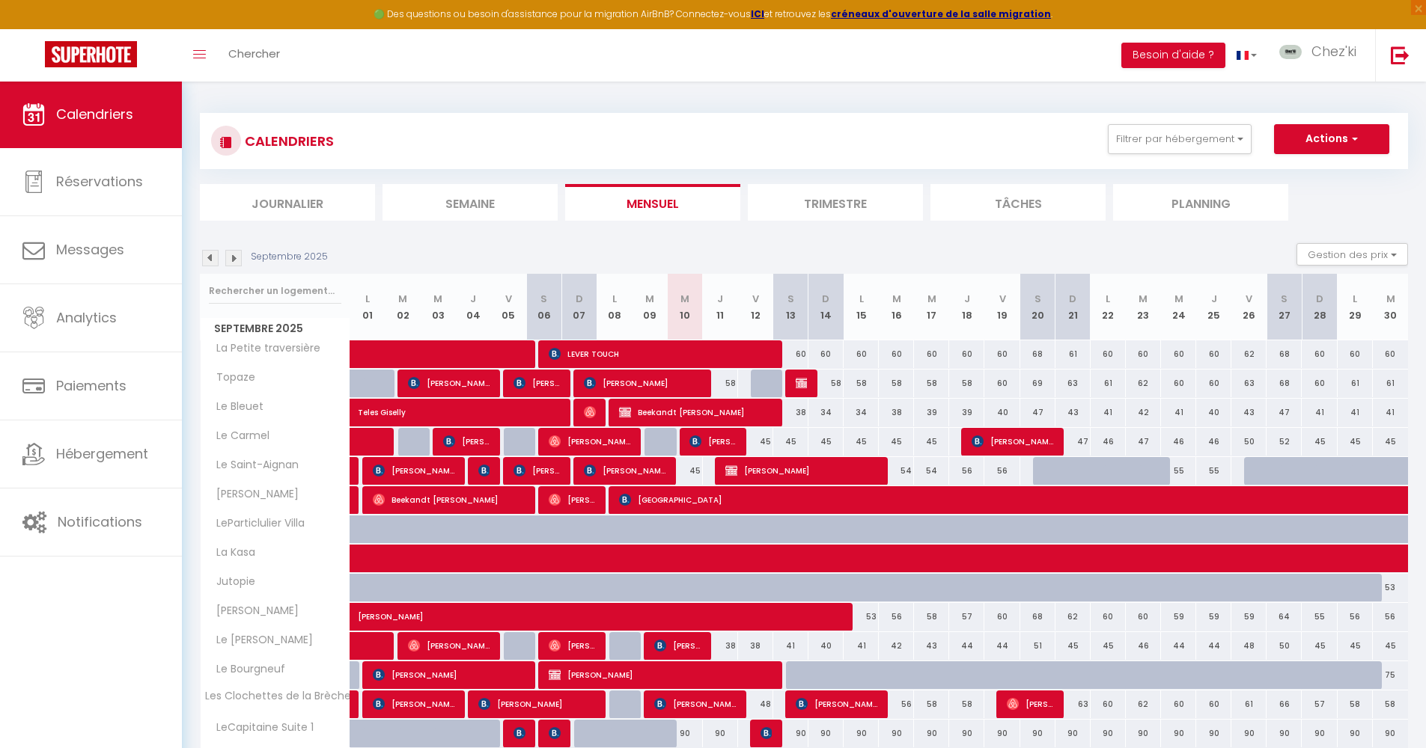
scroll to position [273, 0]
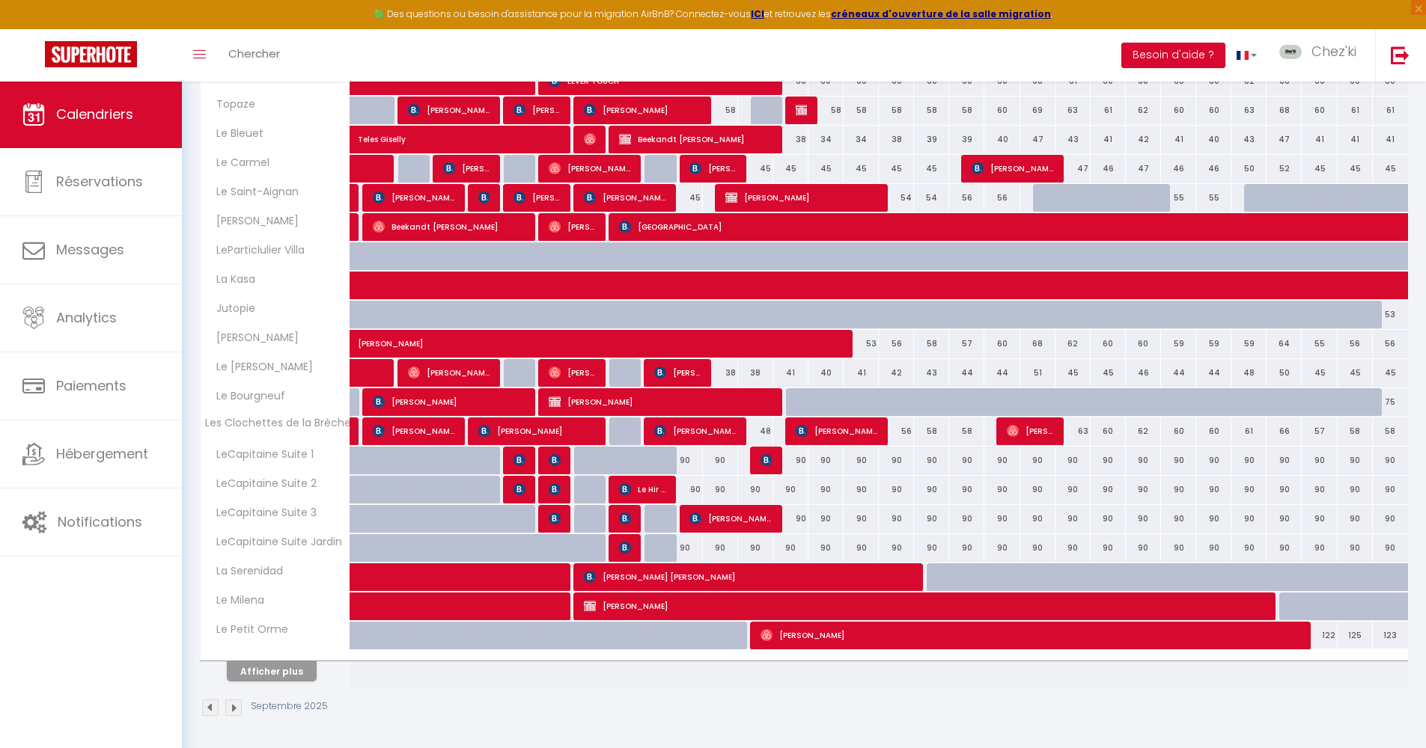
click at [293, 667] on button "Afficher plus" at bounding box center [272, 671] width 90 height 20
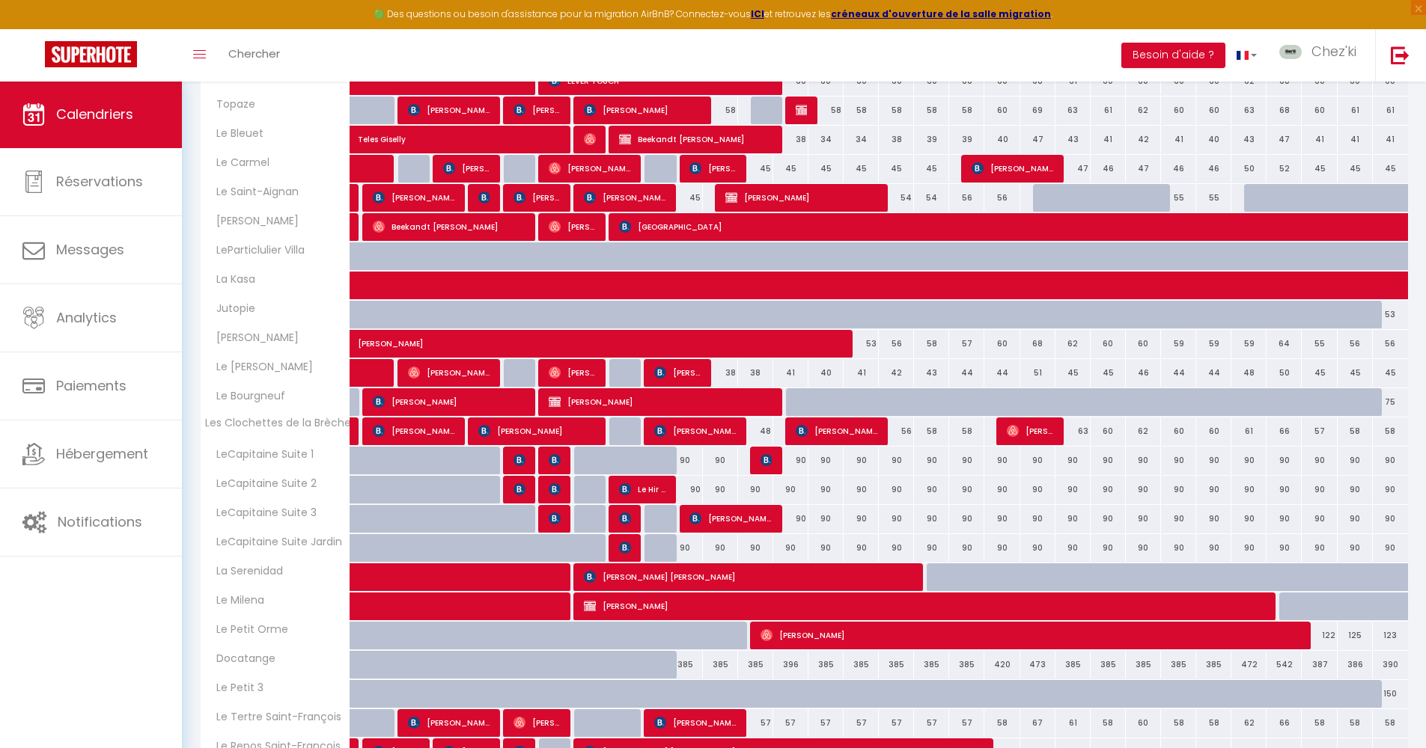
scroll to position [820, 0]
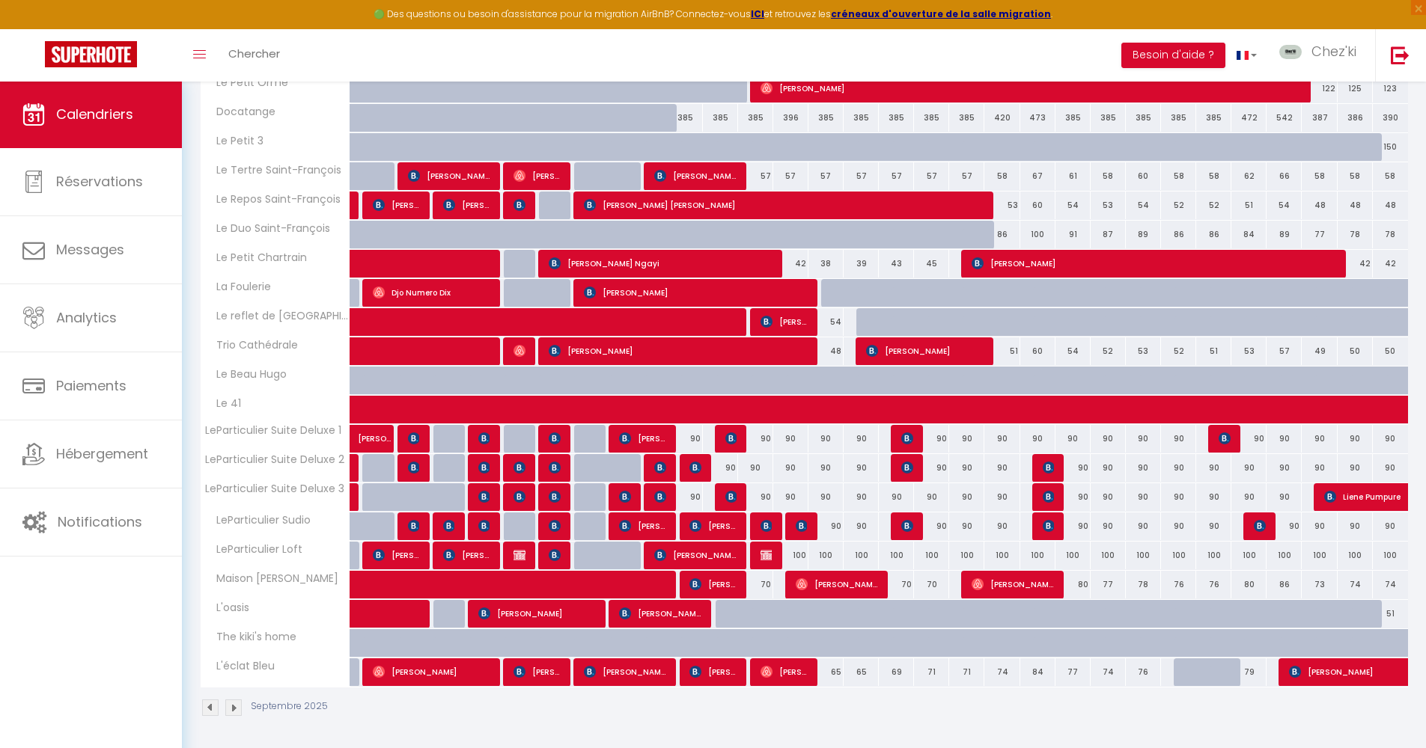
click at [663, 615] on span "[PERSON_NAME]" at bounding box center [660, 613] width 82 height 28
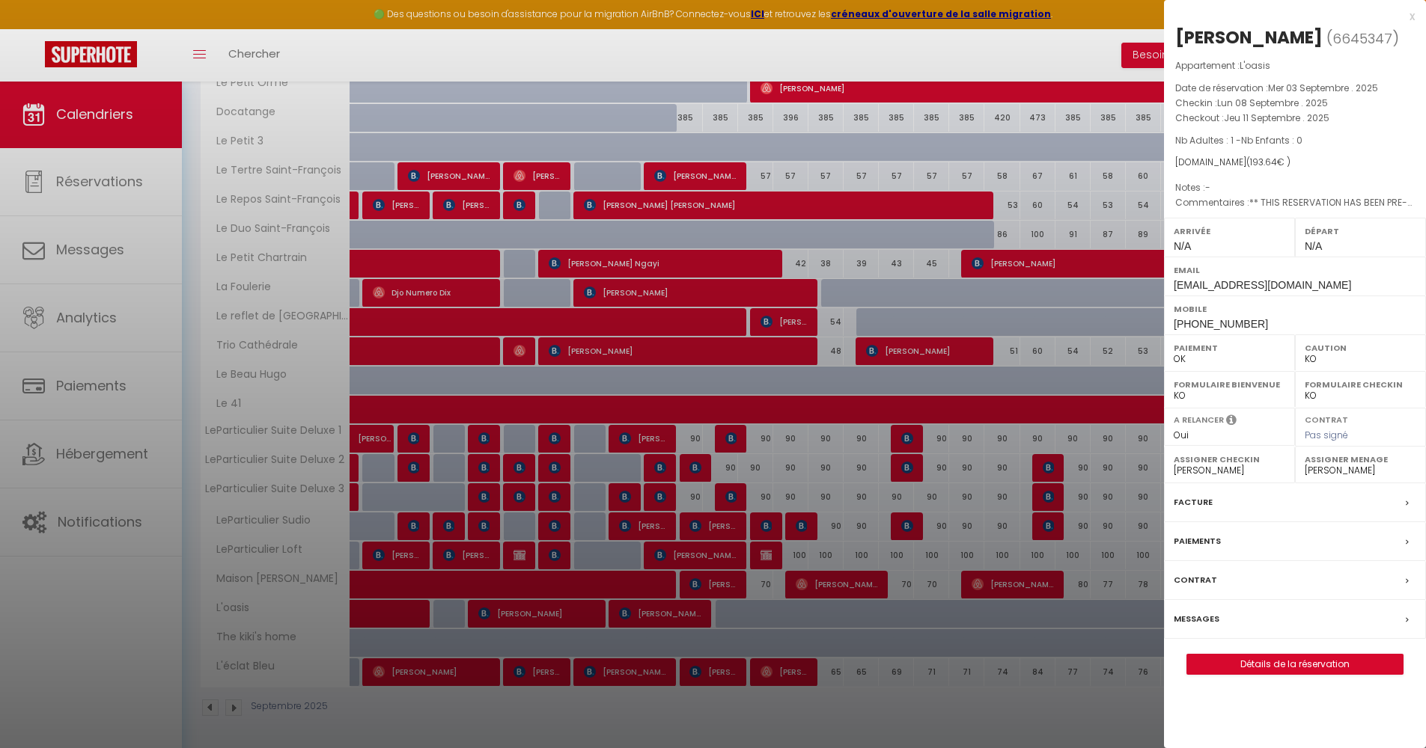
click at [944, 55] on div at bounding box center [713, 374] width 1426 height 748
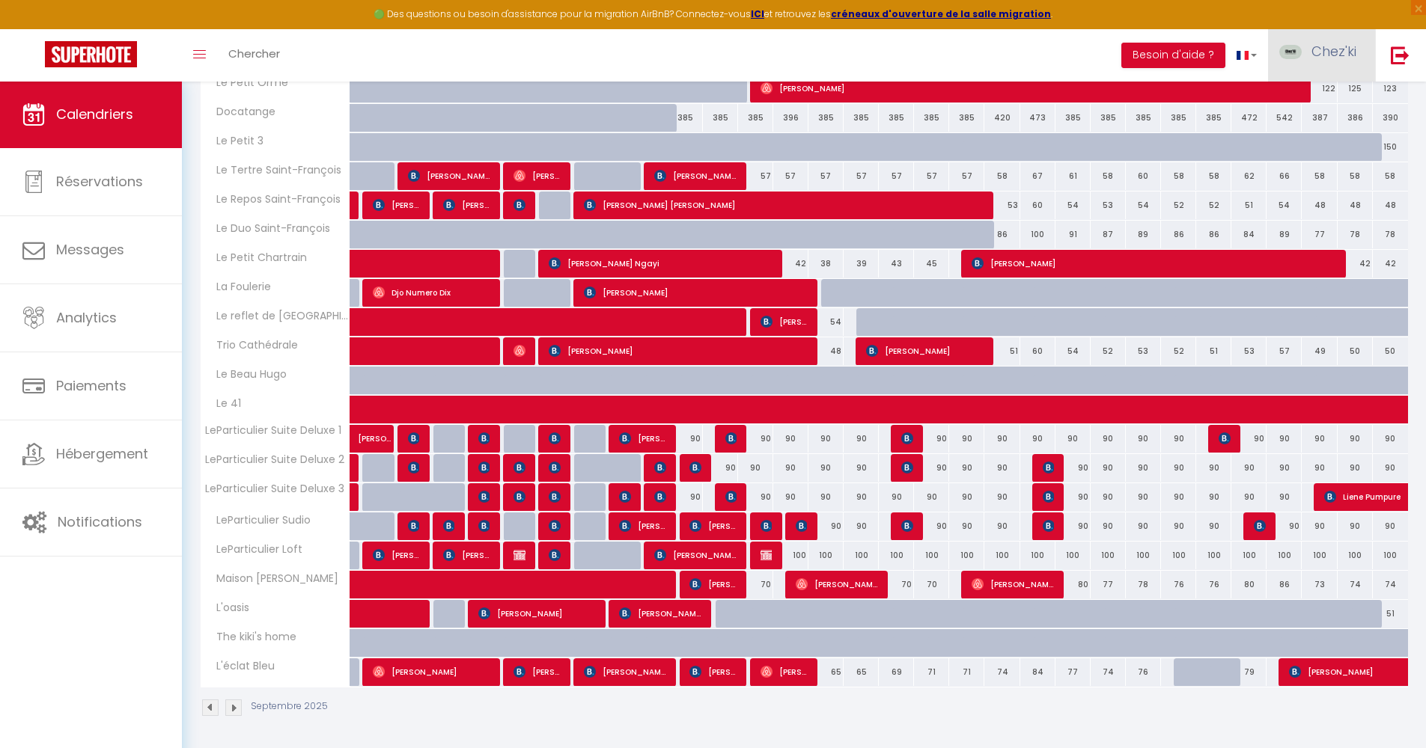
click at [1338, 40] on link "Chez'ki" at bounding box center [1321, 55] width 107 height 52
click at [1313, 128] on link "Équipe" at bounding box center [1314, 130] width 111 height 25
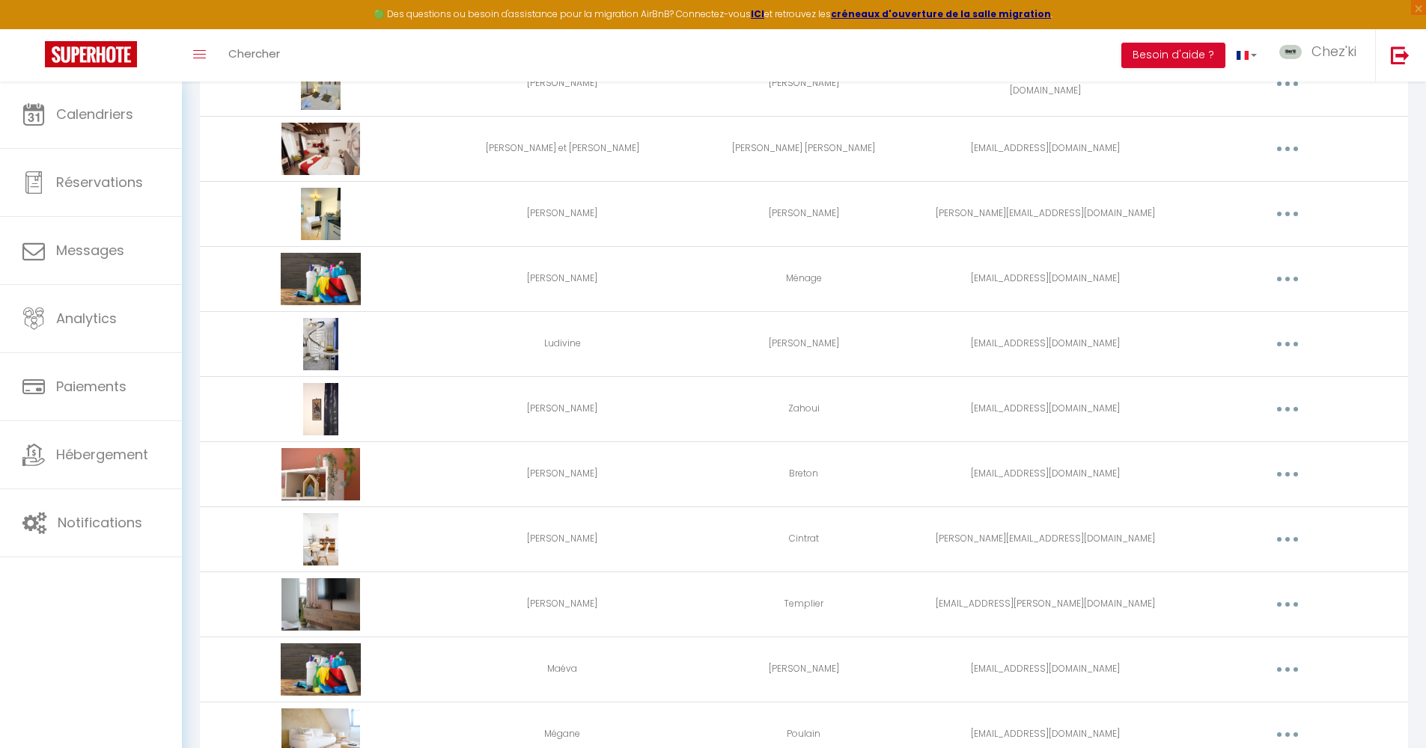
scroll to position [1458, 0]
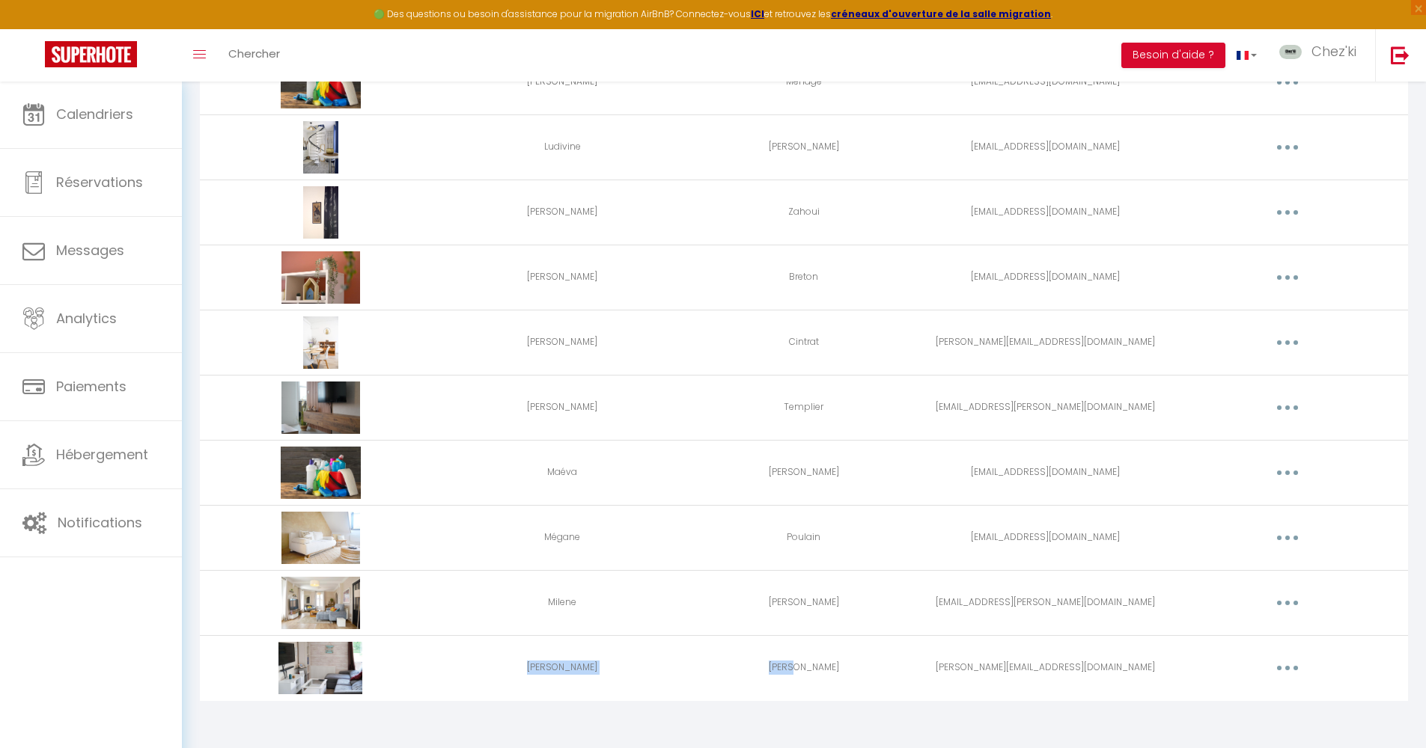
drag, startPoint x: 524, startPoint y: 667, endPoint x: 843, endPoint y: 676, distance: 318.9
click at [843, 676] on tr "[PERSON_NAME] [PERSON_NAME][EMAIL_ADDRESS][DOMAIN_NAME] Editer Supprimer" at bounding box center [804, 667] width 1208 height 65
click at [853, 672] on td "[PERSON_NAME]" at bounding box center [804, 667] width 242 height 65
drag, startPoint x: 981, startPoint y: 669, endPoint x: 1106, endPoint y: 669, distance: 125.0
click at [1106, 669] on td "[PERSON_NAME][EMAIL_ADDRESS][DOMAIN_NAME]" at bounding box center [1045, 667] width 242 height 65
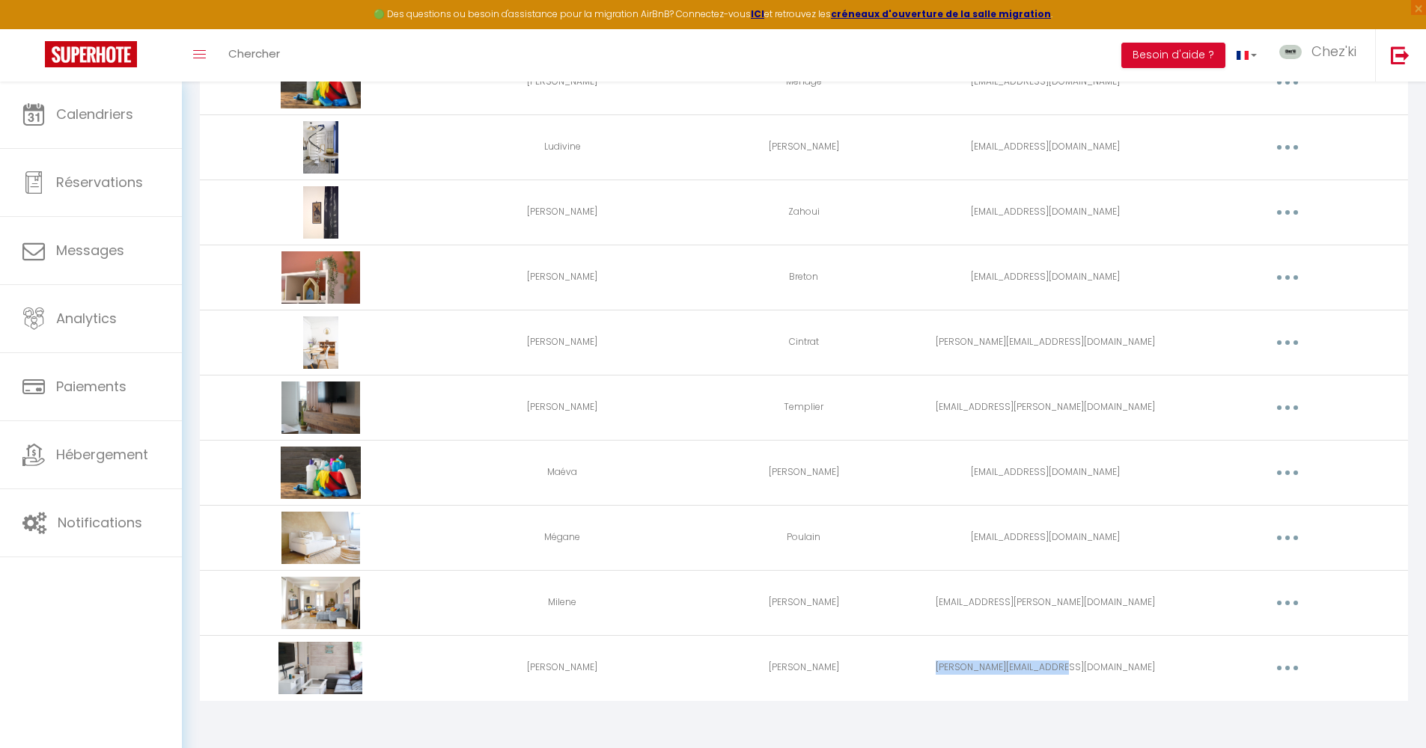
click at [1280, 673] on button "button" at bounding box center [1287, 668] width 42 height 24
click at [1247, 697] on link "Editer" at bounding box center [1248, 702] width 111 height 25
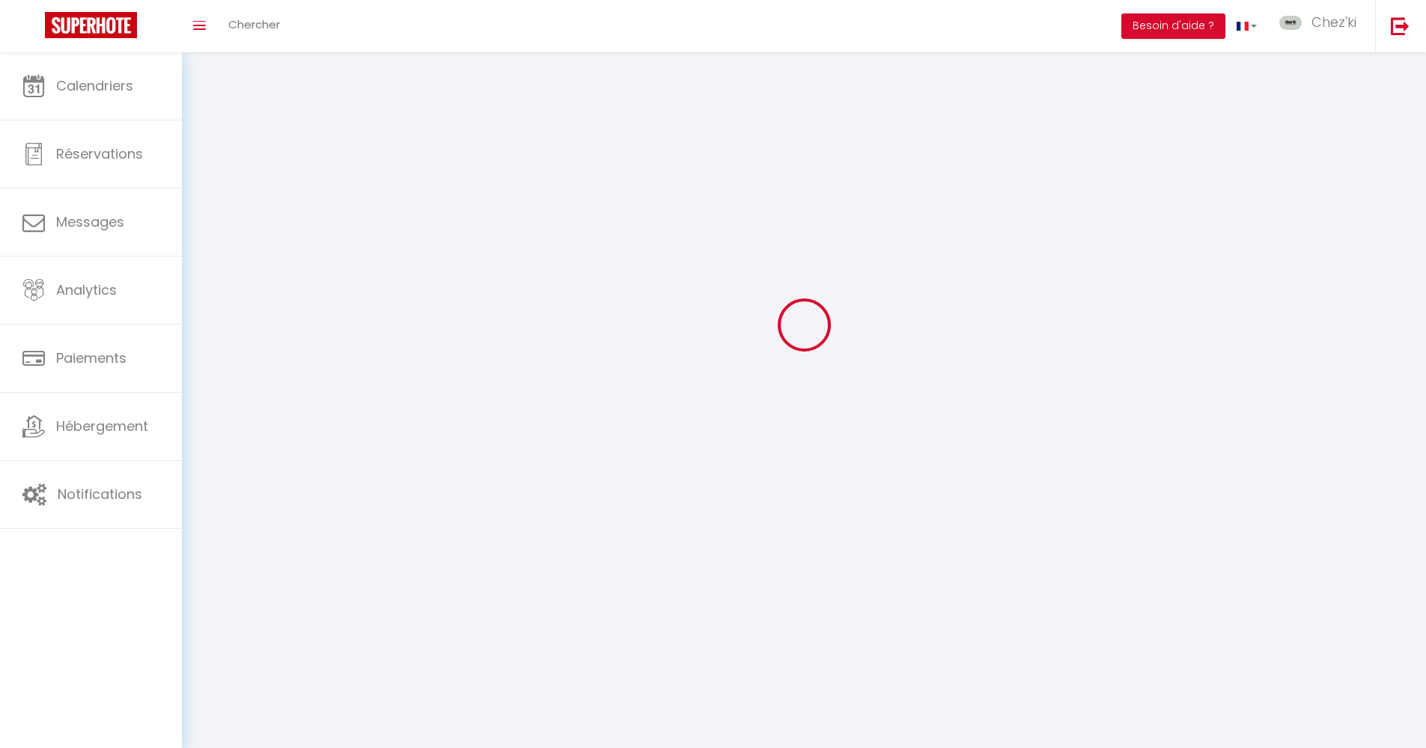
scroll to position [52, 0]
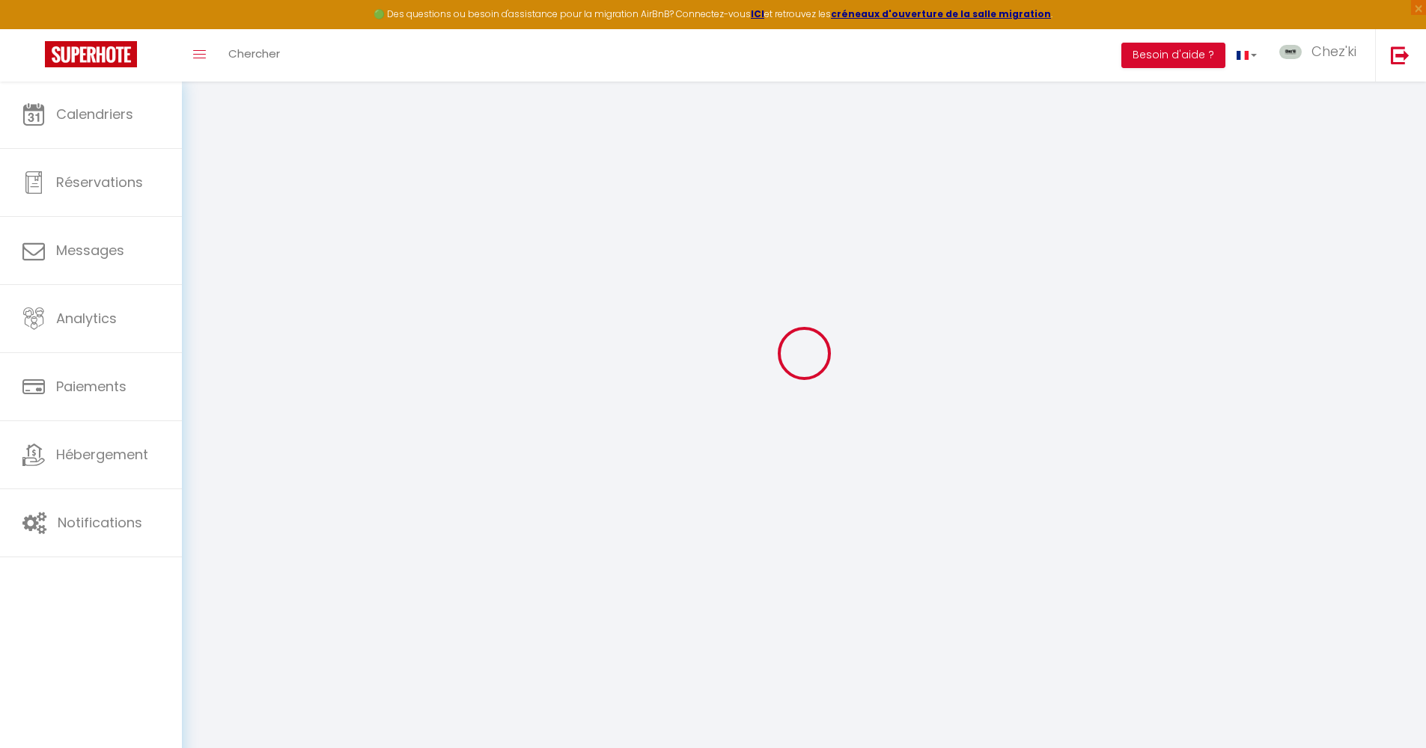
type input "[PERSON_NAME]"
type input "[PERSON_NAME][EMAIL_ADDRESS][DOMAIN_NAME]"
type textarea "Victoria261122!"
type textarea "[URL][DOMAIN_NAME]"
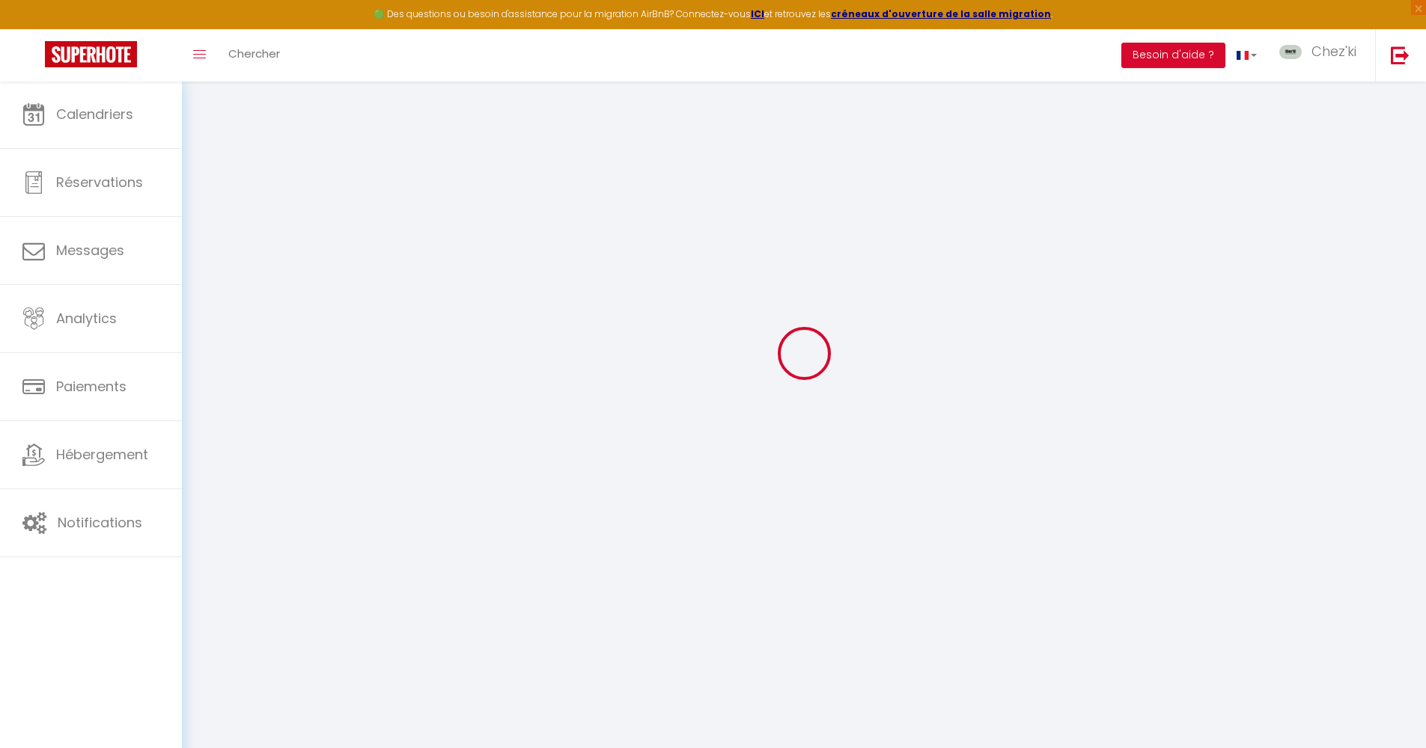
checkbox input "false"
checkbox input "true"
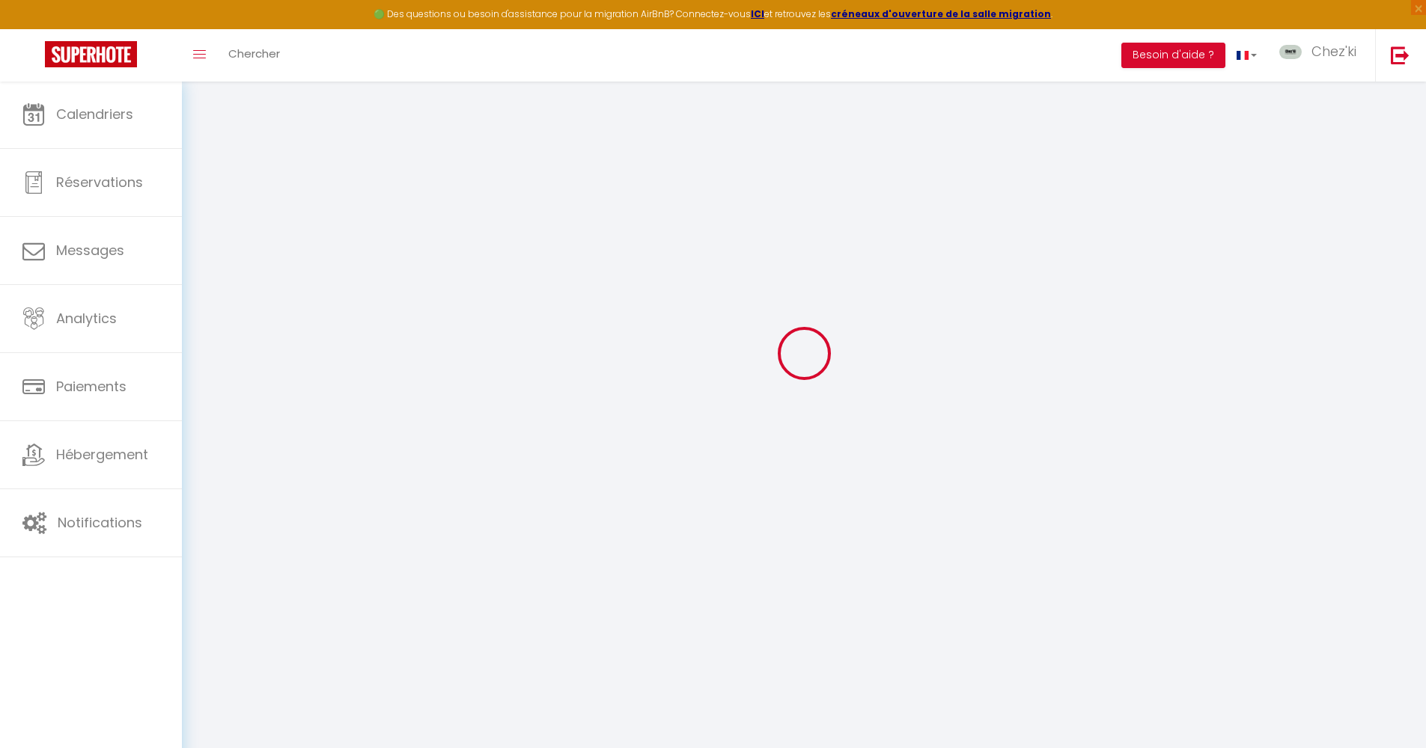
checkbox input "true"
checkbox input "false"
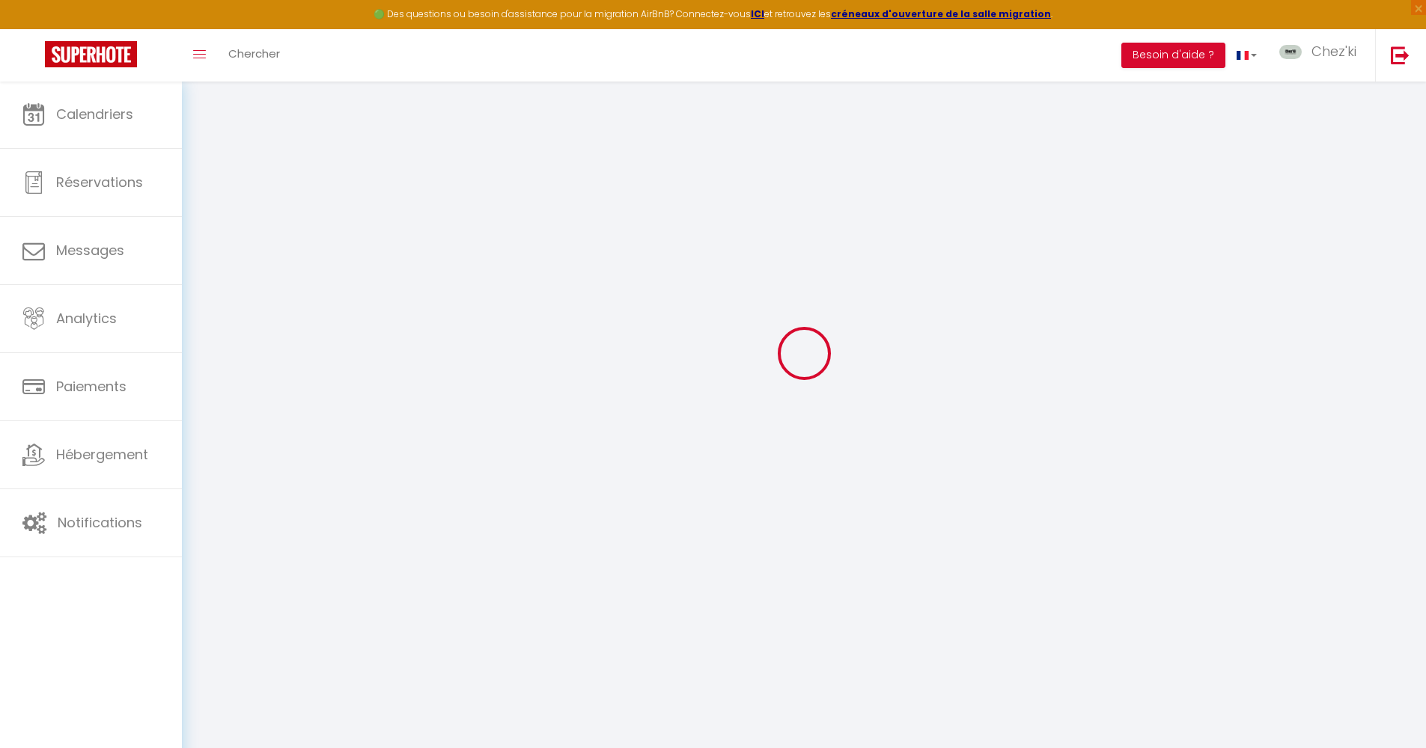
checkbox input "true"
checkbox input "false"
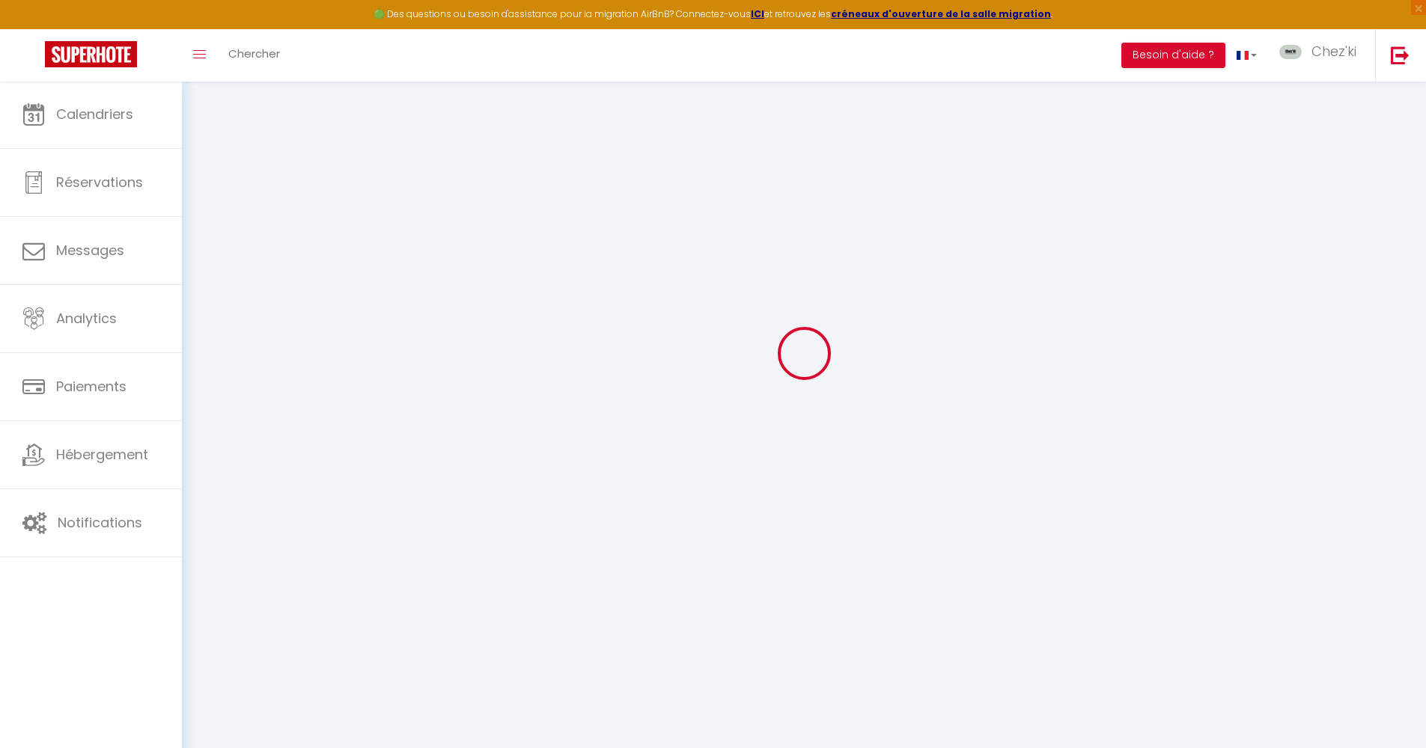
checkbox input "false"
select select
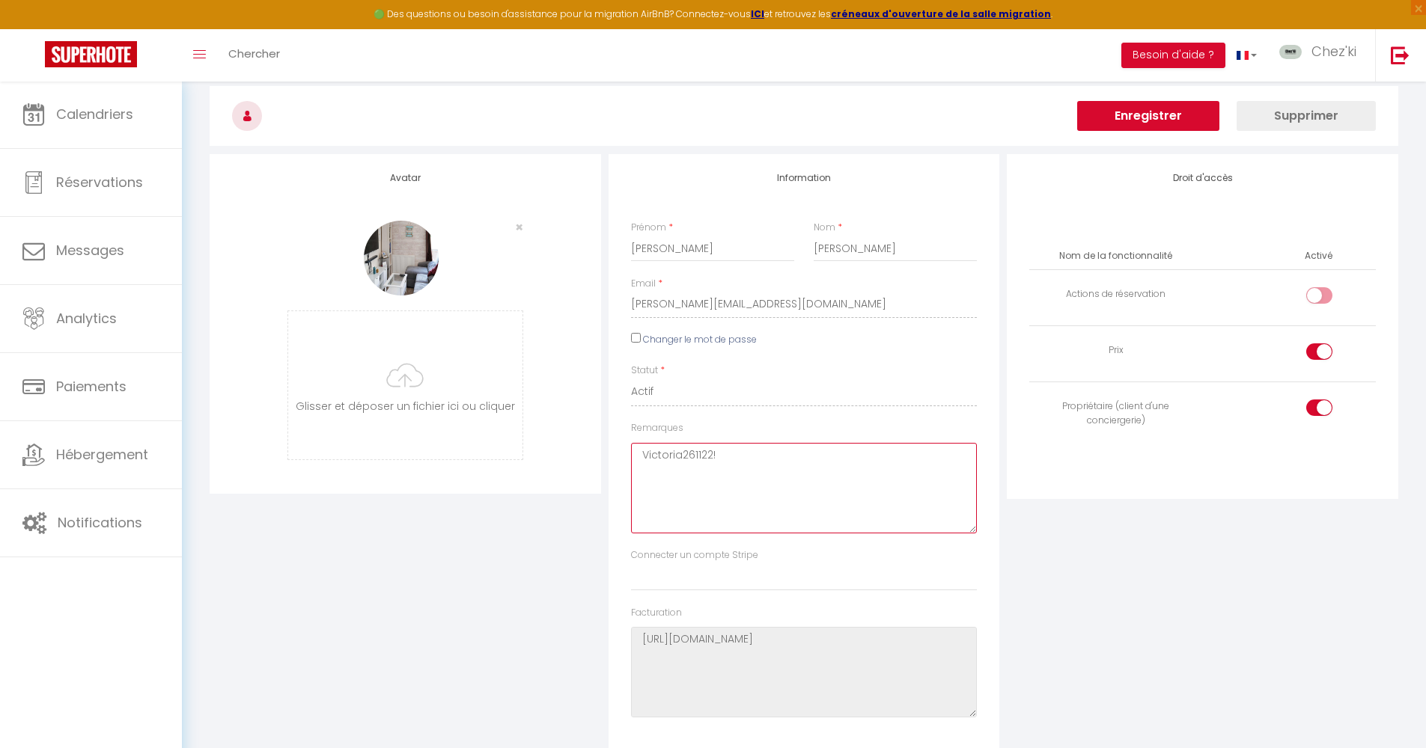
click at [739, 450] on textarea "Victoria261122!" at bounding box center [804, 488] width 346 height 91
click at [1128, 114] on button "Enregistrer" at bounding box center [1148, 116] width 142 height 30
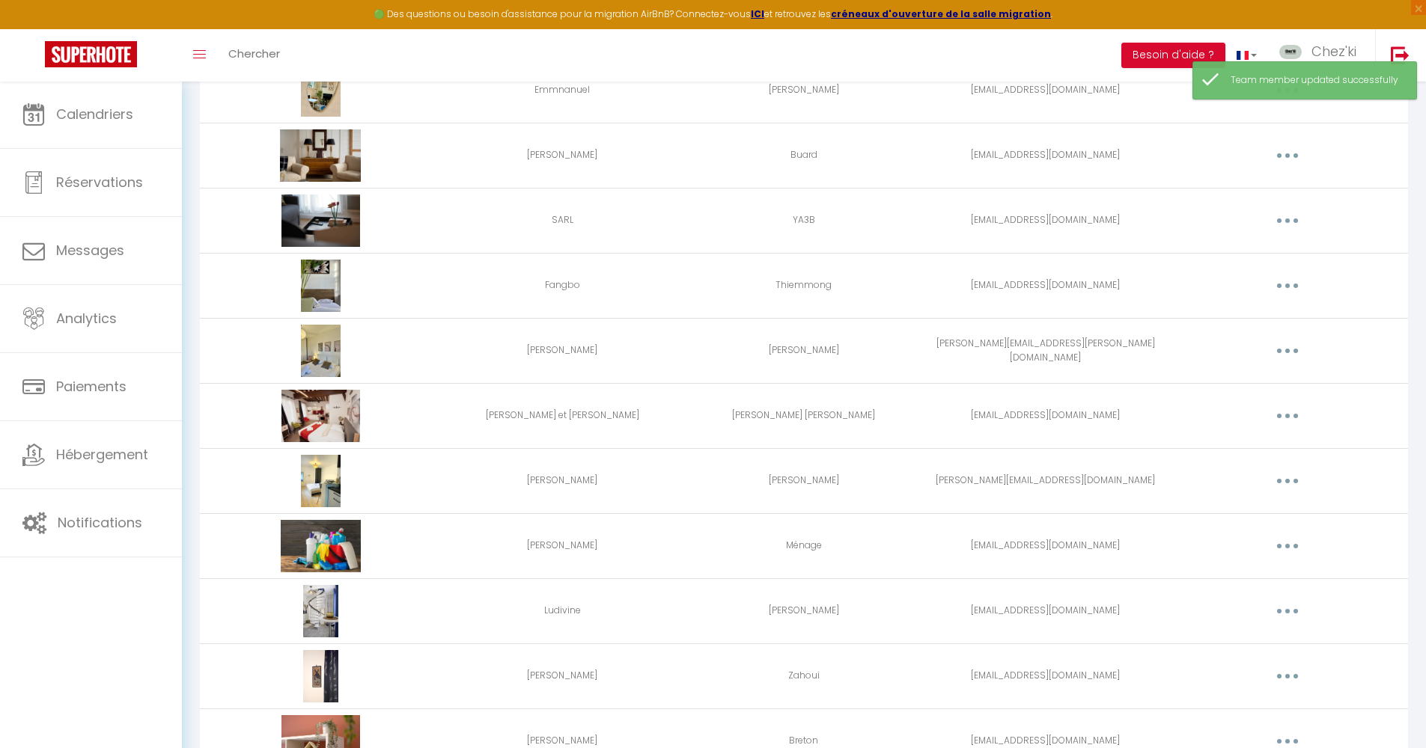
scroll to position [1458, 0]
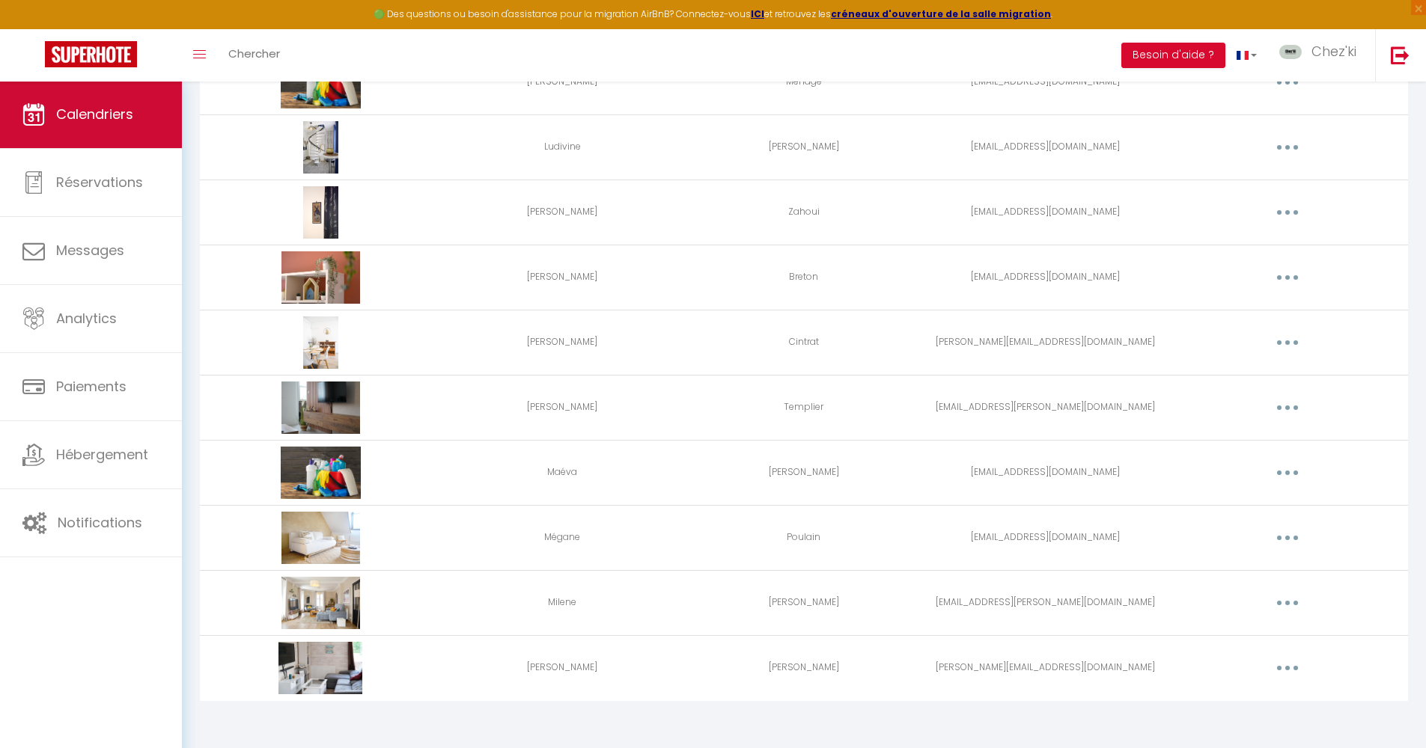
click at [120, 122] on span "Calendriers" at bounding box center [94, 114] width 77 height 19
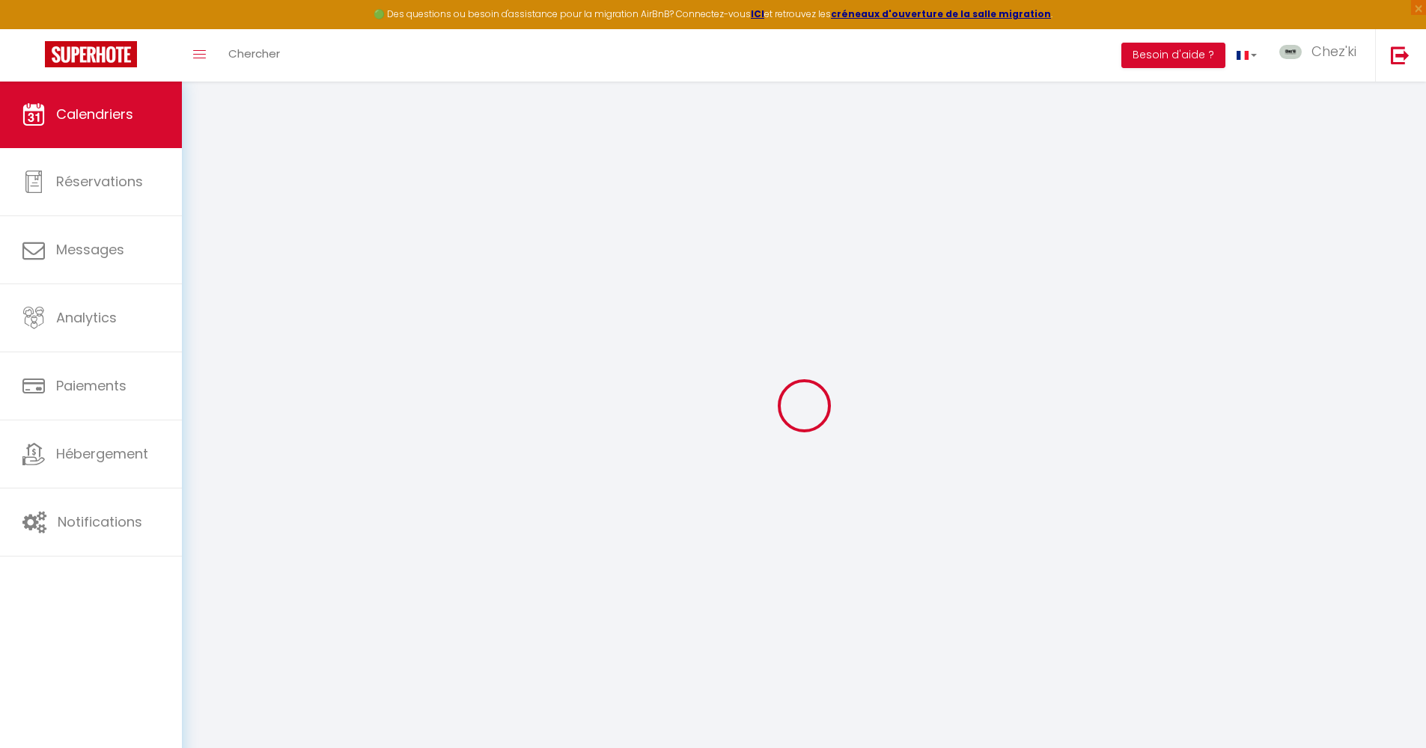
select select
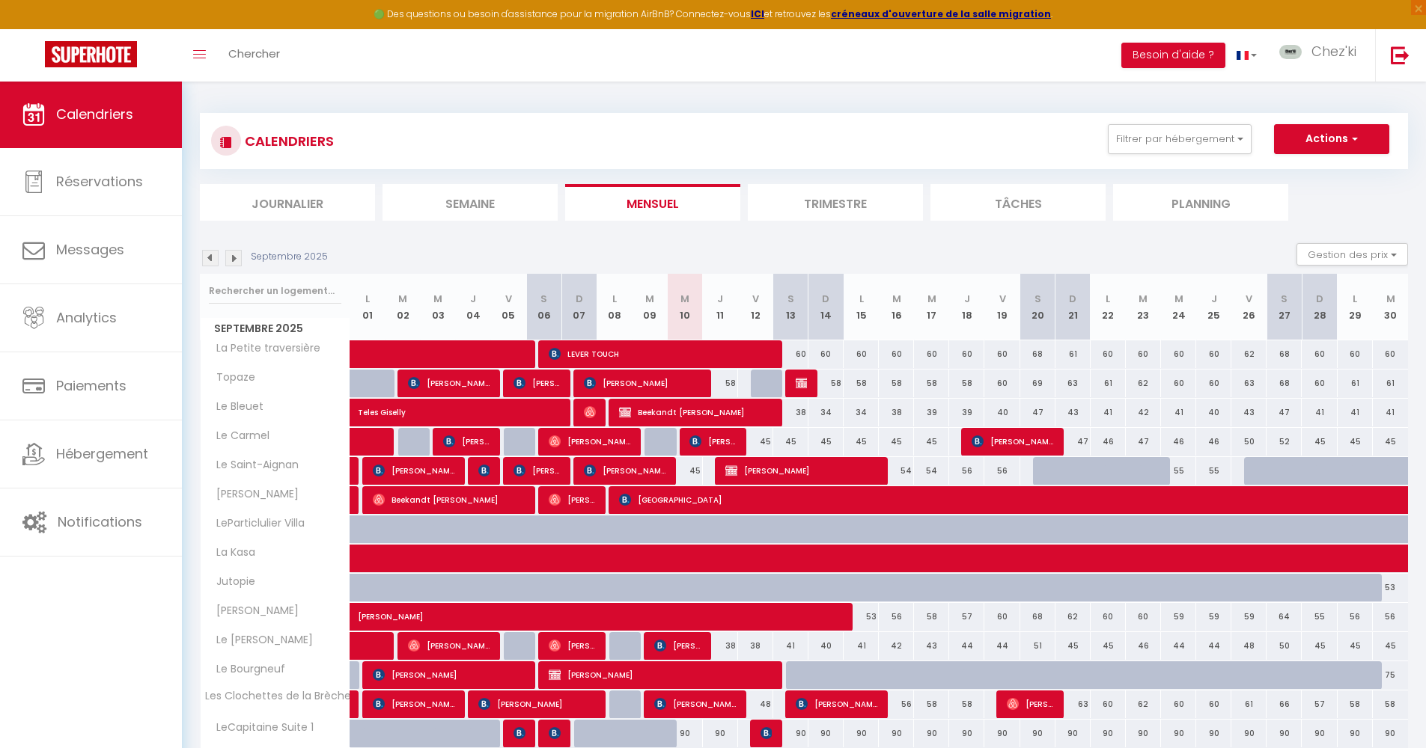
scroll to position [273, 0]
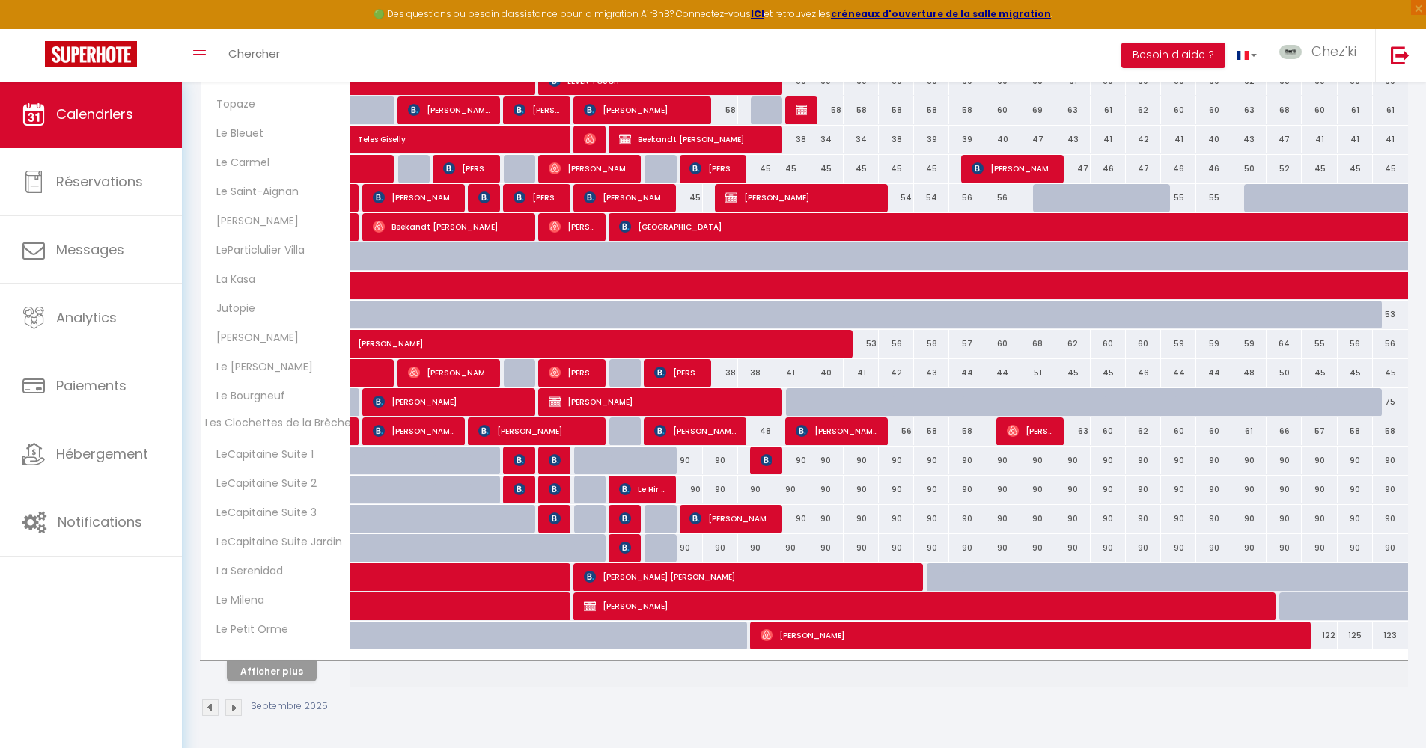
click at [870, 635] on span "[PERSON_NAME]" at bounding box center [1030, 635] width 540 height 28
select select "OK"
select select "0"
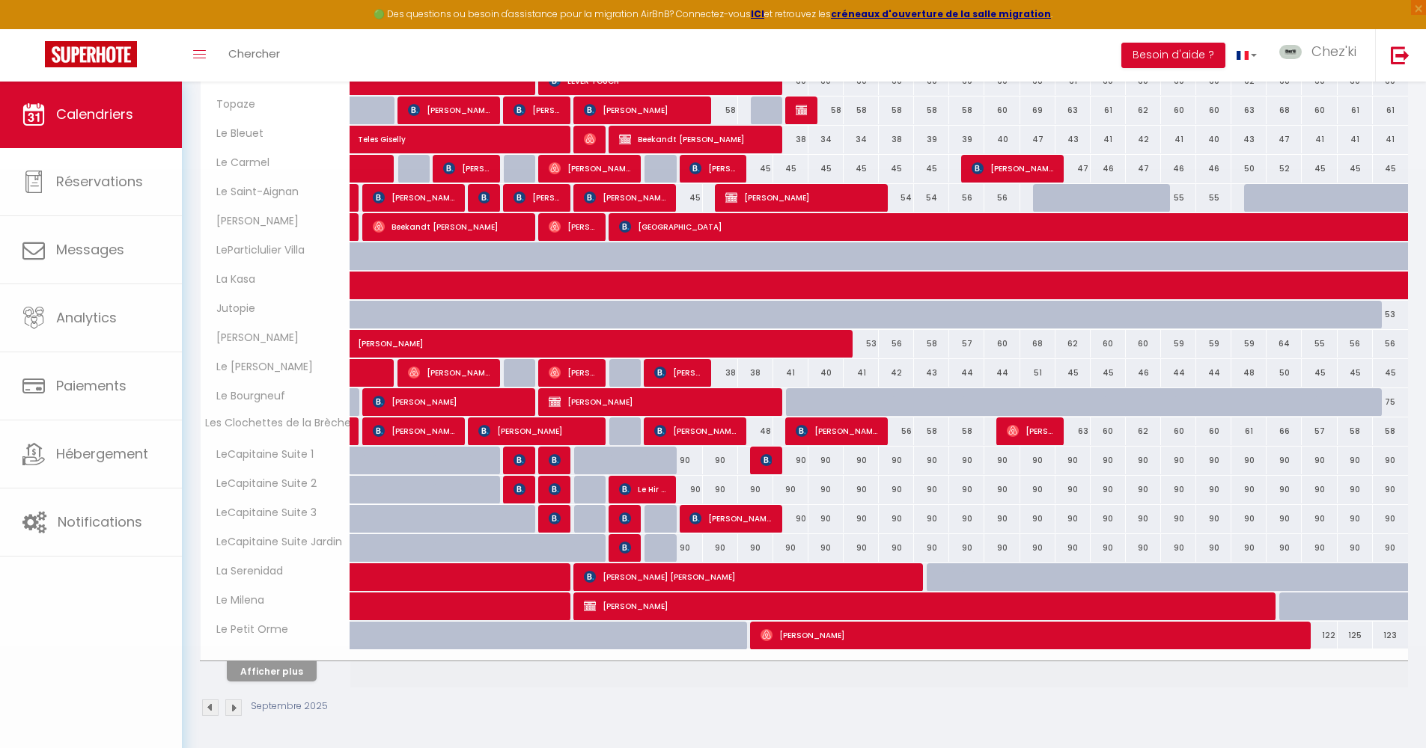
select select "1"
select select
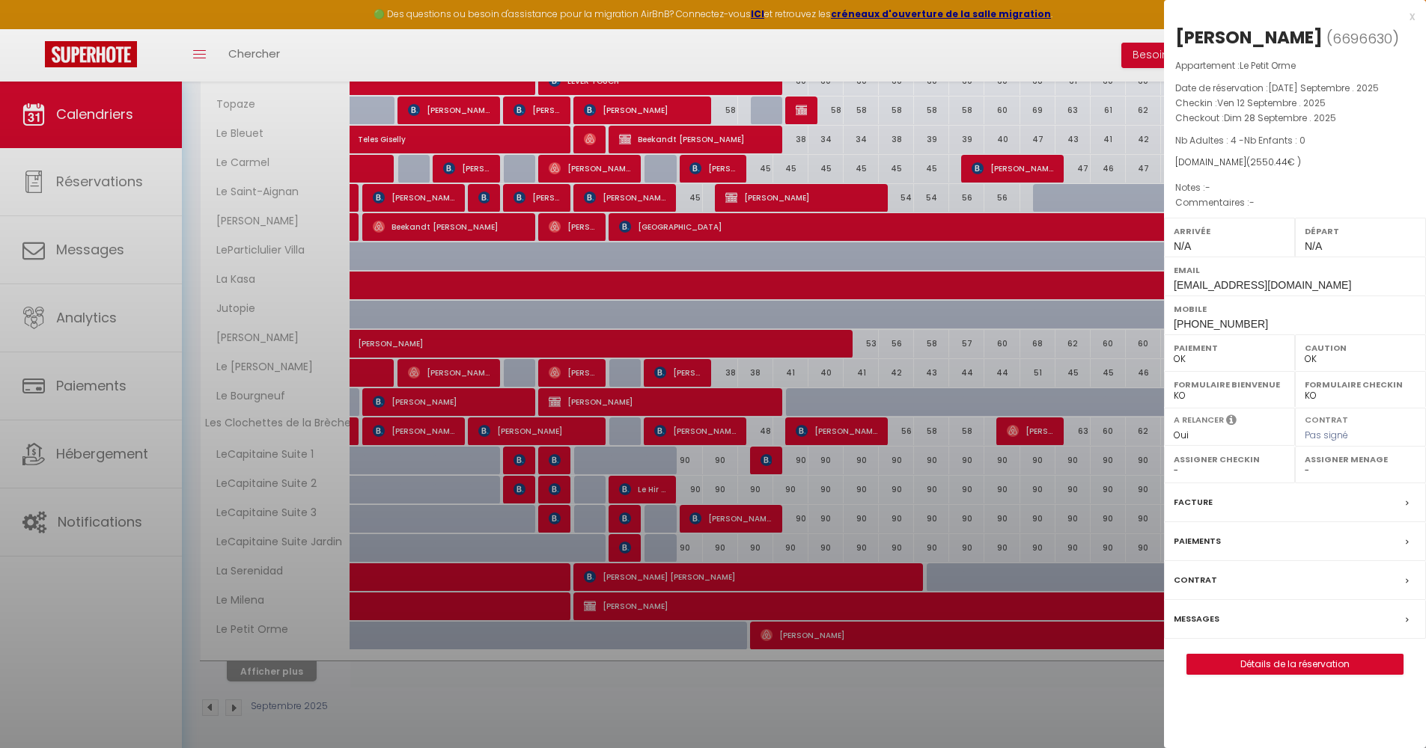
select select "22044"
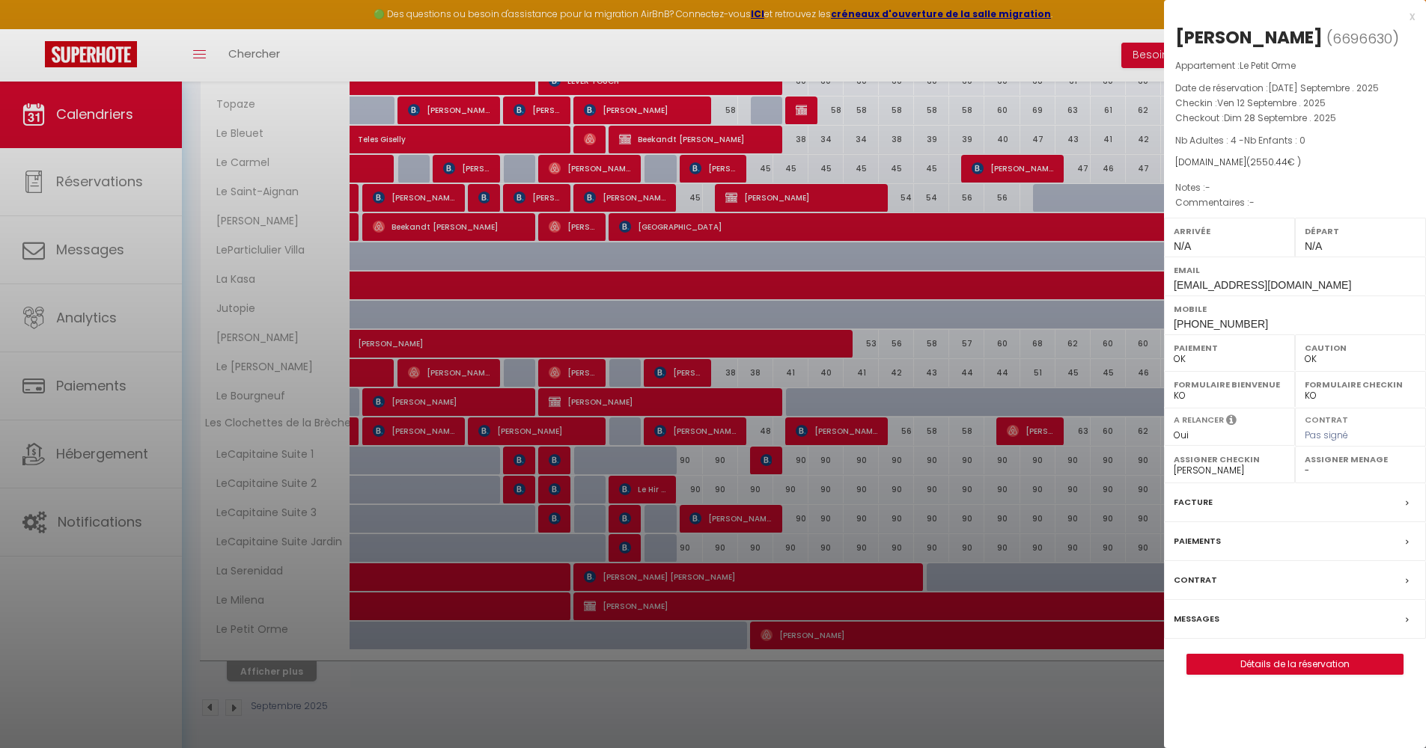
click at [800, 640] on div at bounding box center [713, 374] width 1426 height 748
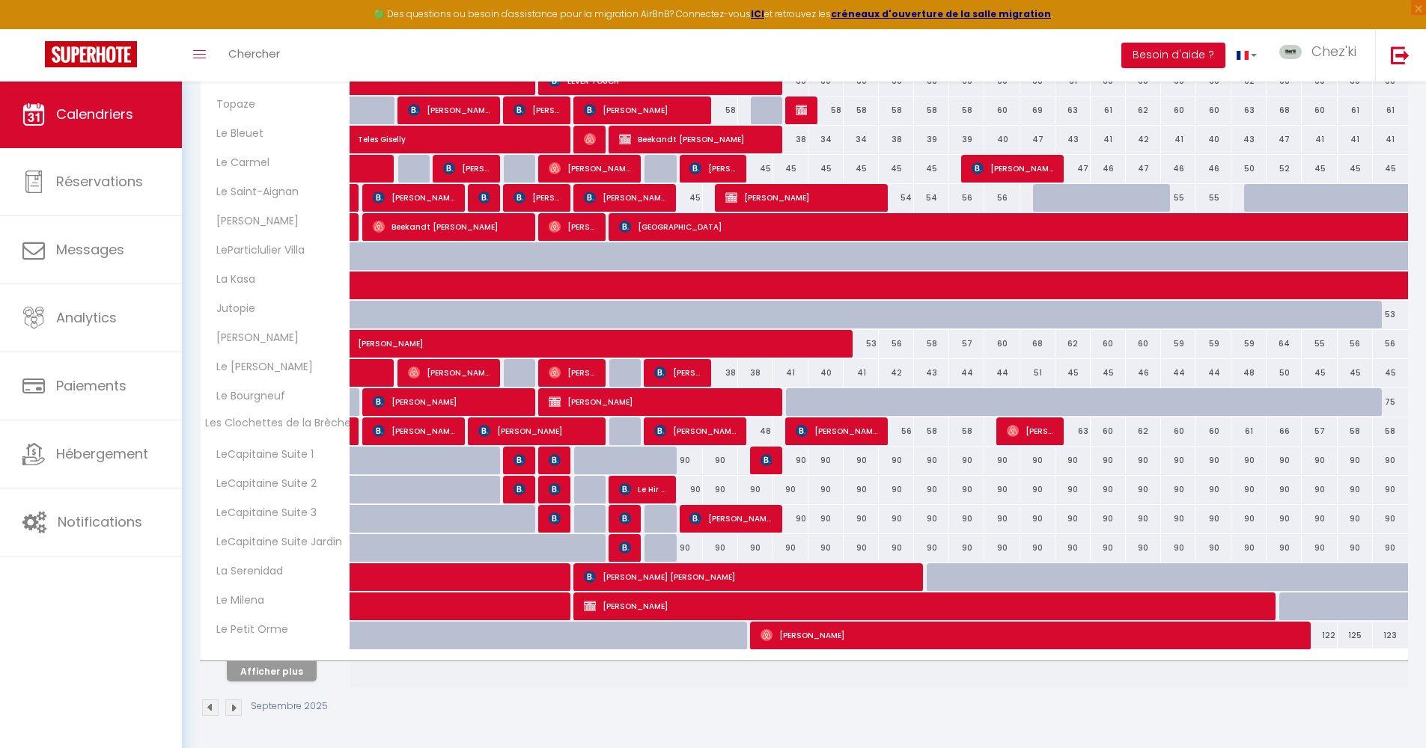
click at [800, 640] on span "[PERSON_NAME]" at bounding box center [1030, 635] width 540 height 28
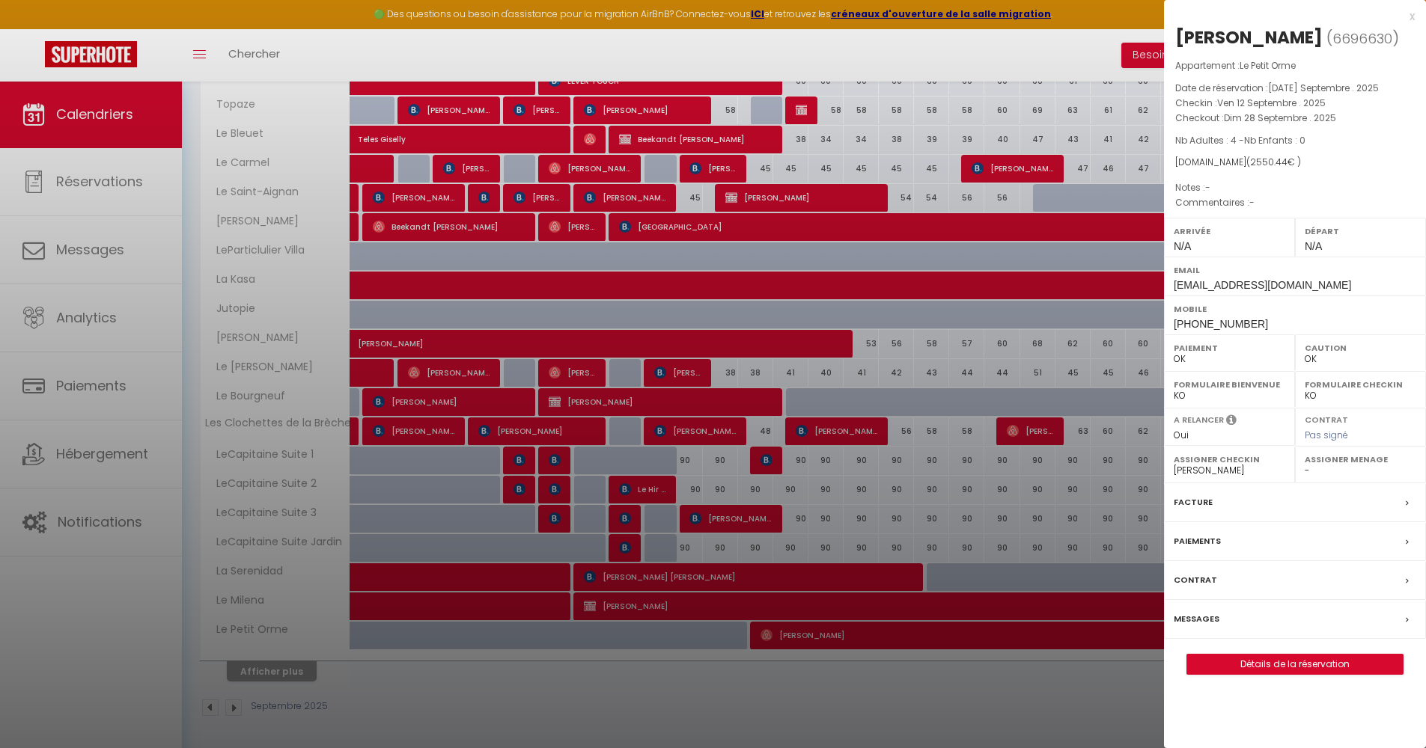
click at [279, 161] on div at bounding box center [713, 374] width 1426 height 748
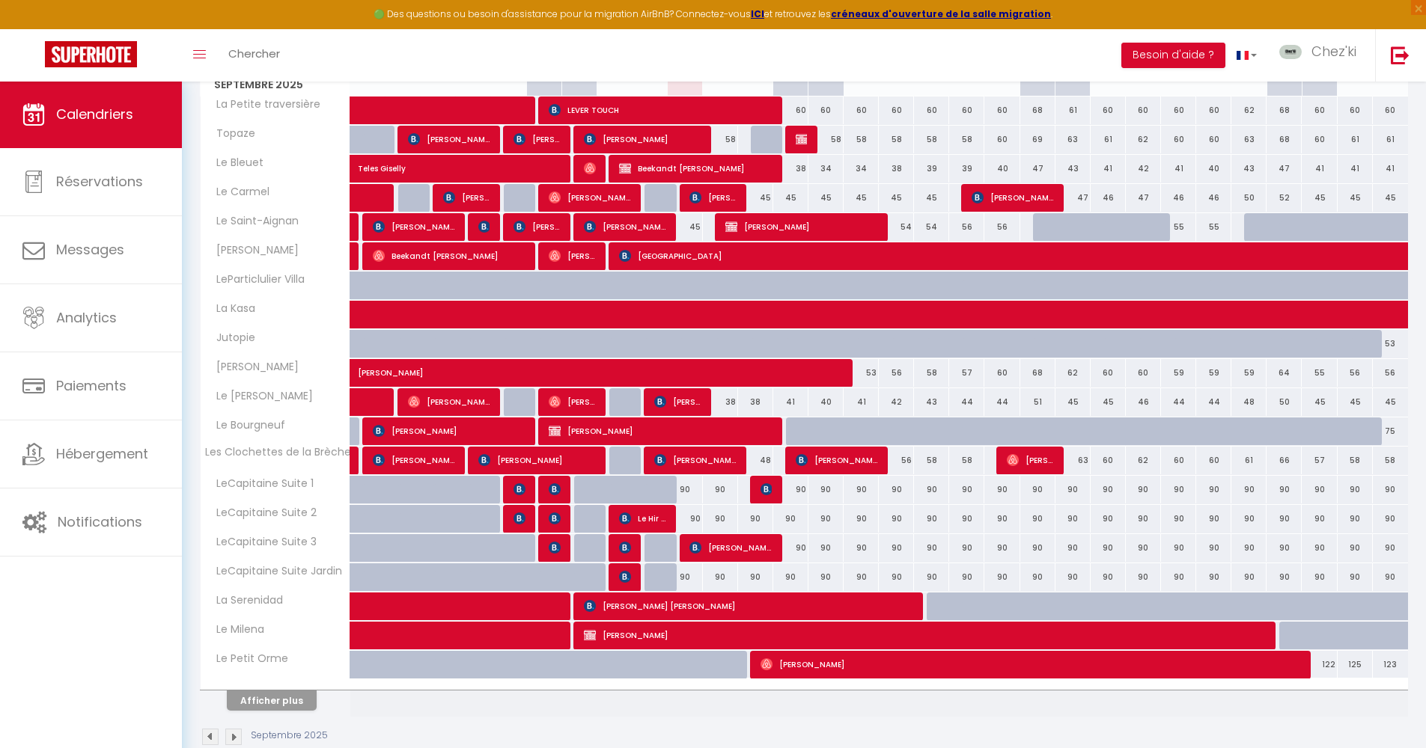
scroll to position [0, 0]
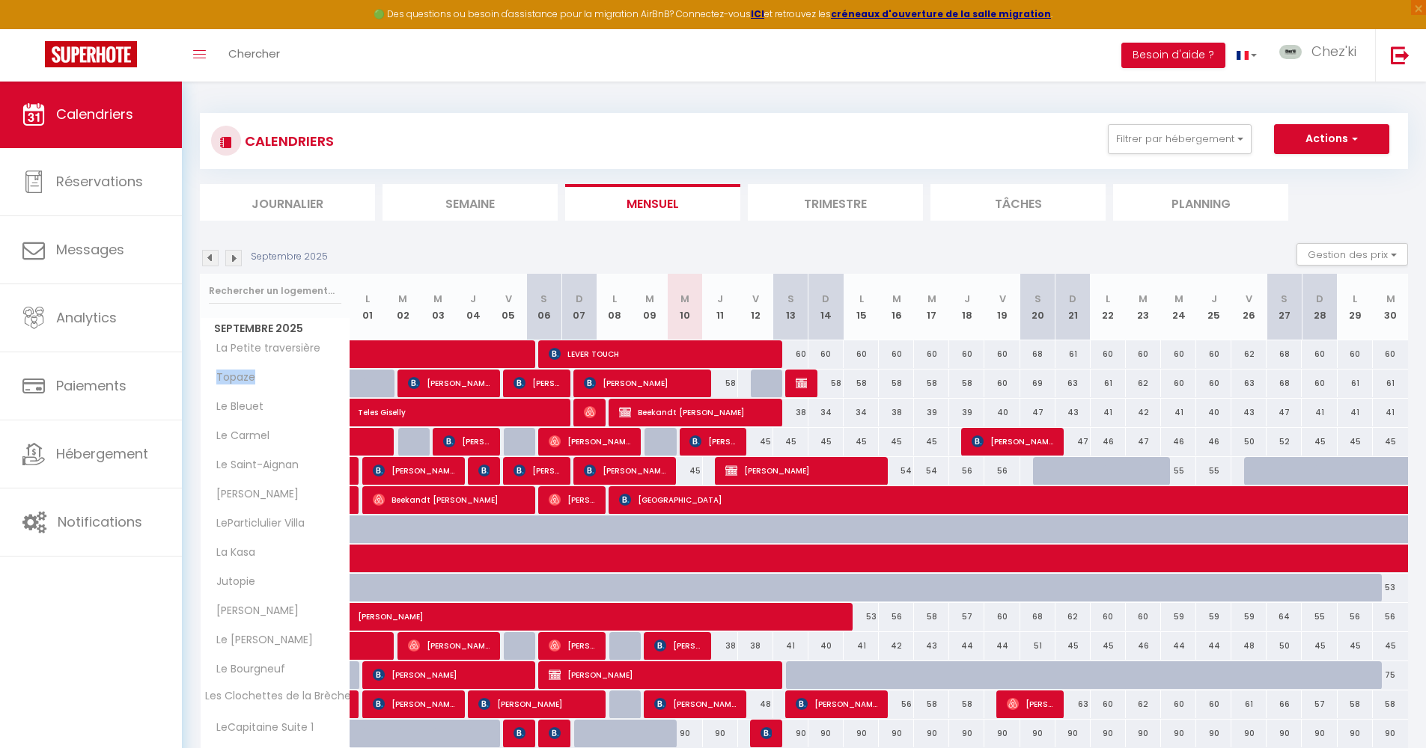
drag, startPoint x: 272, startPoint y: 374, endPoint x: 207, endPoint y: 377, distance: 65.2
click at [207, 377] on div "Topaze" at bounding box center [278, 378] width 150 height 16
copy span "Topaze"
drag, startPoint x: 284, startPoint y: 408, endPoint x: 210, endPoint y: 407, distance: 74.1
click at [210, 407] on div "Le Bleuet" at bounding box center [278, 407] width 150 height 16
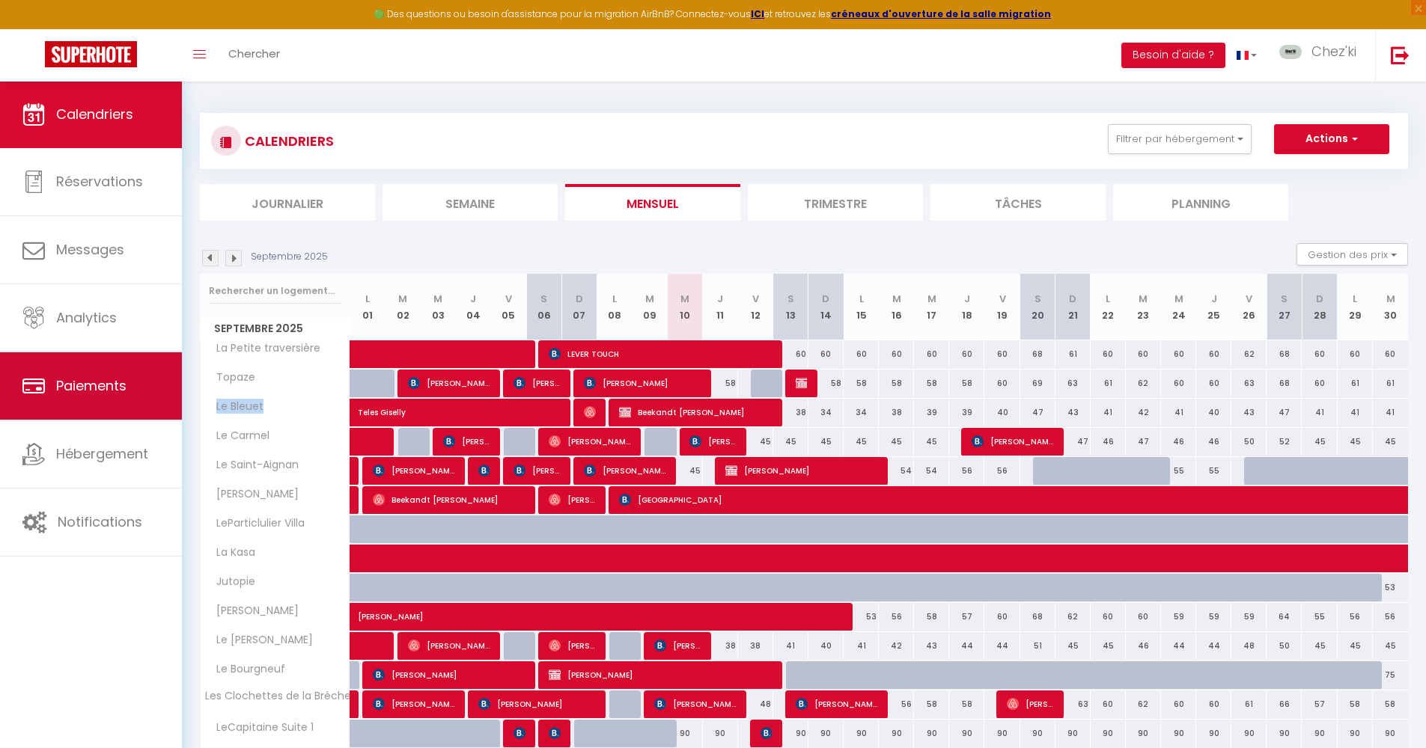
copy span "Le Bleuet"
click at [303, 426] on th "Le Bleuet" at bounding box center [276, 413] width 150 height 28
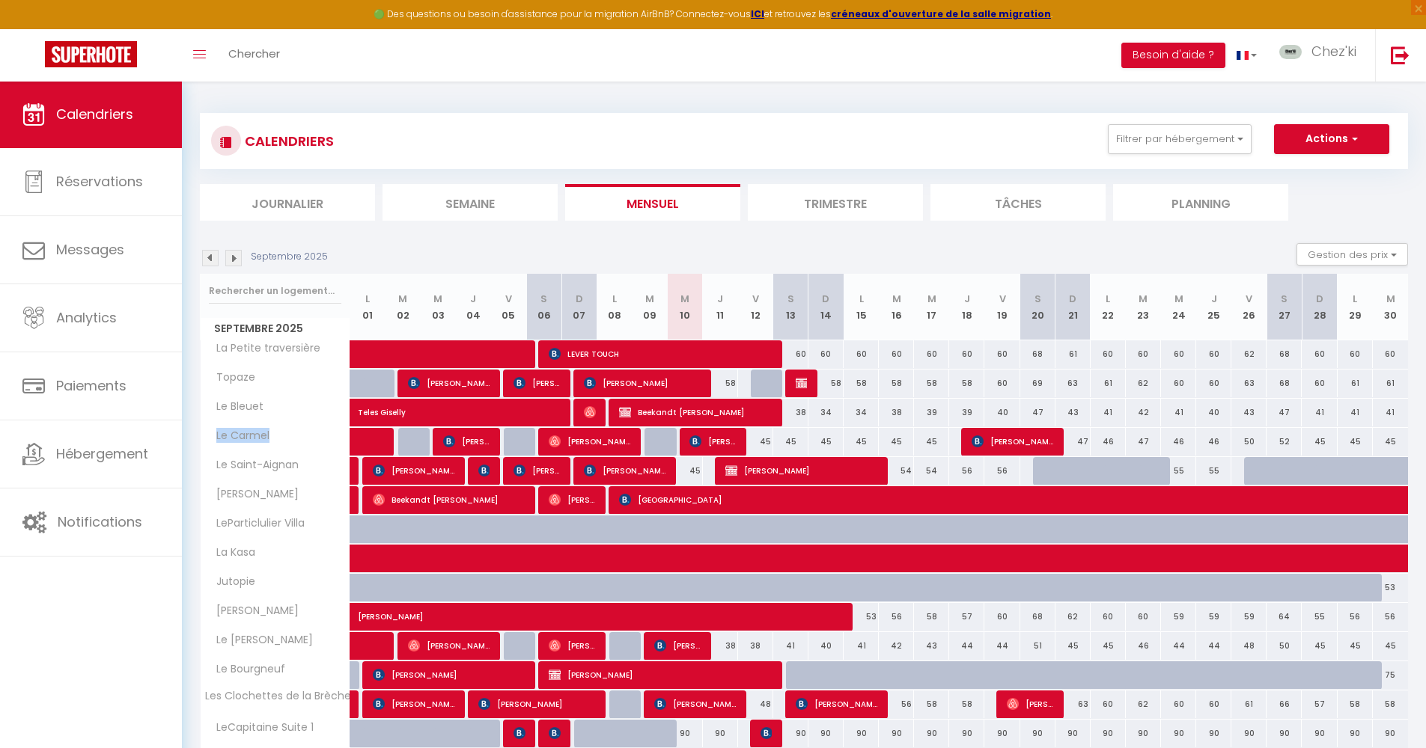
drag, startPoint x: 272, startPoint y: 436, endPoint x: 208, endPoint y: 440, distance: 64.5
click at [208, 440] on div "Le Carmel" at bounding box center [278, 436] width 150 height 16
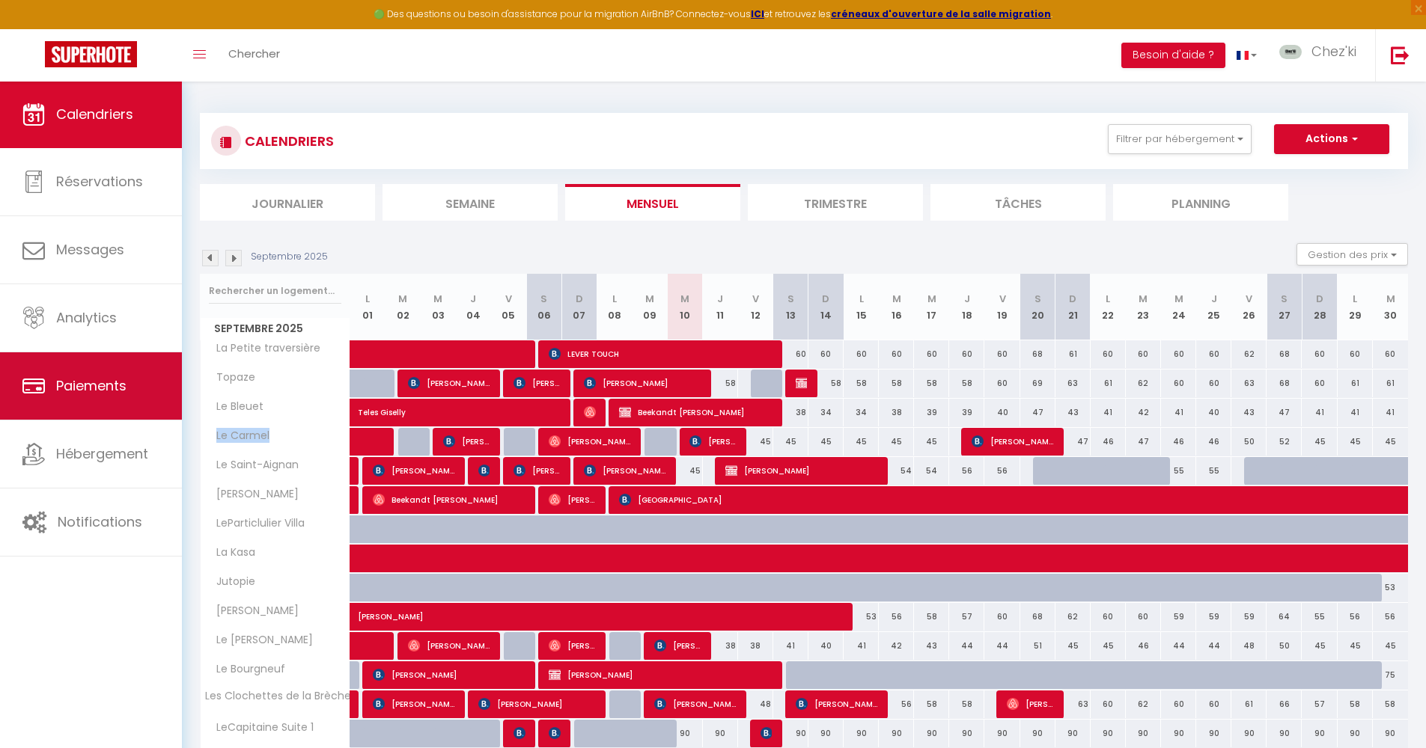
copy span "Le Carmel"
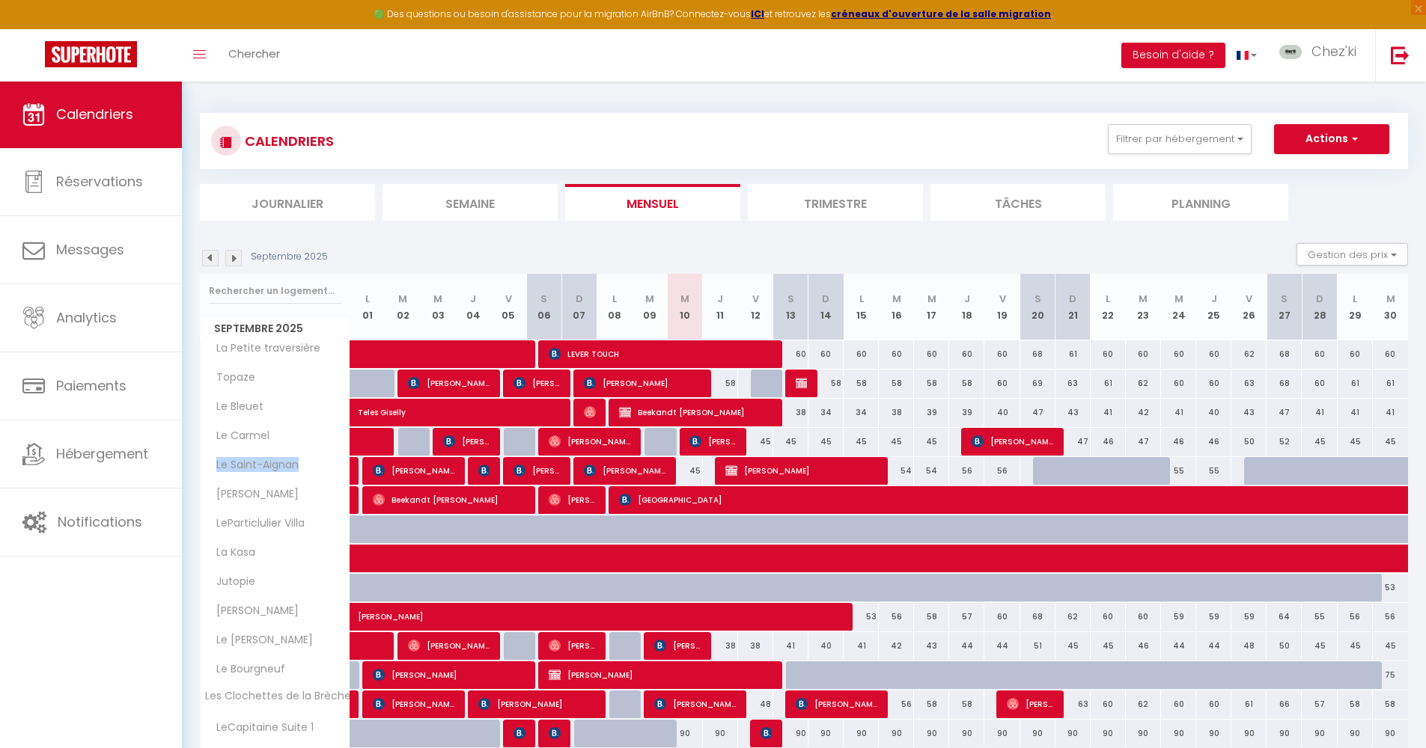
drag, startPoint x: 221, startPoint y: 462, endPoint x: 210, endPoint y: 462, distance: 11.2
click at [210, 462] on div "Le Saint-Aignan" at bounding box center [278, 465] width 150 height 16
copy span "Le Saint-Aignan"
drag, startPoint x: 272, startPoint y: 498, endPoint x: 205, endPoint y: 497, distance: 67.4
click at [205, 497] on div "[PERSON_NAME]" at bounding box center [278, 494] width 150 height 16
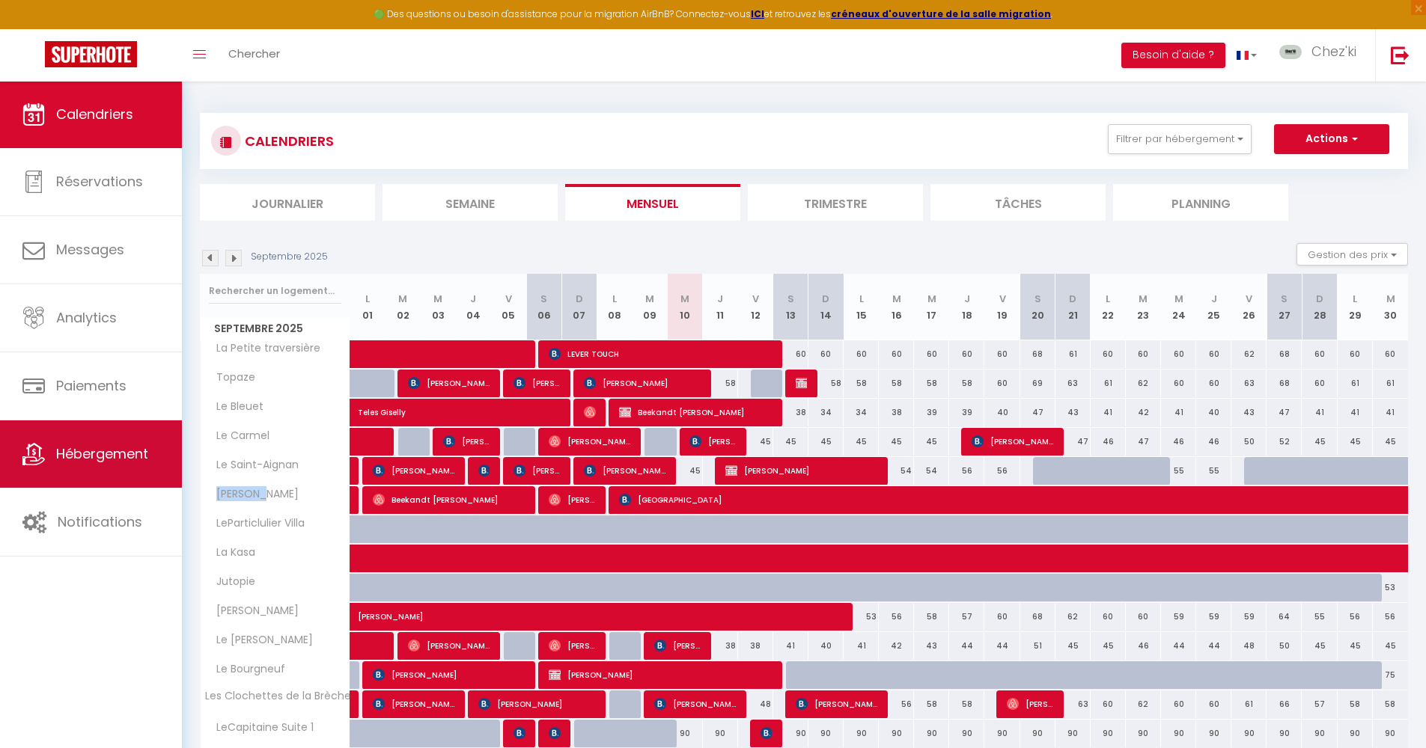
copy span "[PERSON_NAME]"
click at [295, 510] on th "[PERSON_NAME]" at bounding box center [276, 500] width 150 height 28
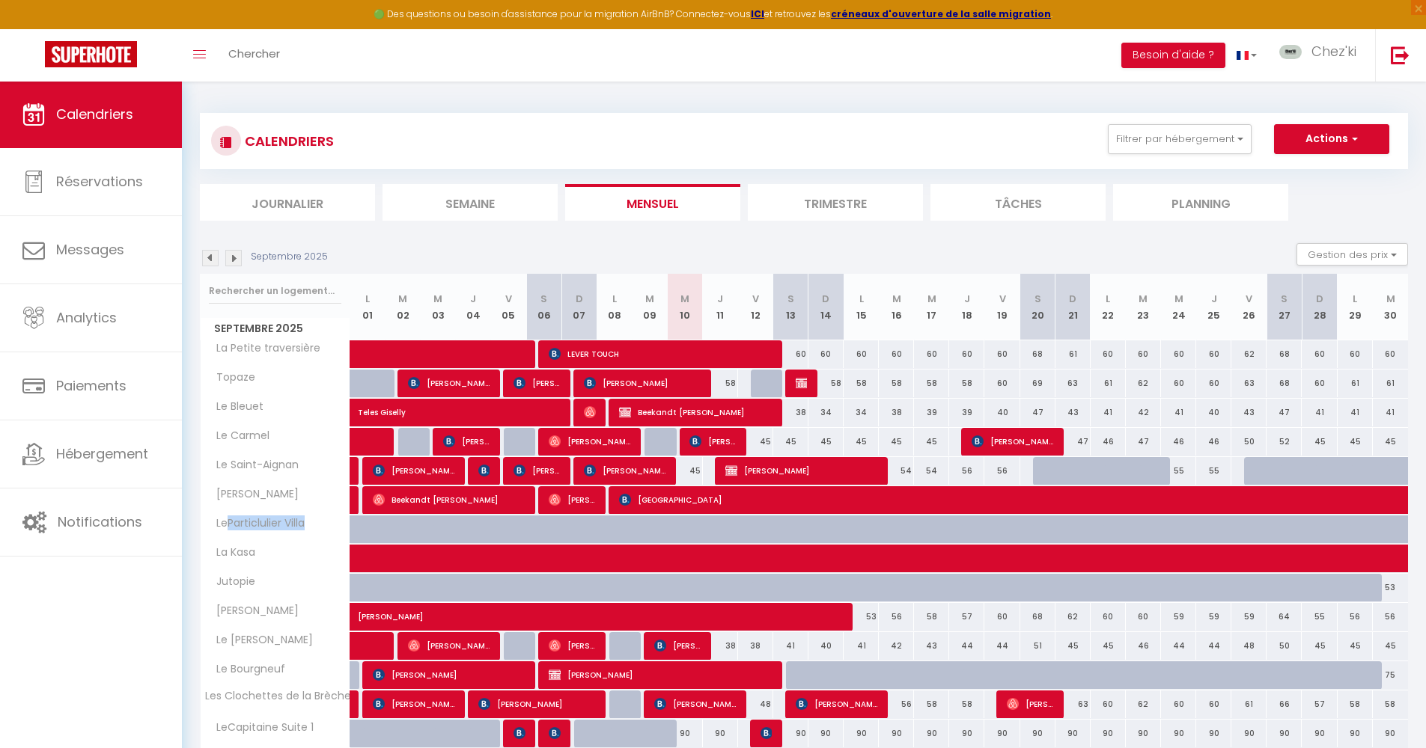
drag, startPoint x: 313, startPoint y: 525, endPoint x: 227, endPoint y: 525, distance: 85.3
click at [227, 525] on div "LeParticlulier Villa" at bounding box center [278, 524] width 150 height 16
drag, startPoint x: 274, startPoint y: 557, endPoint x: 213, endPoint y: 558, distance: 60.6
click at [213, 558] on div "La Kasa" at bounding box center [278, 553] width 150 height 16
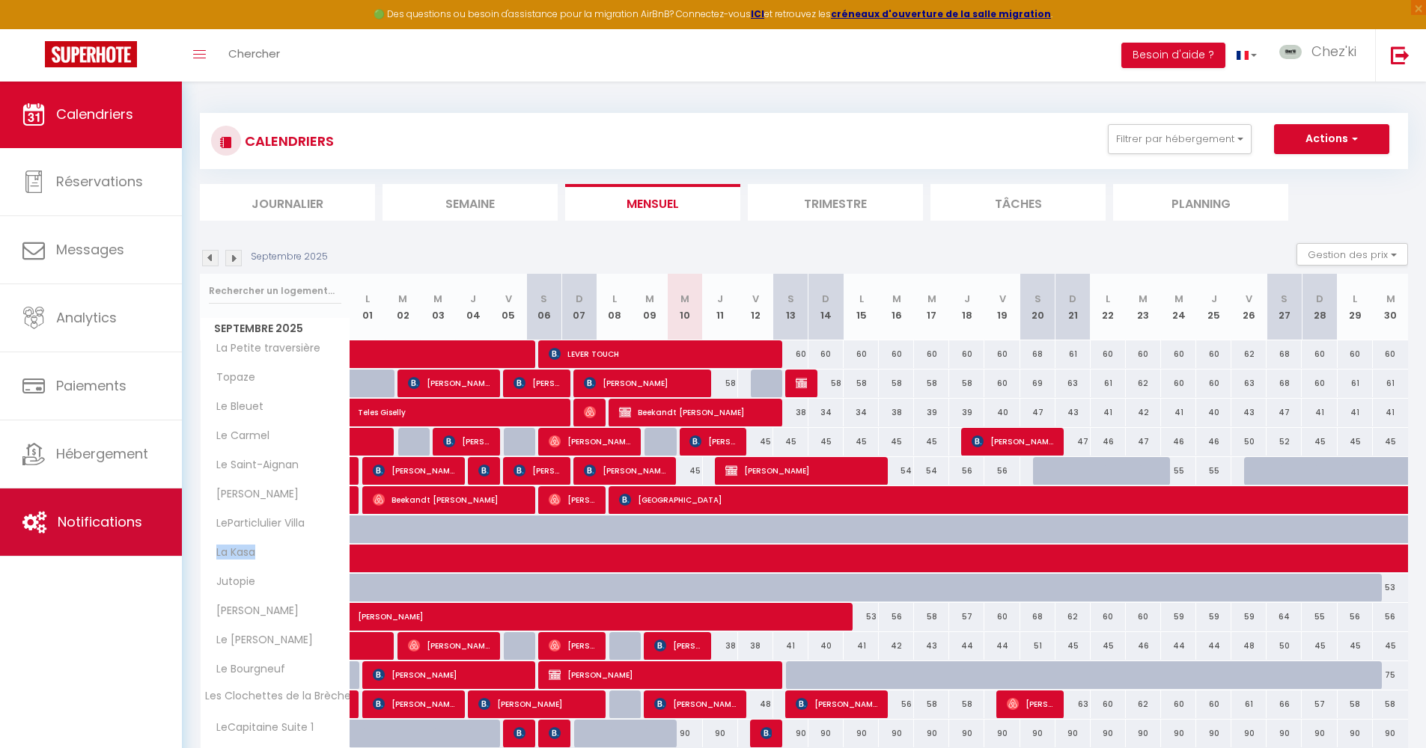
copy span "La Kasa"
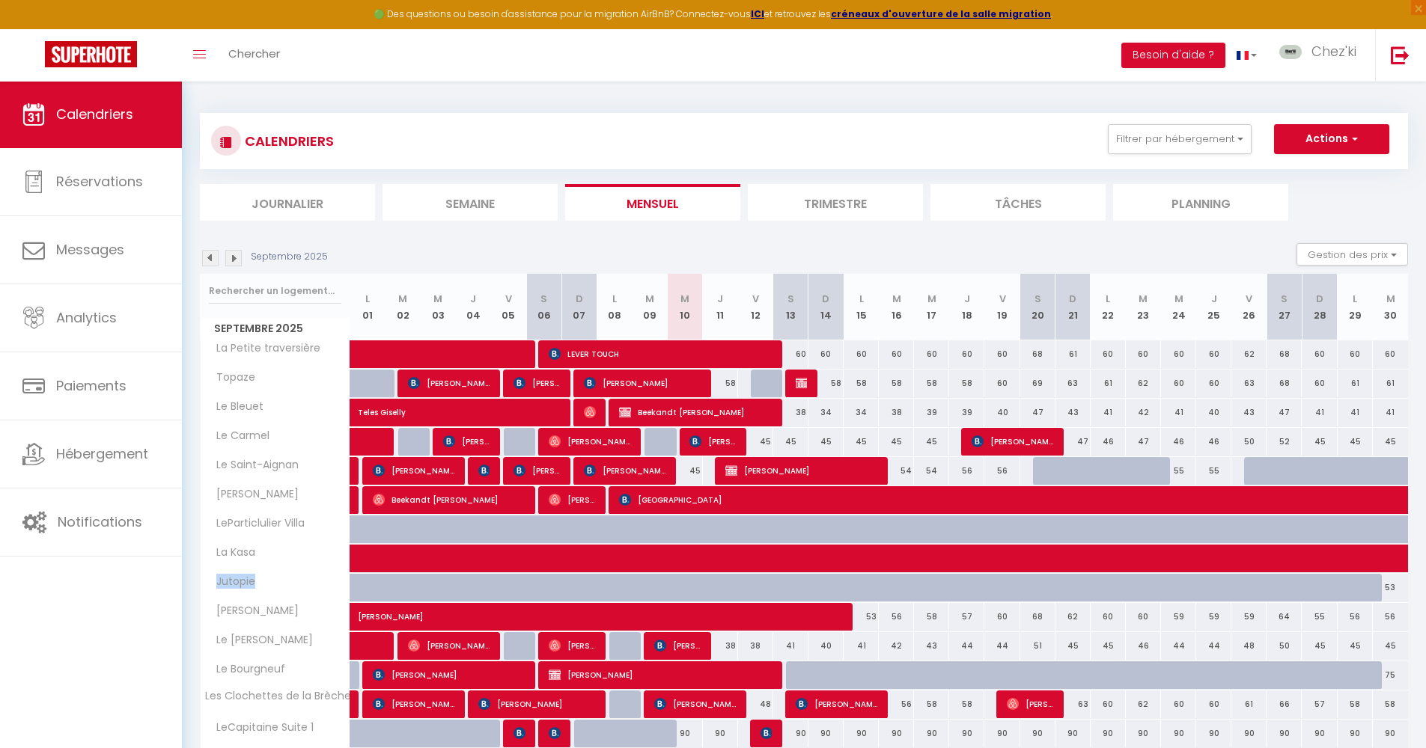
drag, startPoint x: 242, startPoint y: 587, endPoint x: 216, endPoint y: 588, distance: 25.5
click at [216, 588] on span "Jutopie" at bounding box center [231, 582] width 56 height 16
copy span "Jutopie"
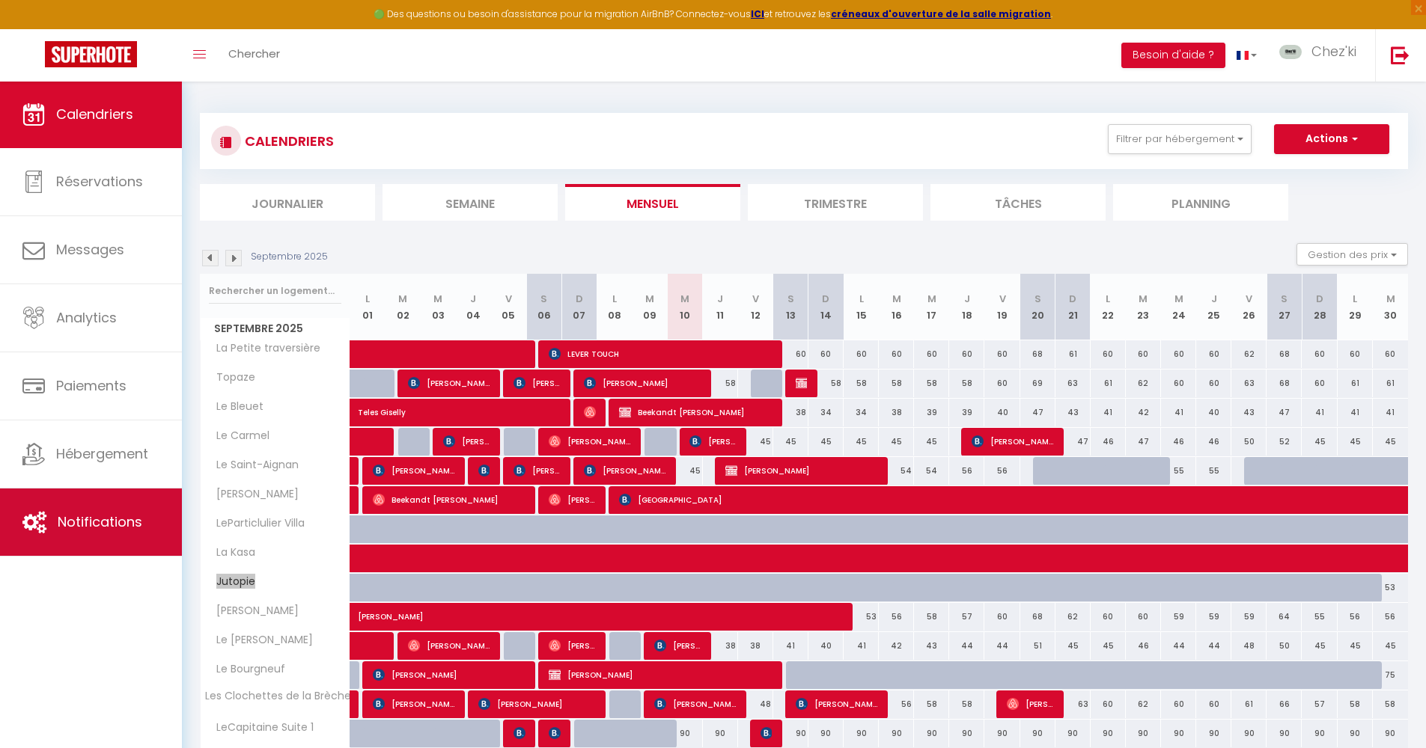
click at [299, 584] on div "Jutopie" at bounding box center [278, 582] width 150 height 16
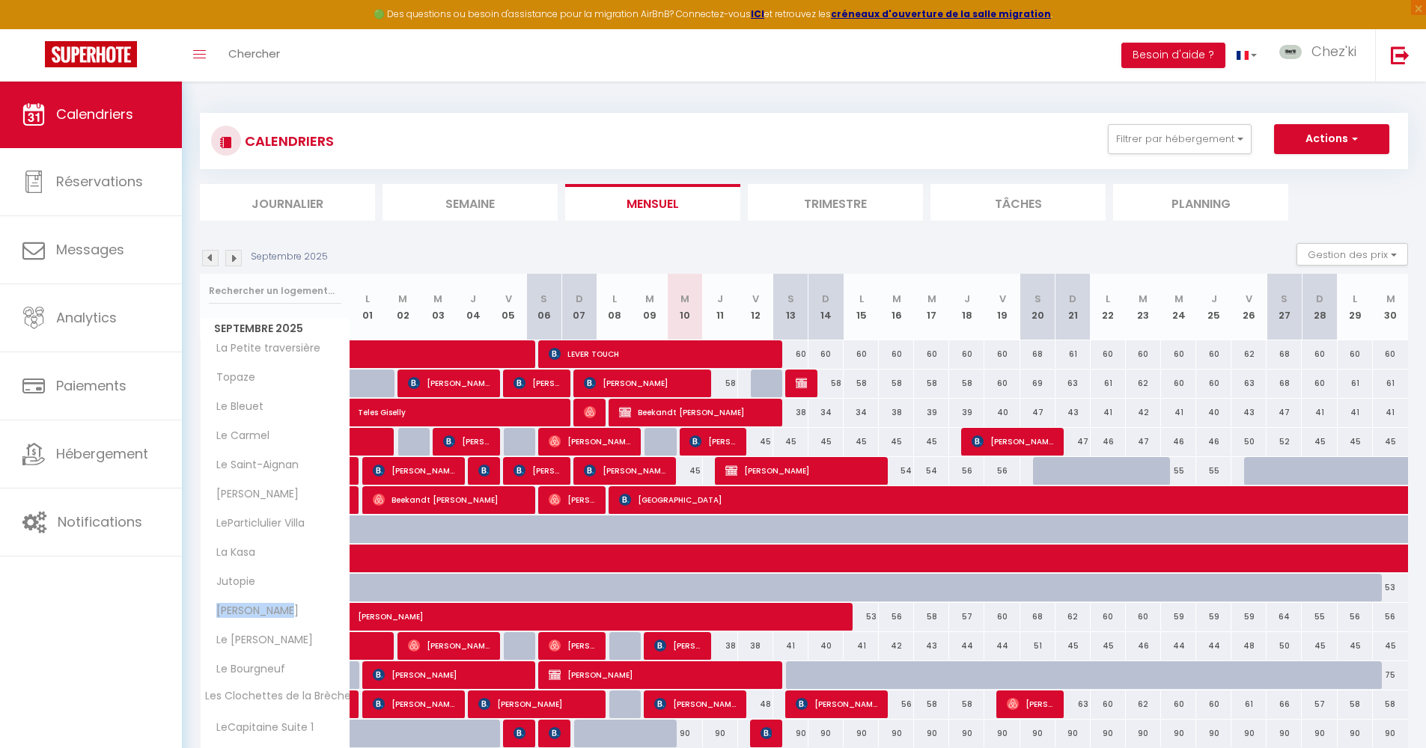
drag, startPoint x: 251, startPoint y: 611, endPoint x: 218, endPoint y: 610, distance: 32.9
click at [218, 610] on span "[PERSON_NAME]" at bounding box center [253, 611] width 100 height 16
copy span "[PERSON_NAME]"
click at [288, 629] on th "[PERSON_NAME]" at bounding box center [276, 617] width 150 height 28
drag, startPoint x: 234, startPoint y: 635, endPoint x: 214, endPoint y: 637, distance: 20.3
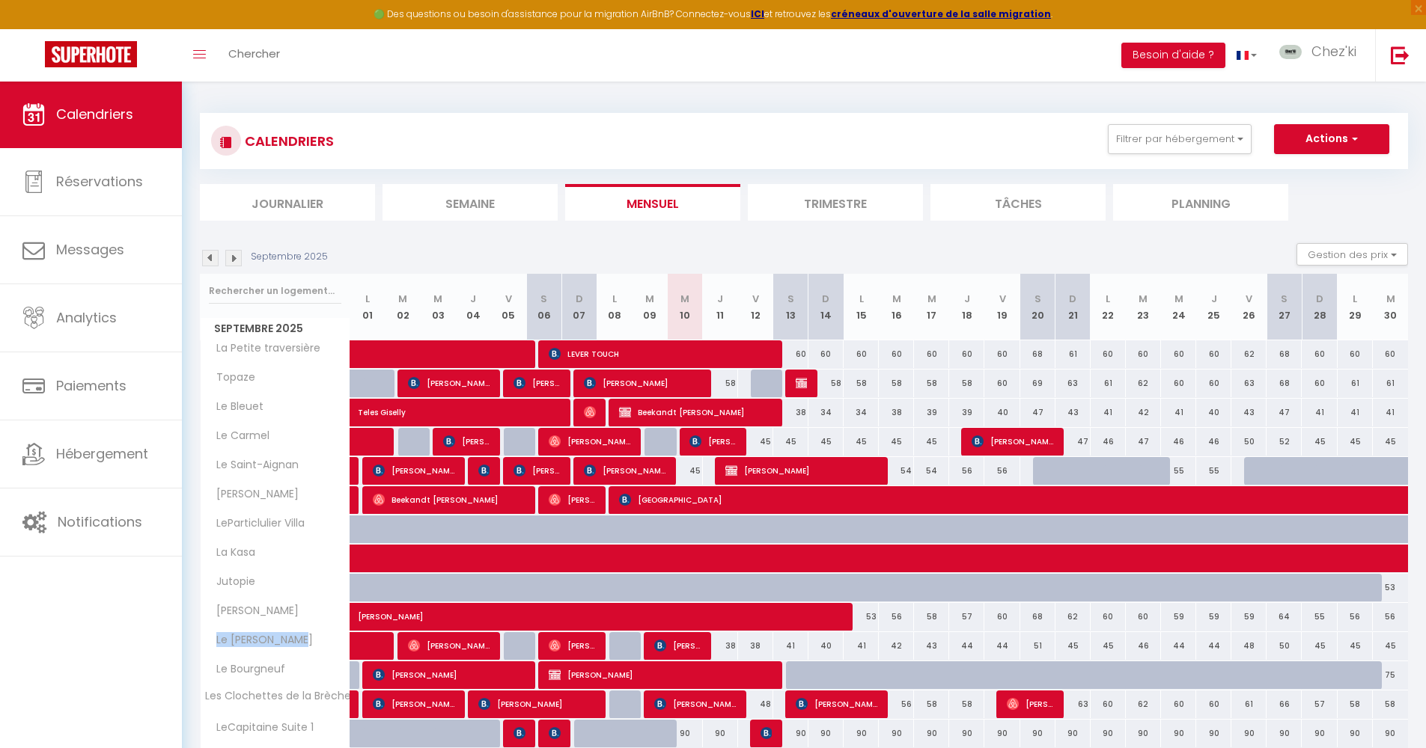
click at [214, 637] on div "Le [PERSON_NAME]" at bounding box center [278, 640] width 150 height 16
copy span "Le [PERSON_NAME]"
drag, startPoint x: 44, startPoint y: 596, endPoint x: 281, endPoint y: 655, distance: 243.7
click at [281, 653] on th "Le [PERSON_NAME]" at bounding box center [276, 646] width 150 height 28
drag, startPoint x: 287, startPoint y: 666, endPoint x: 204, endPoint y: 667, distance: 82.3
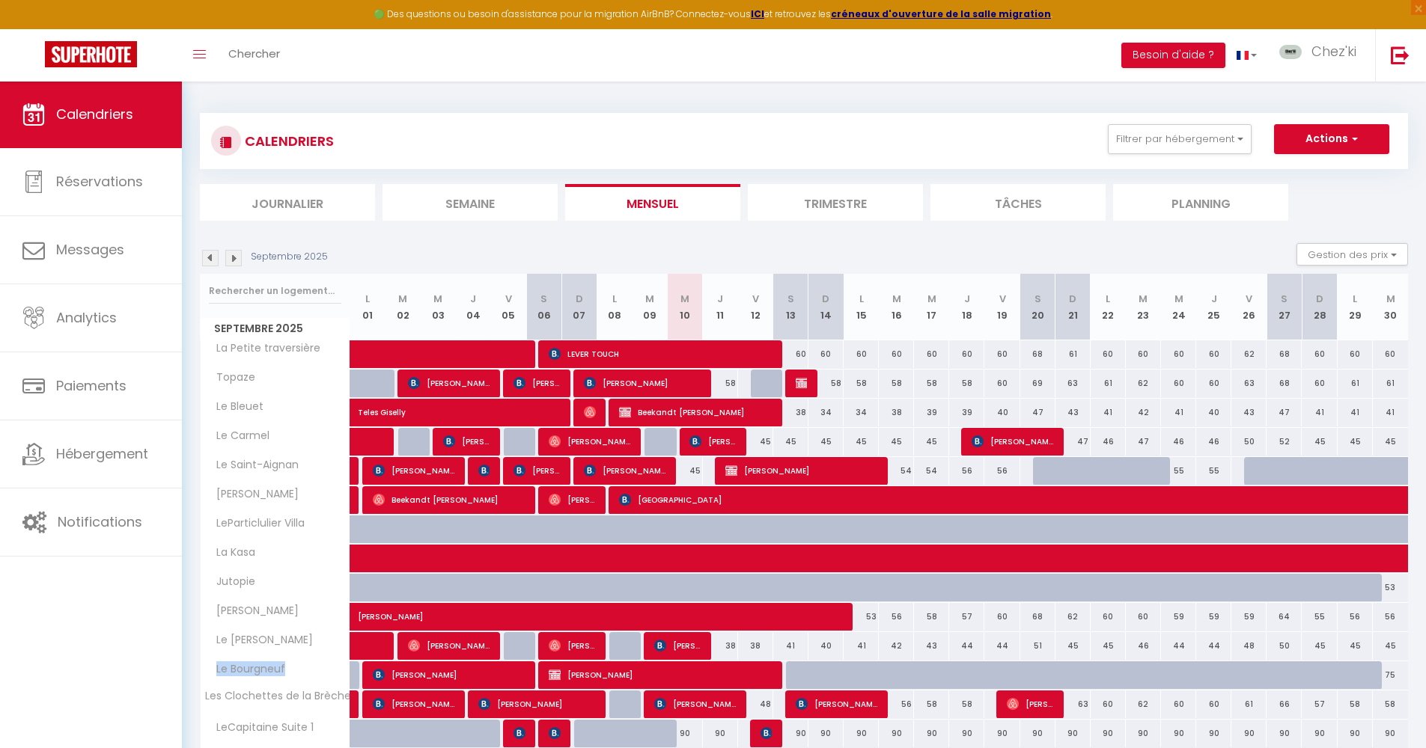
click at [204, 667] on span "Le Bourgneuf" at bounding box center [246, 669] width 86 height 16
drag, startPoint x: 40, startPoint y: 584, endPoint x: 290, endPoint y: 678, distance: 266.4
click at [292, 681] on th "Le Bourgneuf" at bounding box center [276, 675] width 150 height 28
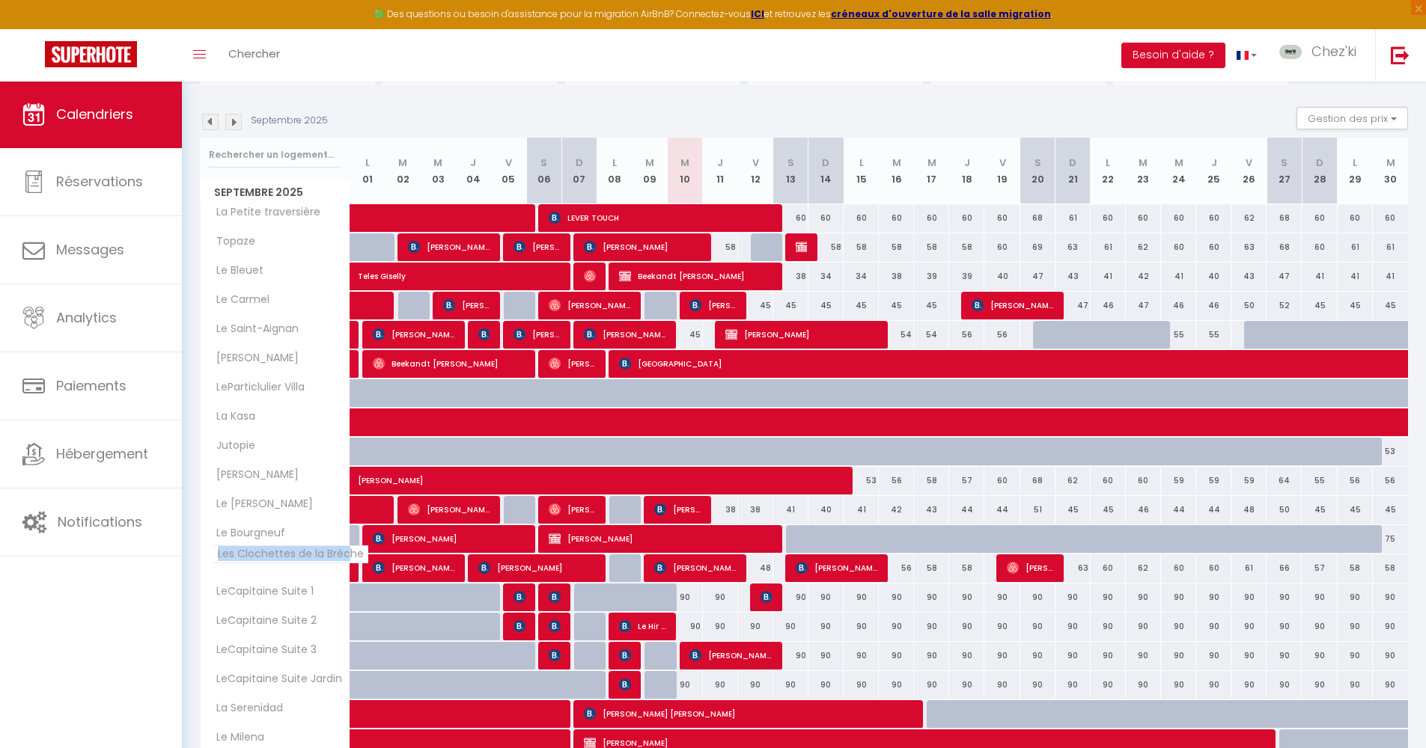
drag, startPoint x: 348, startPoint y: 558, endPoint x: 214, endPoint y: 554, distance: 134.0
click at [214, 554] on span "Les Clochettes de la Brèche" at bounding box center [290, 555] width 156 height 18
drag, startPoint x: 302, startPoint y: 590, endPoint x: 201, endPoint y: 590, distance: 101.0
click at [201, 590] on th "LeCapitaine Suite 1" at bounding box center [276, 598] width 150 height 28
click at [343, 679] on span "LeCapitaine Suite Jardin" at bounding box center [274, 679] width 143 height 16
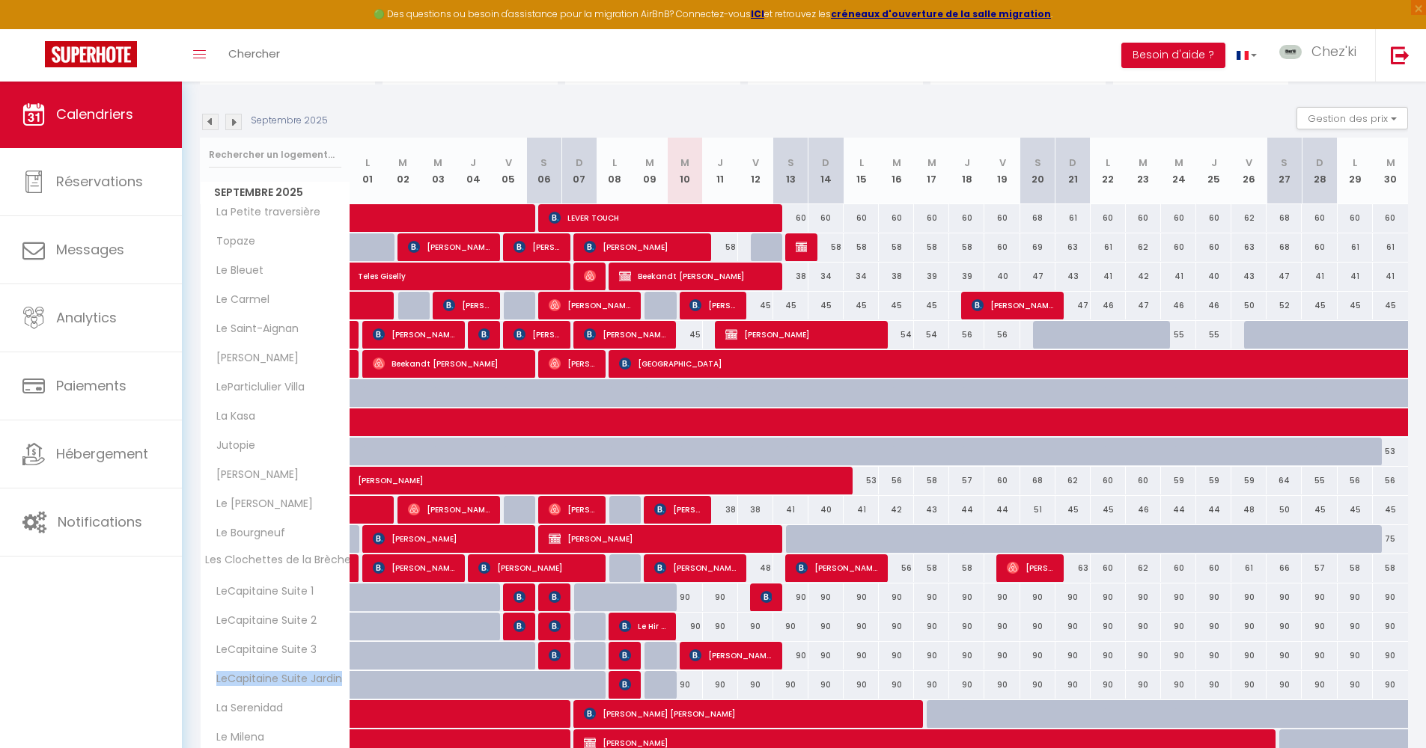
drag, startPoint x: 343, startPoint y: 679, endPoint x: 210, endPoint y: 681, distance: 133.2
click at [210, 681] on span "LeCapitaine Suite Jardin" at bounding box center [274, 679] width 143 height 16
click at [289, 682] on span "LeCapitaine Suite Jardin" at bounding box center [274, 679] width 143 height 16
drag, startPoint x: 269, startPoint y: 707, endPoint x: 212, endPoint y: 705, distance: 56.9
click at [212, 705] on span "La Serenidad" at bounding box center [245, 708] width 84 height 16
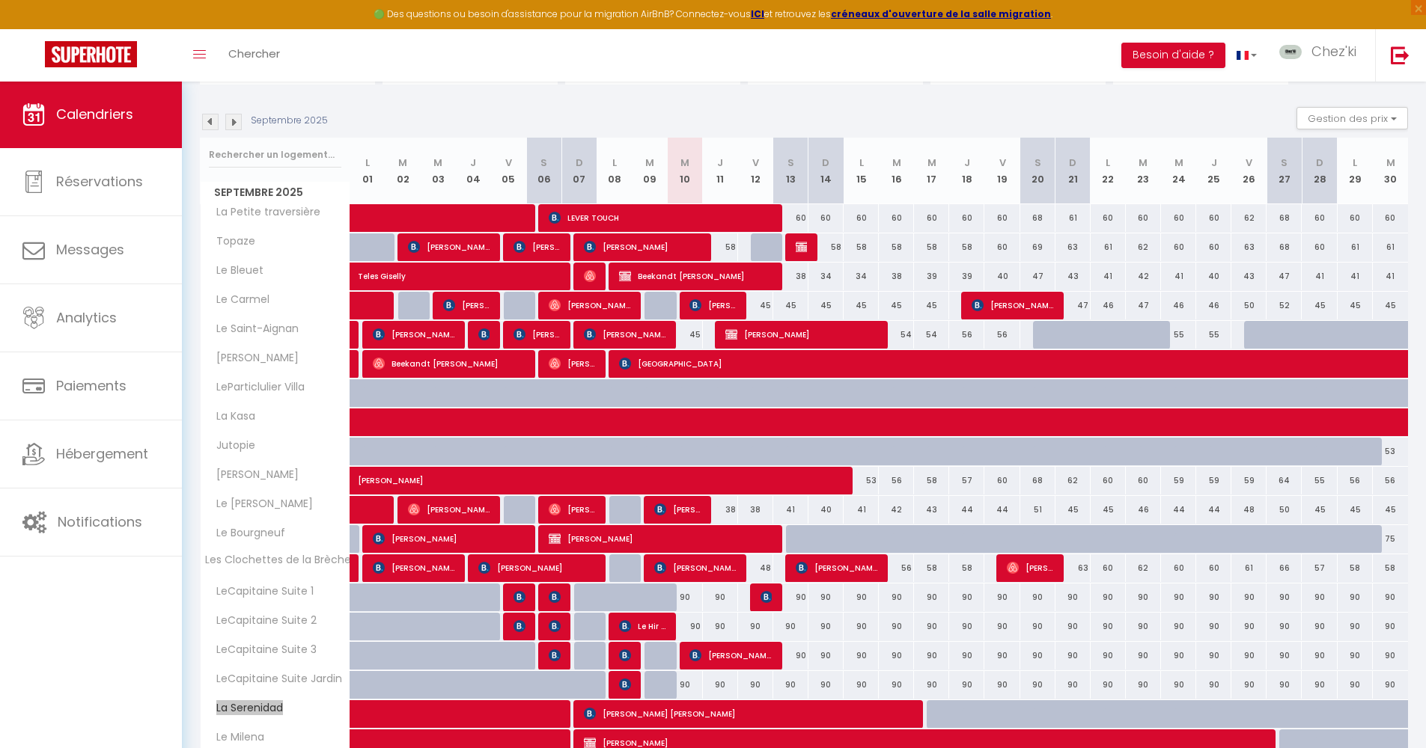
scroll to position [273, 0]
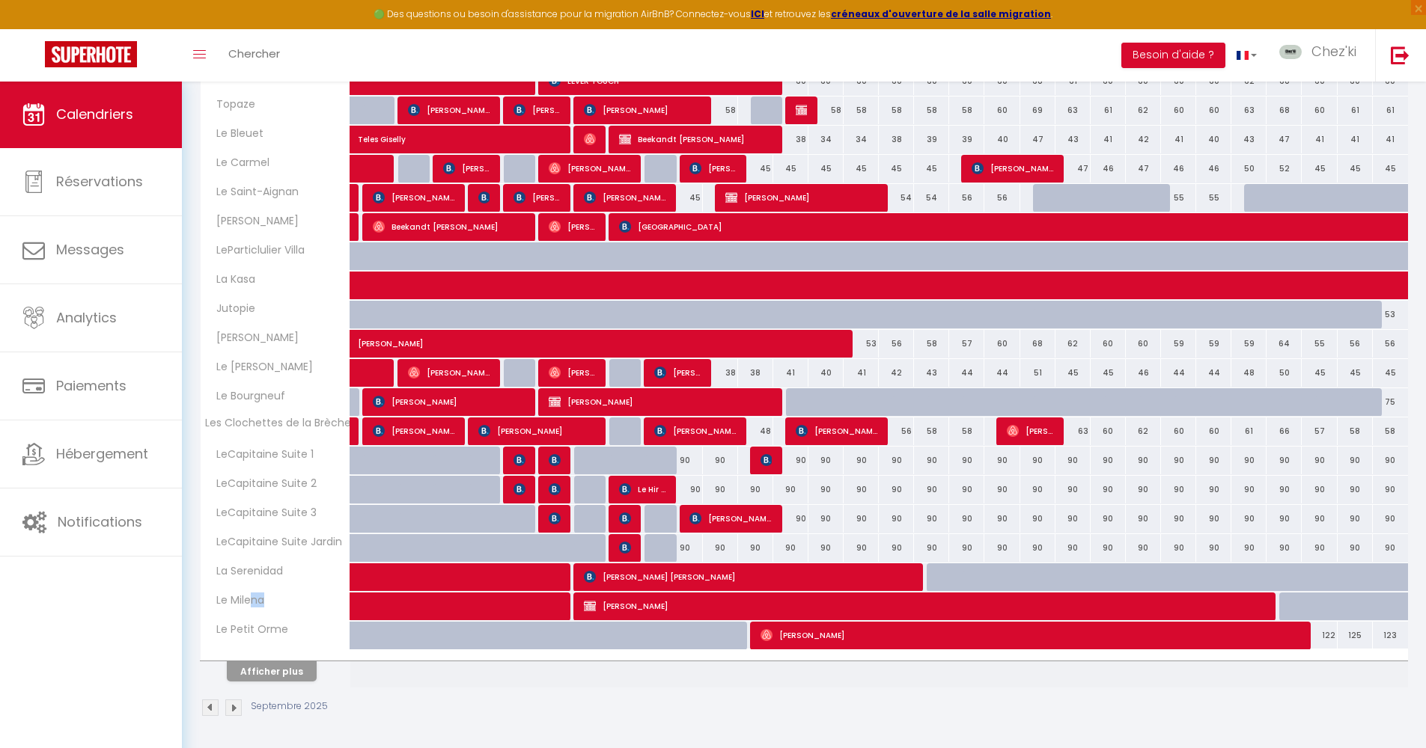
drag, startPoint x: 275, startPoint y: 599, endPoint x: 227, endPoint y: 602, distance: 47.9
click at [248, 603] on div "Le Milena" at bounding box center [278, 601] width 150 height 16
drag, startPoint x: 227, startPoint y: 602, endPoint x: 219, endPoint y: 602, distance: 9.0
click at [219, 602] on span "Le Milena" at bounding box center [235, 601] width 65 height 16
drag, startPoint x: 287, startPoint y: 602, endPoint x: 214, endPoint y: 602, distance: 72.6
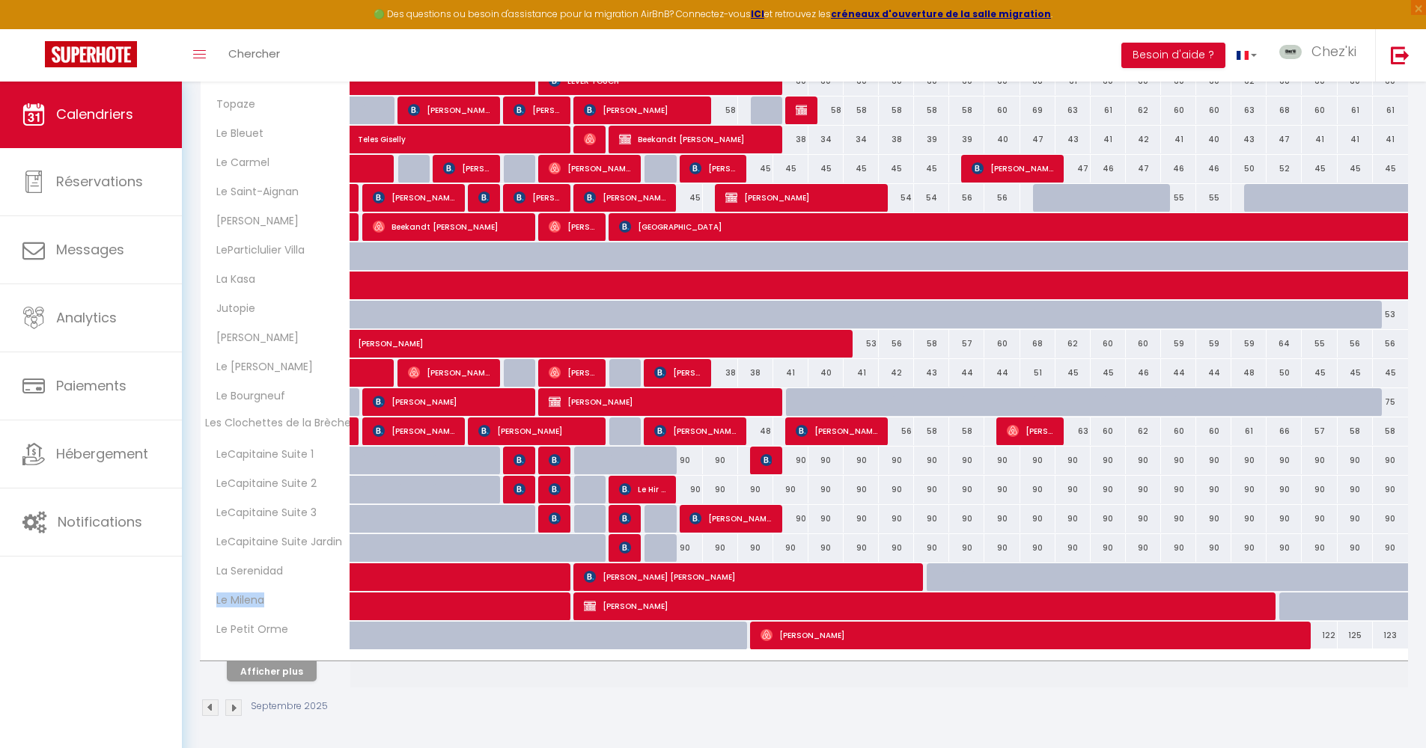
click at [214, 602] on div "Le Milena" at bounding box center [278, 601] width 150 height 16
click at [204, 630] on div "Le Petit Orme" at bounding box center [278, 630] width 150 height 16
click at [260, 675] on button "Afficher plus" at bounding box center [272, 671] width 90 height 20
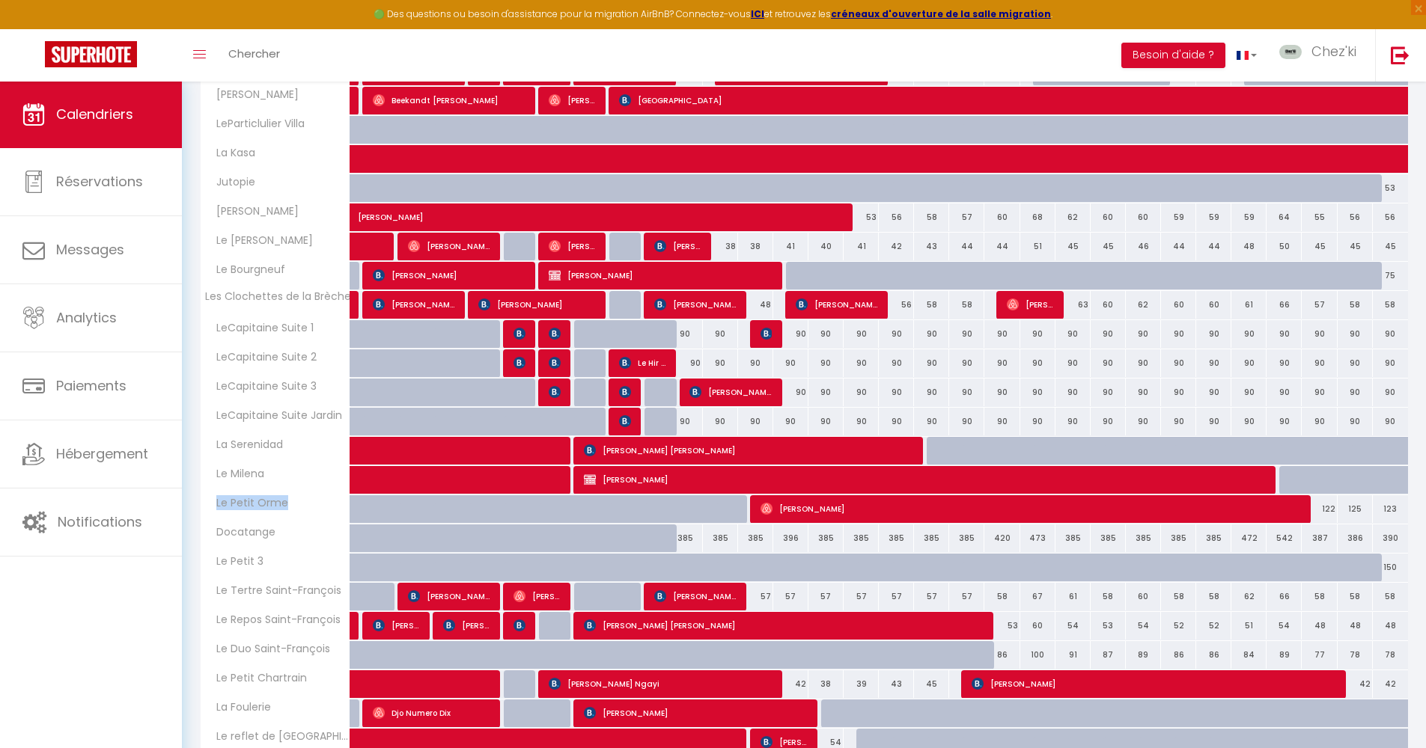
scroll to position [530, 0]
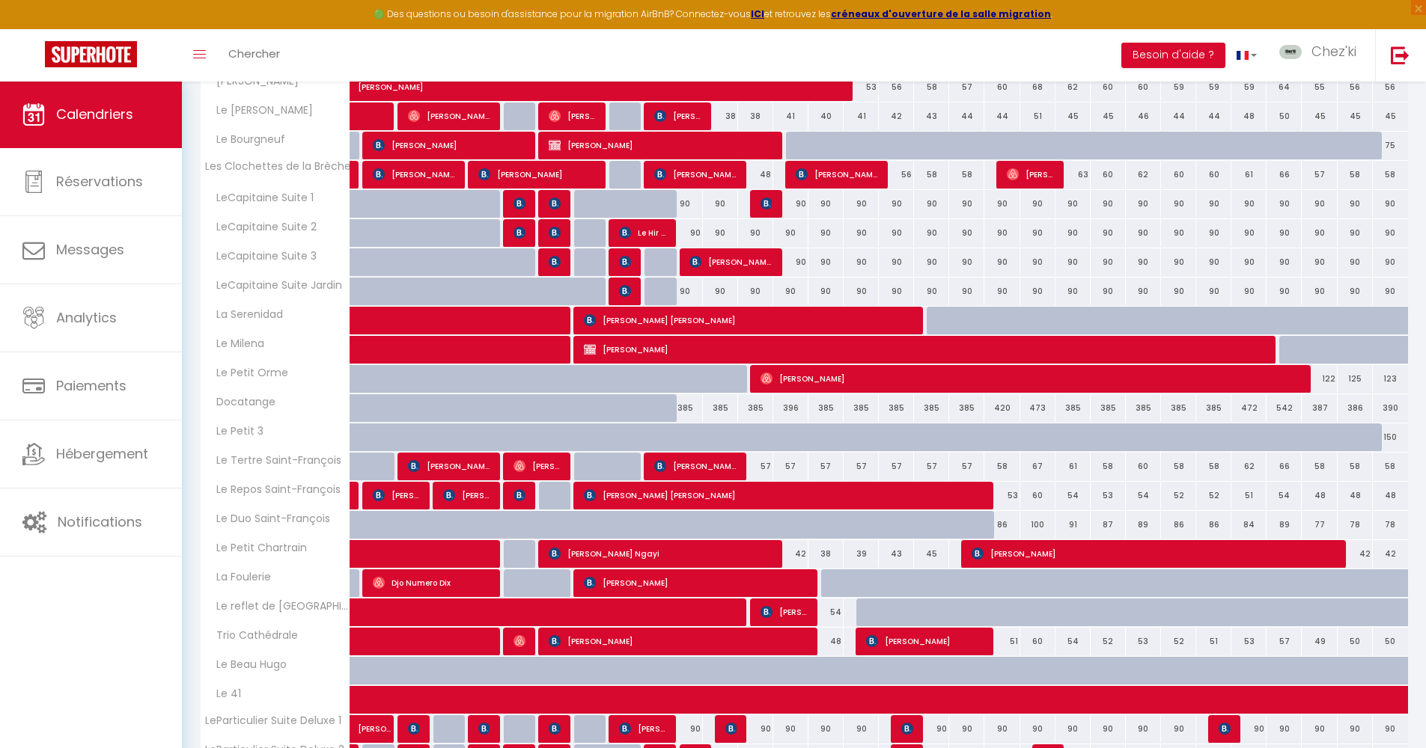
click at [281, 414] on th "Docatange" at bounding box center [276, 408] width 150 height 28
click at [206, 401] on div "Docatange" at bounding box center [278, 402] width 150 height 16
click at [201, 433] on th "Le Petit 3" at bounding box center [276, 438] width 150 height 28
drag, startPoint x: 337, startPoint y: 461, endPoint x: 207, endPoint y: 465, distance: 131.0
click at [207, 465] on span "Le Tertre Saint-François" at bounding box center [274, 461] width 142 height 16
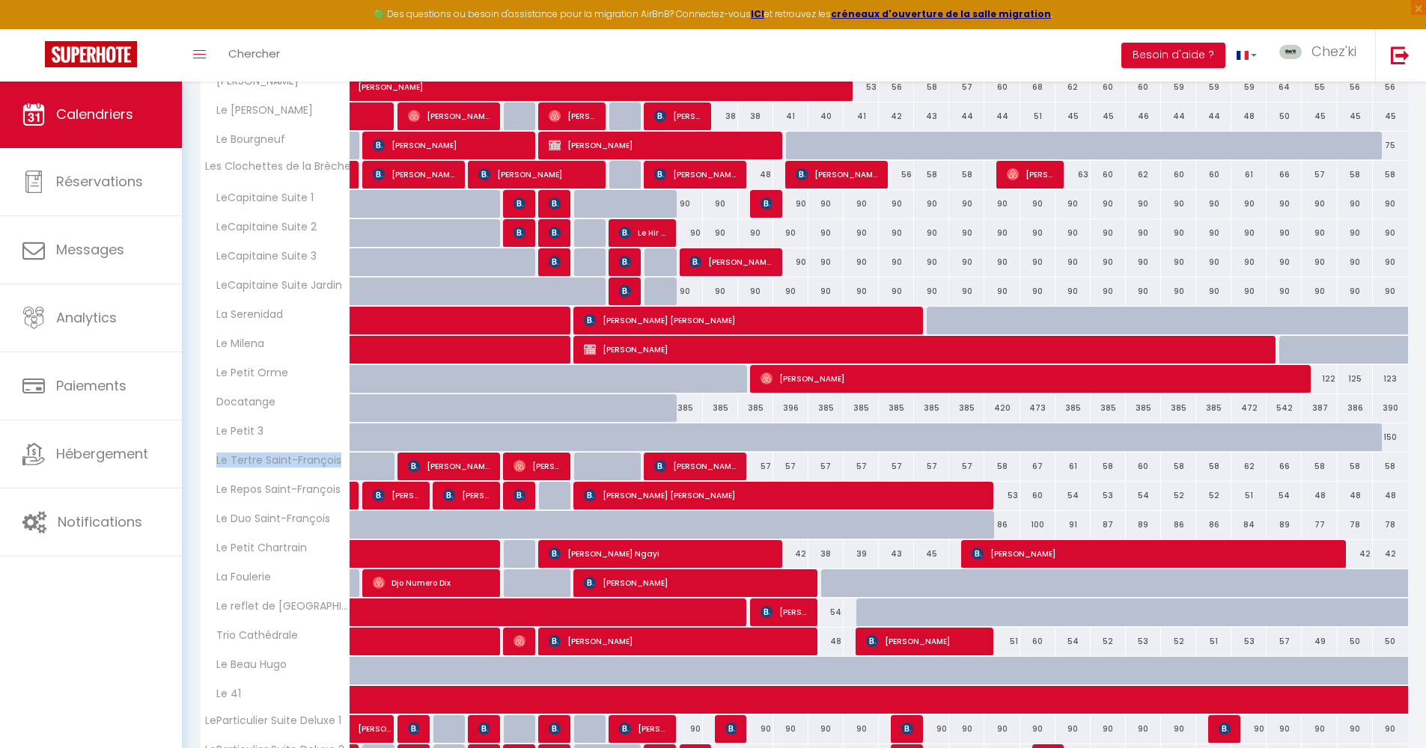
drag, startPoint x: 52, startPoint y: 481, endPoint x: 314, endPoint y: 487, distance: 261.2
click at [273, 476] on th "Le Tertre Saint-François" at bounding box center [276, 467] width 150 height 28
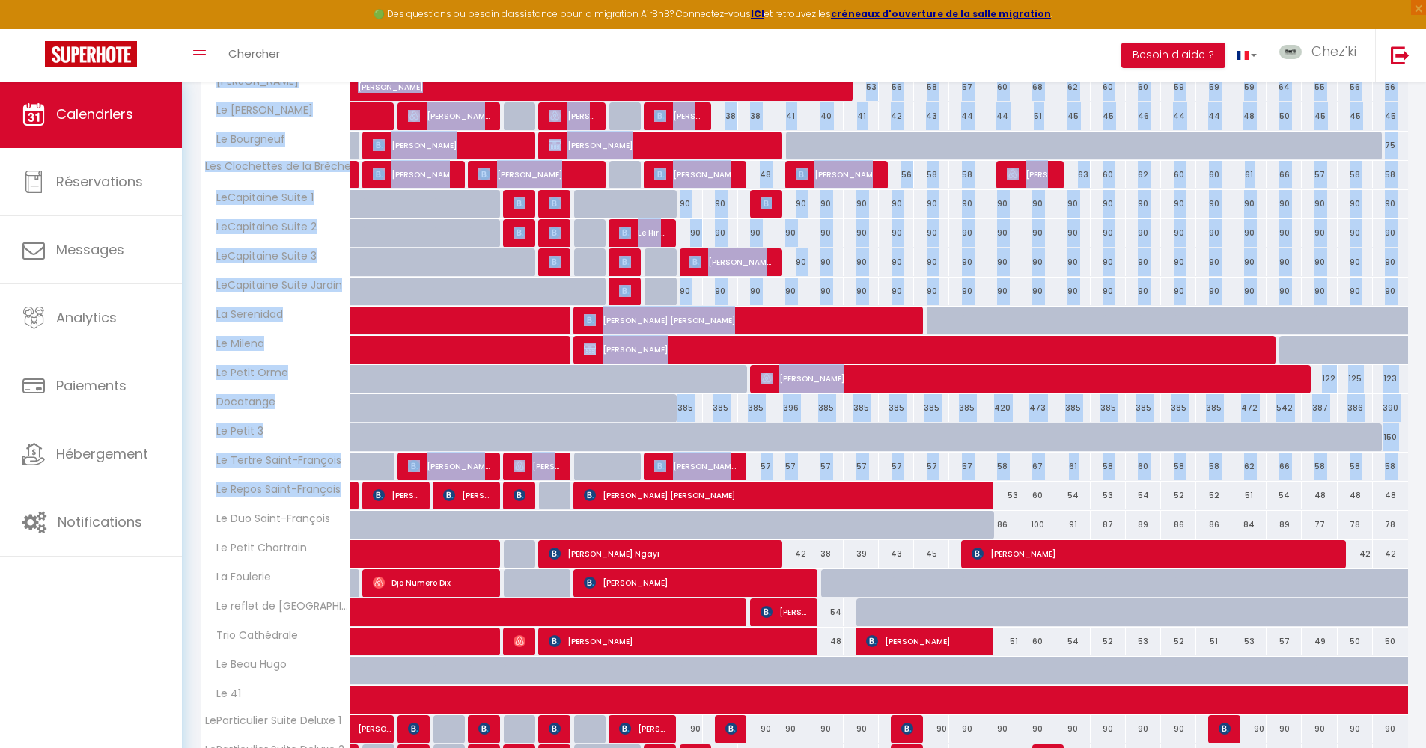
drag, startPoint x: 340, startPoint y: 489, endPoint x: 192, endPoint y: 488, distance: 148.9
click at [192, 488] on div "CALENDRIERS Filtrer par hébergement Centre ville Topaze [GEOGRAPHIC_DATA] [GEOG…" at bounding box center [804, 295] width 1244 height 1489
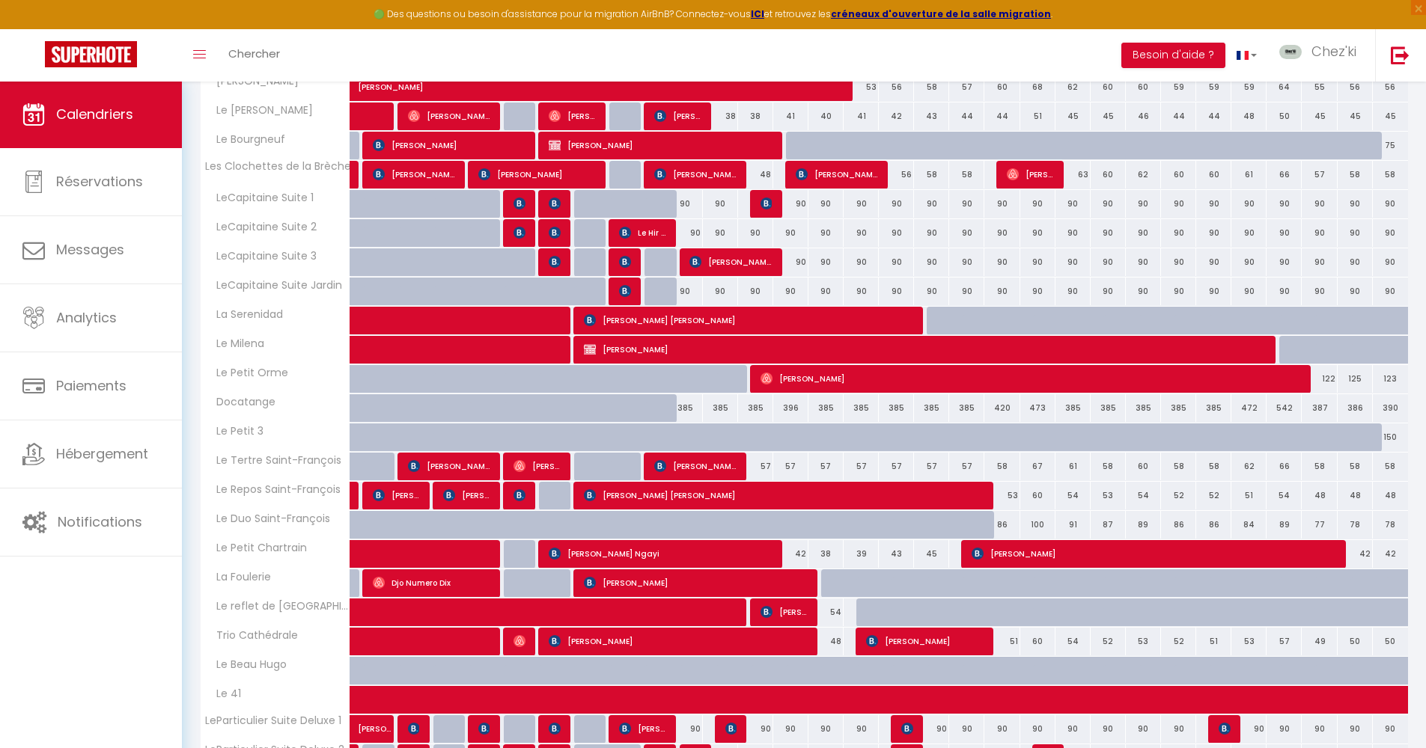
click at [316, 491] on span "Le Repos Saint-François" at bounding box center [273, 490] width 141 height 16
click at [314, 482] on span "Le Repos Saint-François" at bounding box center [273, 490] width 141 height 16
drag, startPoint x: 340, startPoint y: 489, endPoint x: 204, endPoint y: 495, distance: 135.5
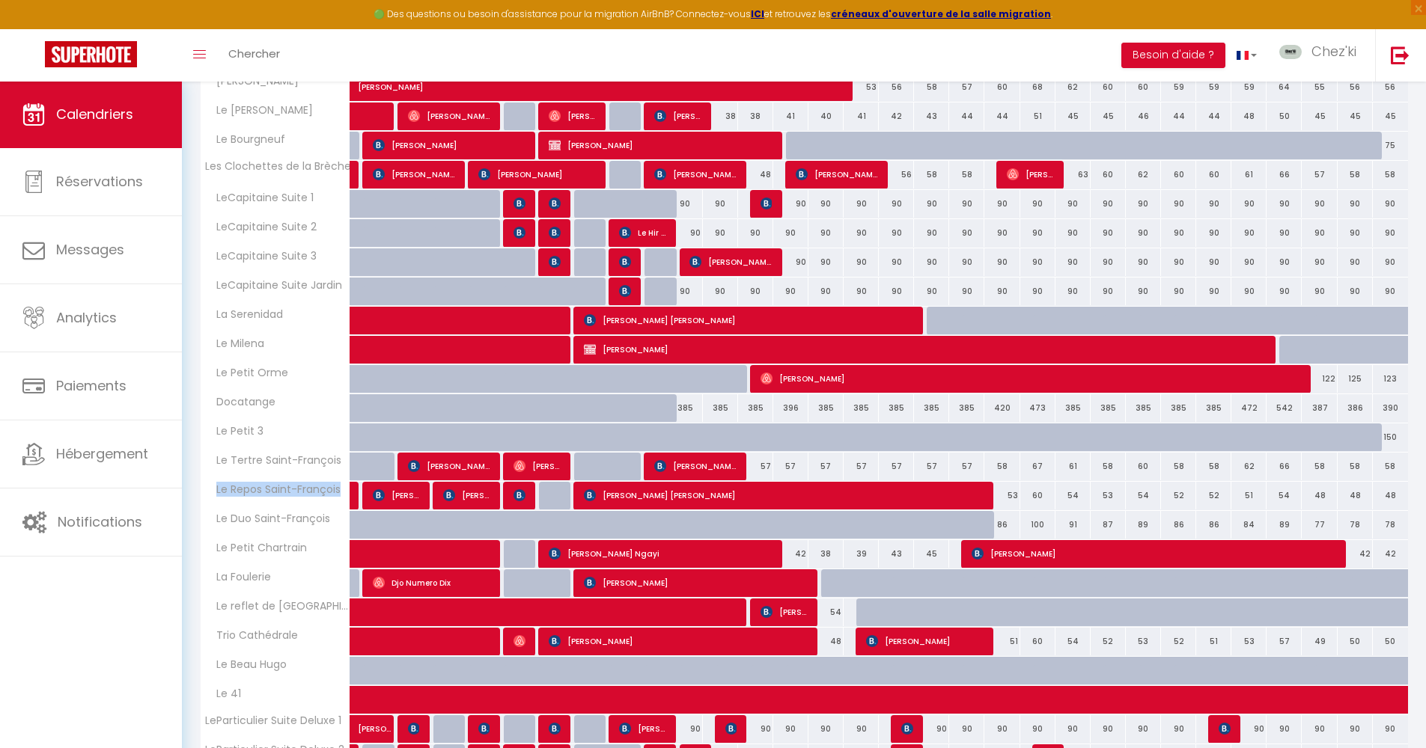
click at [204, 495] on span "Le Repos Saint-François" at bounding box center [273, 490] width 141 height 16
drag, startPoint x: 329, startPoint y: 517, endPoint x: 205, endPoint y: 522, distance: 124.3
click at [205, 522] on span "Le Duo Saint-François" at bounding box center [268, 519] width 131 height 16
drag, startPoint x: 298, startPoint y: 550, endPoint x: 209, endPoint y: 554, distance: 89.2
click at [209, 554] on span "Le Petit Chartrain" at bounding box center [257, 548] width 108 height 16
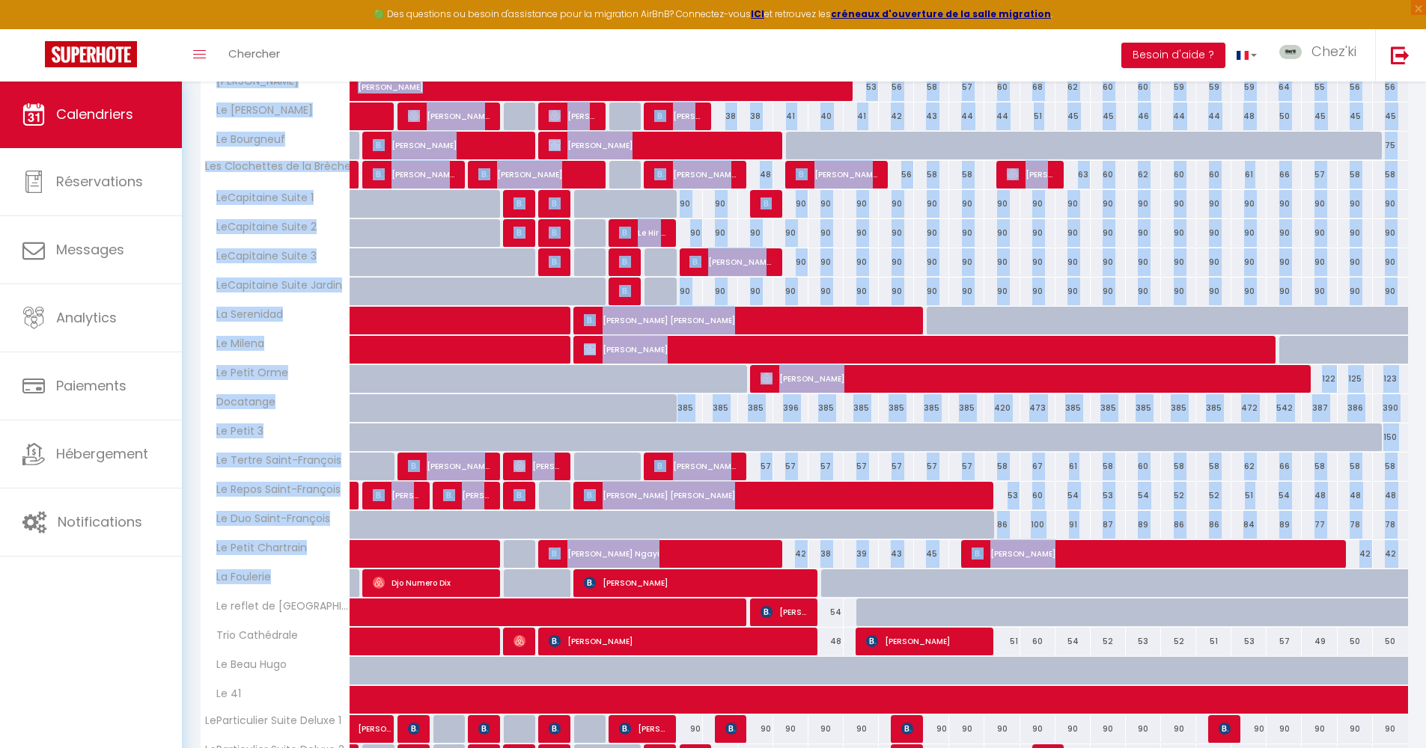
drag, startPoint x: 278, startPoint y: 573, endPoint x: 192, endPoint y: 581, distance: 87.2
click at [192, 581] on div "CALENDRIERS Filtrer par hébergement Centre ville Topaze [GEOGRAPHIC_DATA] [GEOG…" at bounding box center [804, 295] width 1244 height 1489
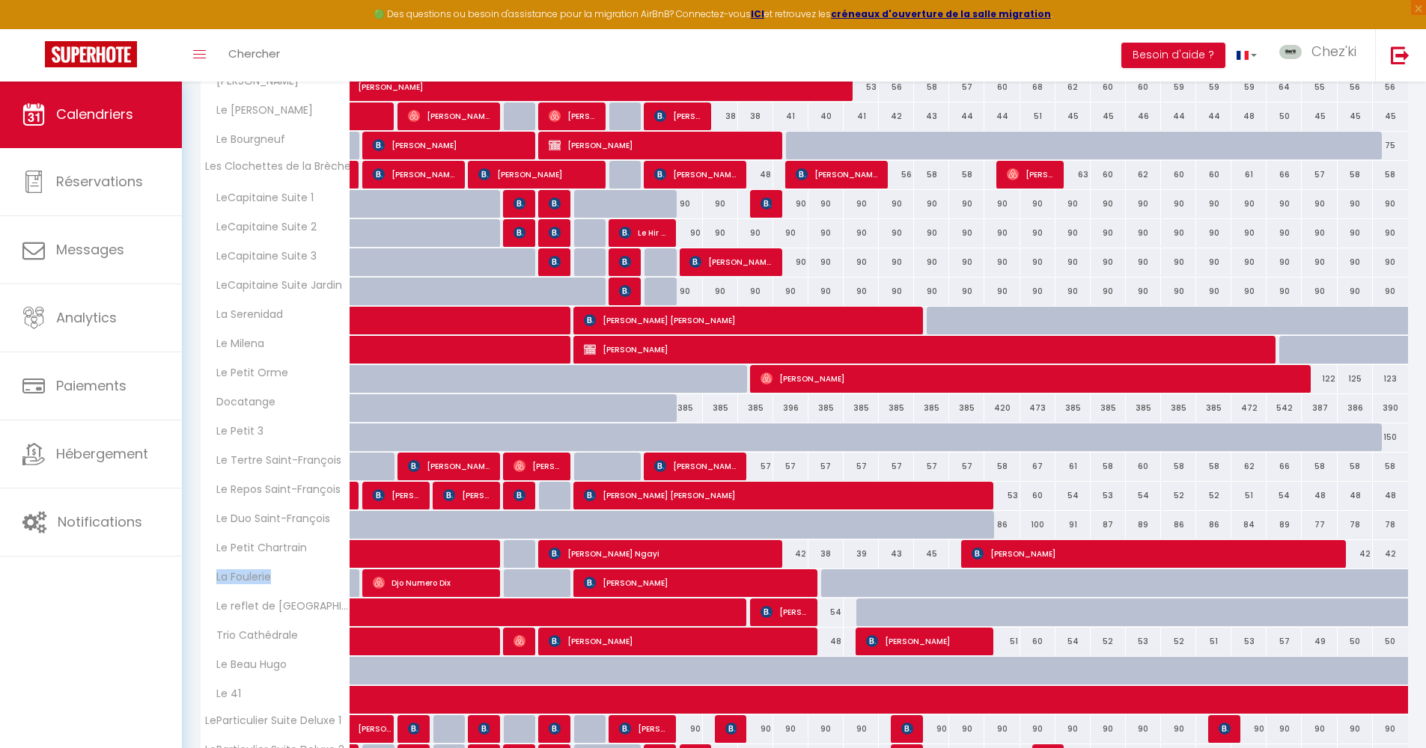
drag, startPoint x: 230, startPoint y: 581, endPoint x: 216, endPoint y: 583, distance: 14.4
click at [216, 583] on span "La Foulerie" at bounding box center [239, 577] width 72 height 16
drag, startPoint x: 293, startPoint y: 608, endPoint x: 204, endPoint y: 612, distance: 88.4
click at [204, 612] on div "Le reflet de [GEOGRAPHIC_DATA]" at bounding box center [278, 607] width 150 height 16
drag, startPoint x: 298, startPoint y: 635, endPoint x: 205, endPoint y: 638, distance: 92.8
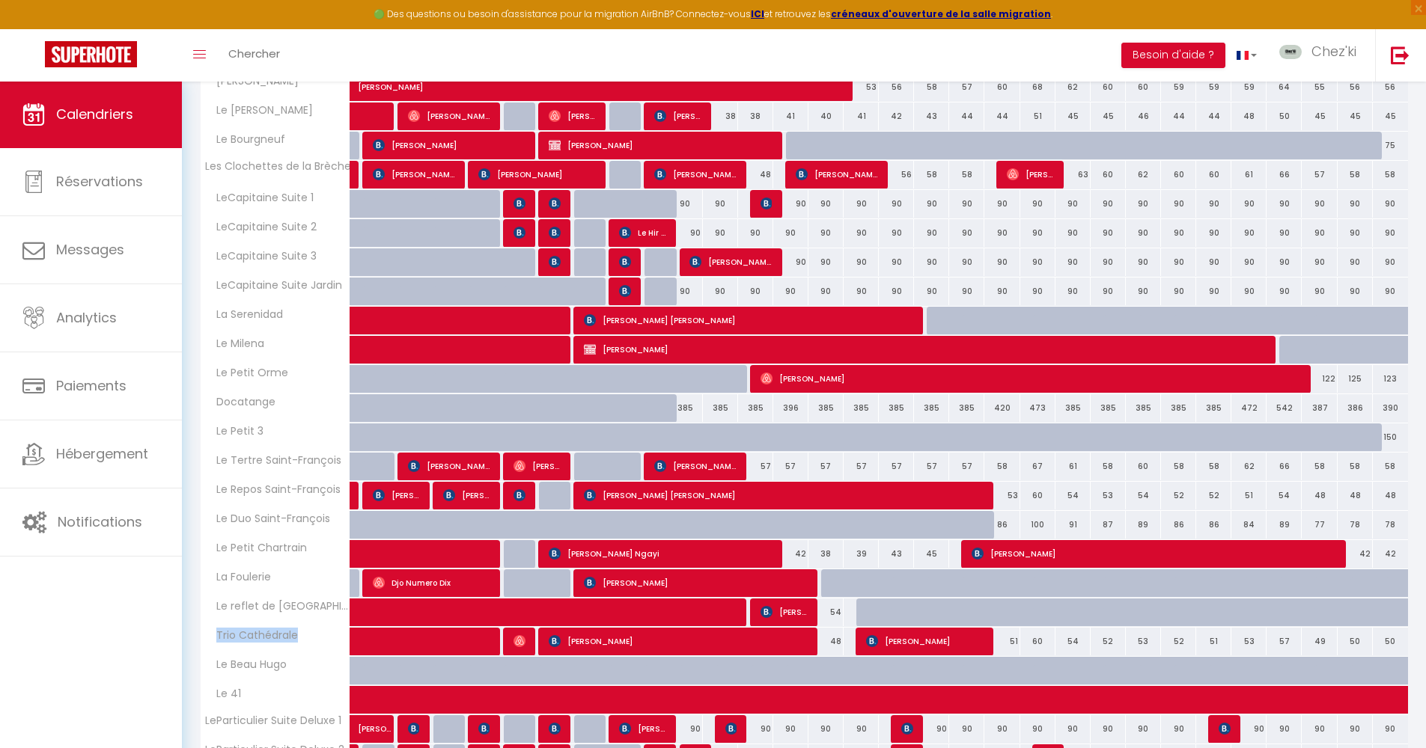
click at [205, 638] on span "Trio Cathédrale" at bounding box center [252, 636] width 99 height 16
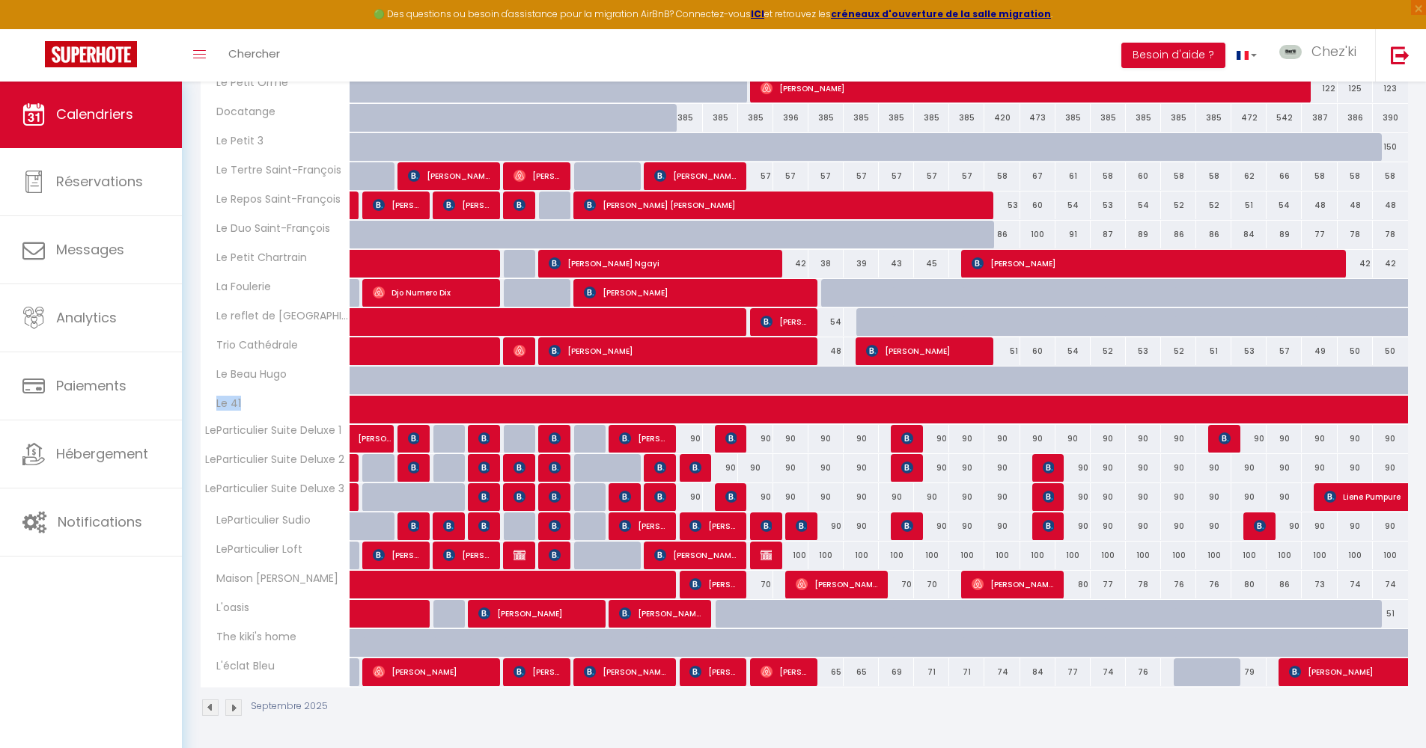
drag, startPoint x: 227, startPoint y: 406, endPoint x: 215, endPoint y: 407, distance: 12.8
click at [215, 407] on span "Le 41" at bounding box center [231, 404] width 56 height 16
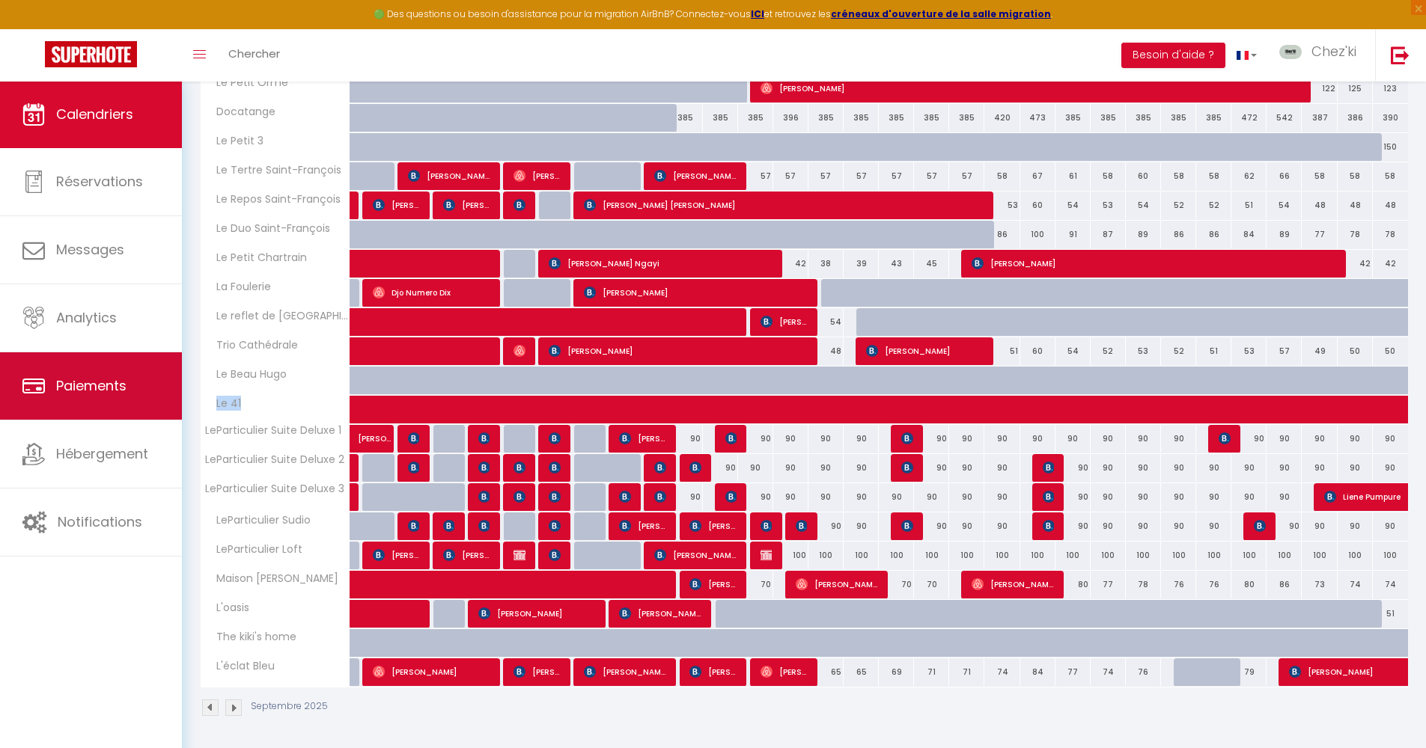
click at [264, 414] on th "Le 41" at bounding box center [276, 410] width 150 height 28
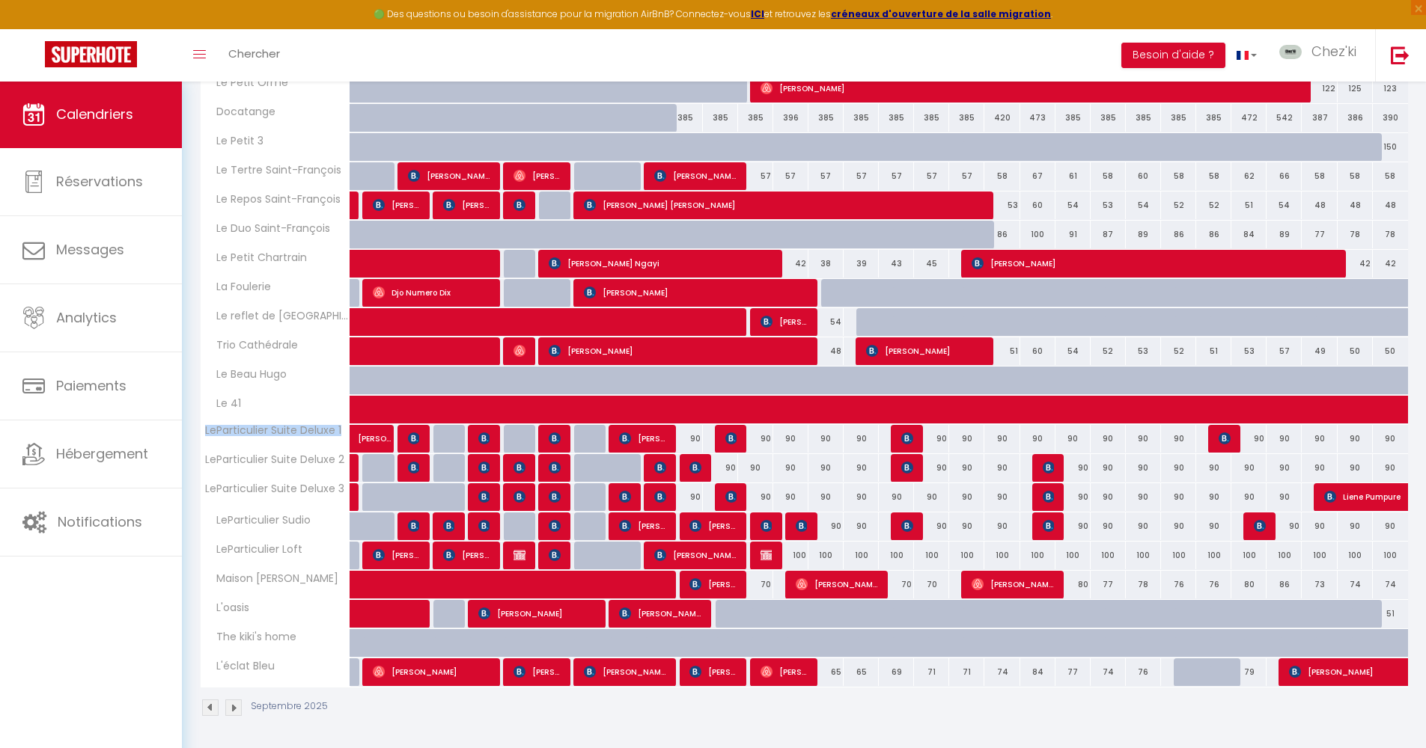
drag, startPoint x: 331, startPoint y: 431, endPoint x: 201, endPoint y: 436, distance: 130.3
click at [201, 436] on th "LeParticulier Suite Deluxe 1" at bounding box center [276, 439] width 150 height 28
drag, startPoint x: 313, startPoint y: 523, endPoint x: 203, endPoint y: 526, distance: 110.0
click at [203, 526] on span "LeParticulier Sudio" at bounding box center [258, 521] width 111 height 16
drag, startPoint x: 299, startPoint y: 553, endPoint x: 214, endPoint y: 554, distance: 85.3
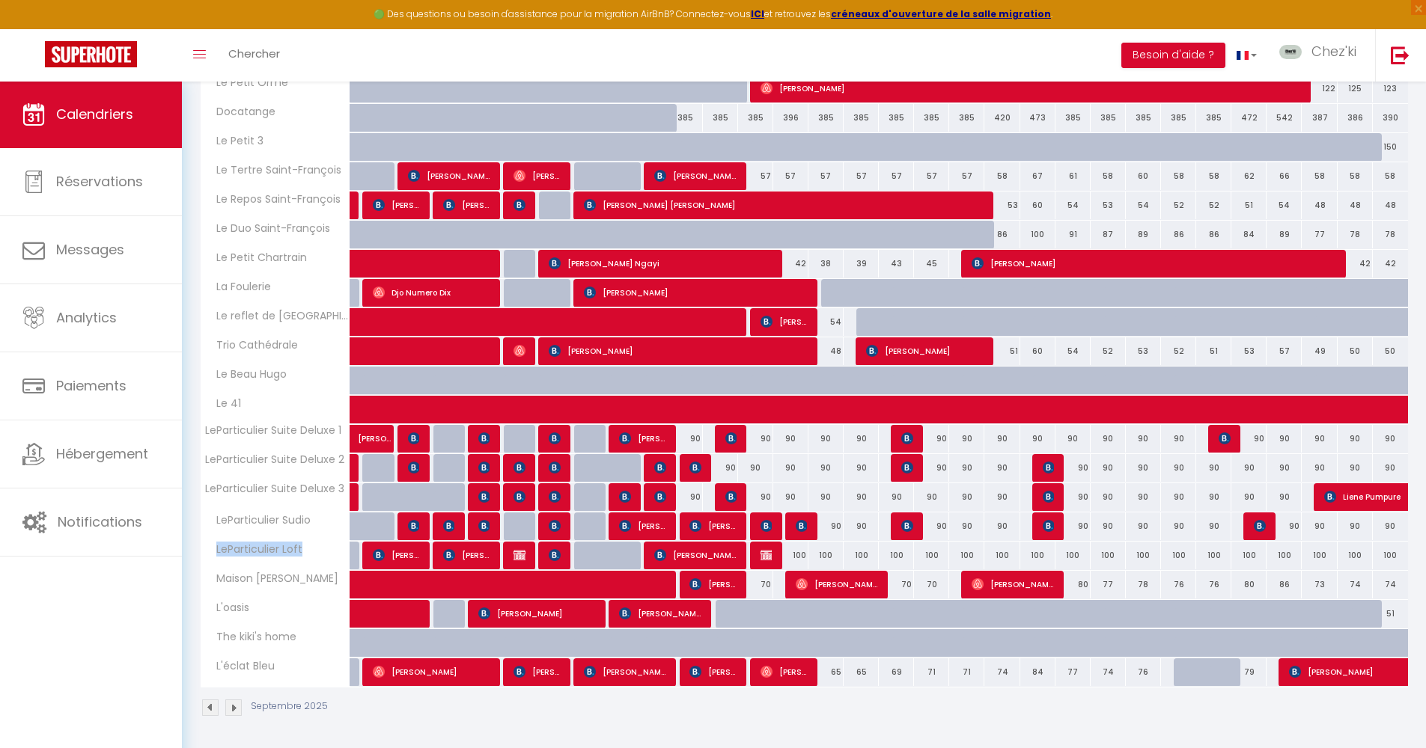
click at [214, 554] on span "LeParticulier Loft" at bounding box center [254, 550] width 103 height 16
drag, startPoint x: 308, startPoint y: 577, endPoint x: 207, endPoint y: 578, distance: 100.3
click at [207, 578] on span "Maison [PERSON_NAME]" at bounding box center [272, 579] width 139 height 16
drag, startPoint x: 246, startPoint y: 611, endPoint x: 200, endPoint y: 610, distance: 46.4
click at [201, 610] on th "L'oasis" at bounding box center [276, 614] width 150 height 28
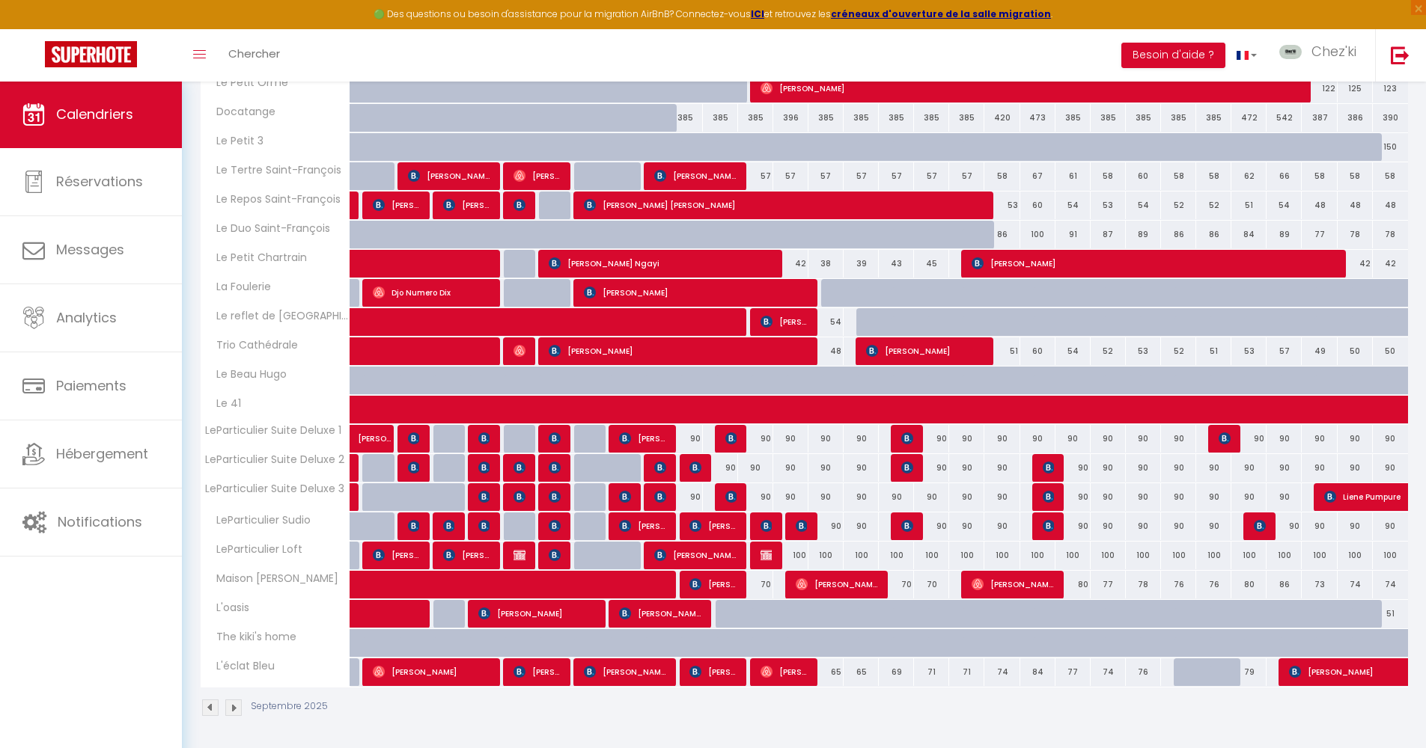
click at [296, 638] on div "The kiki's home" at bounding box center [278, 637] width 150 height 16
drag, startPoint x: 272, startPoint y: 667, endPoint x: 208, endPoint y: 672, distance: 63.8
click at [208, 672] on div "L'éclat Bleu" at bounding box center [278, 667] width 150 height 16
